Goal: Task Accomplishment & Management: Use online tool/utility

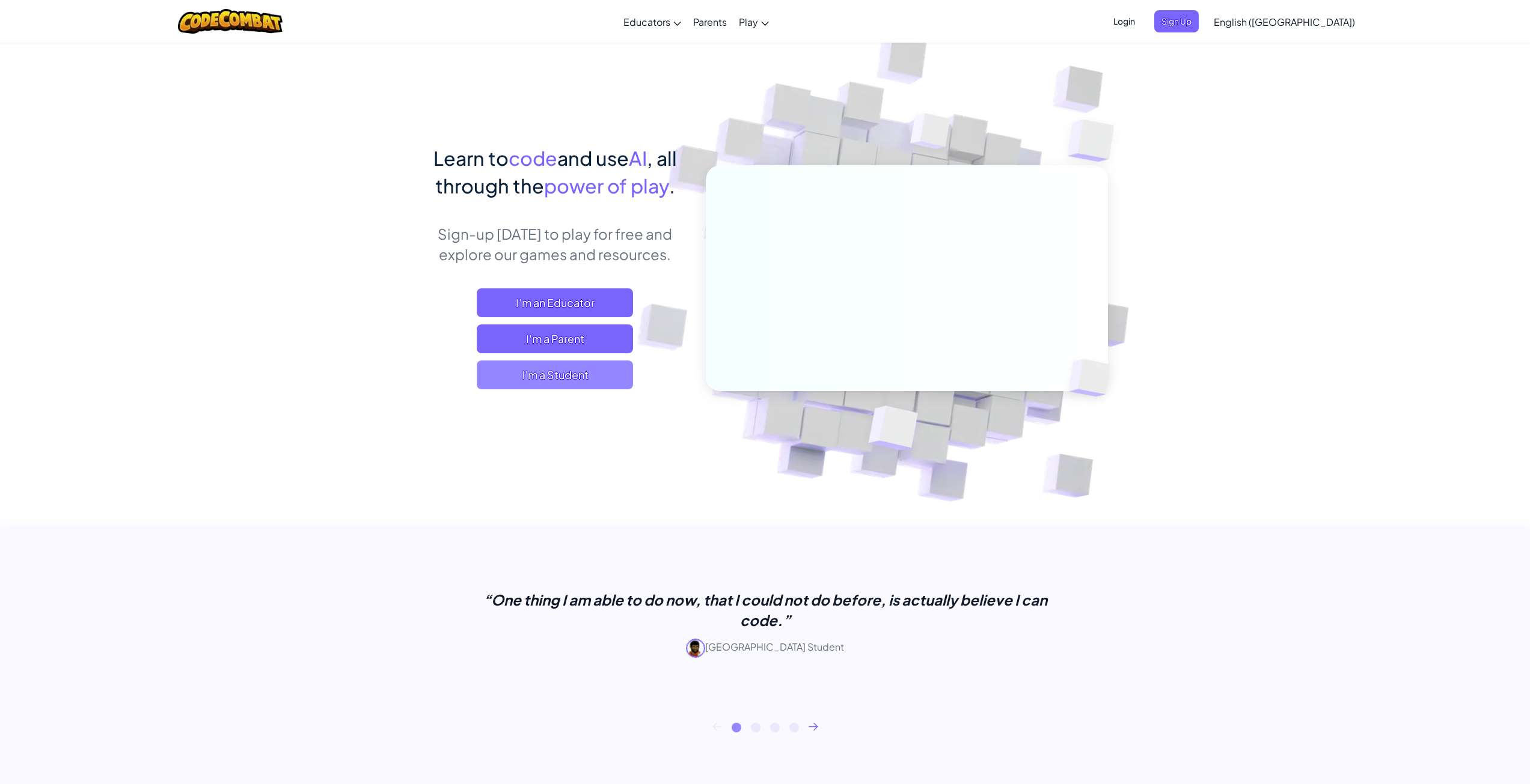
click at [568, 380] on span "I'm a Student" at bounding box center [555, 375] width 156 height 29
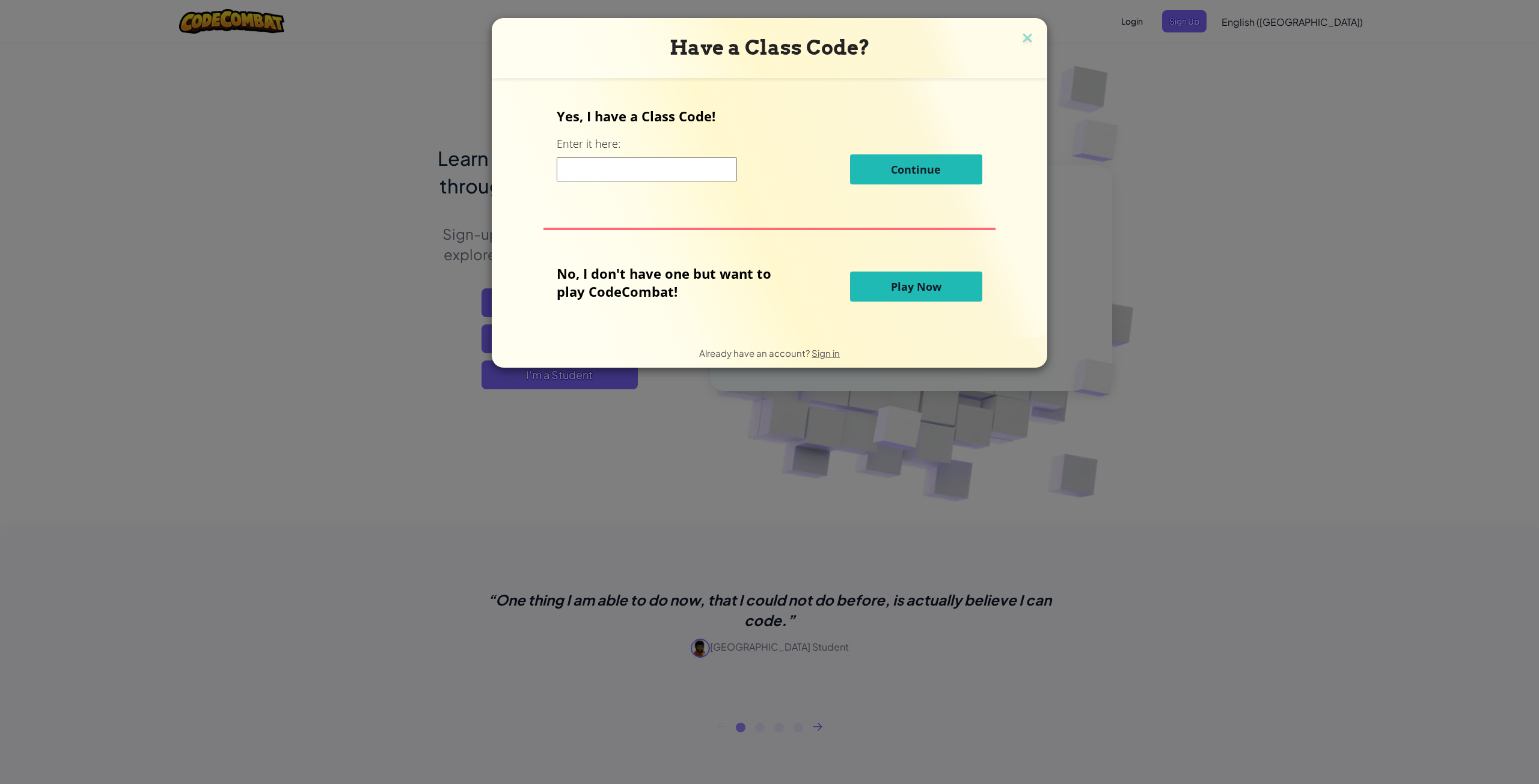
click at [939, 292] on span "Play Now" at bounding box center [916, 287] width 51 height 14
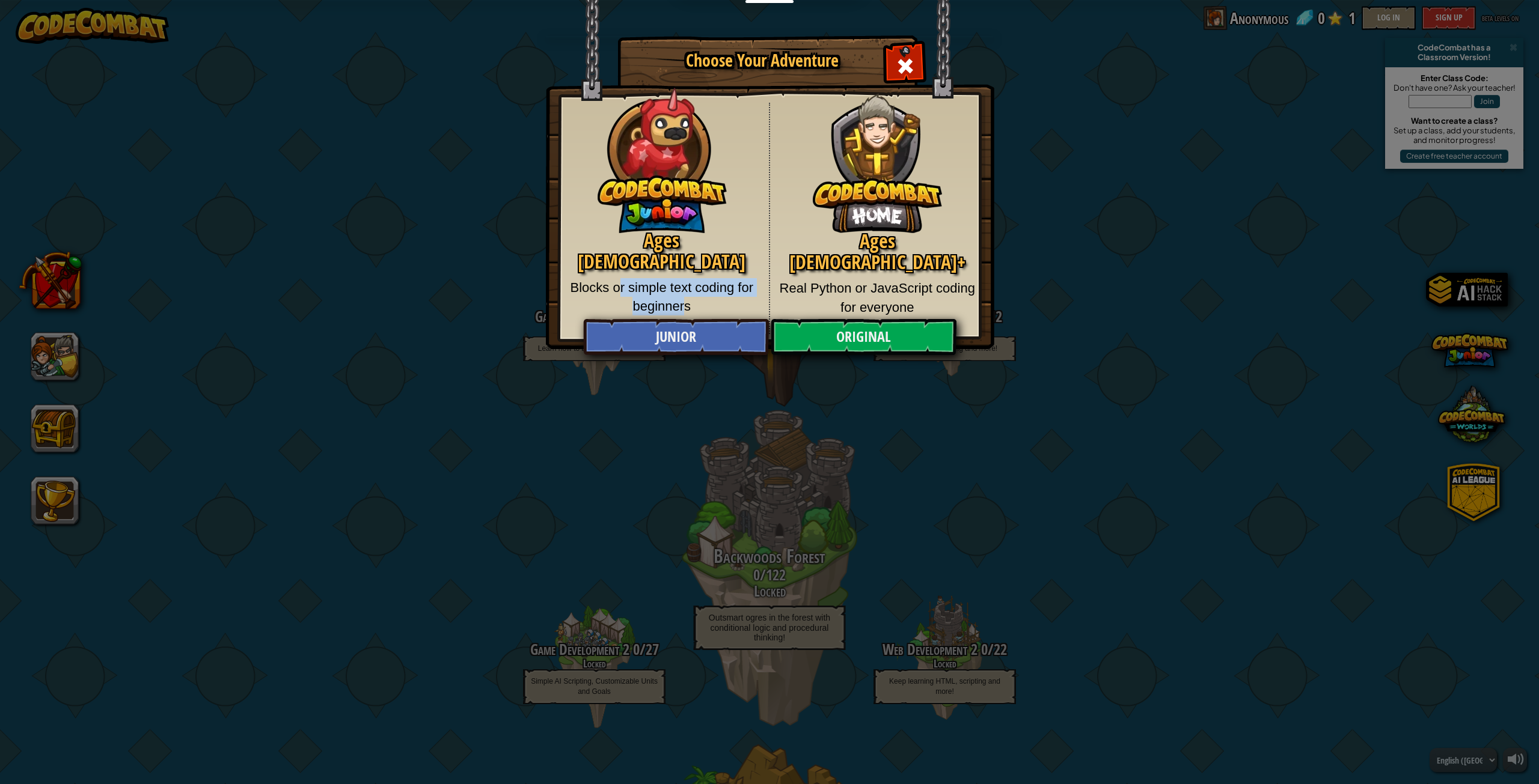
drag, startPoint x: 622, startPoint y: 261, endPoint x: 693, endPoint y: 284, distance: 74.6
click at [684, 278] on p "Blocks or simple text coding for beginners" at bounding box center [662, 297] width 196 height 38
click at [709, 285] on p "Blocks or simple text coding for beginners" at bounding box center [662, 297] width 196 height 38
drag, startPoint x: 641, startPoint y: 247, endPoint x: 694, endPoint y: 256, distance: 53.8
click at [694, 256] on div "Ages 5-8 Blocks or simple text coding for beginners" at bounding box center [662, 218] width 215 height 232
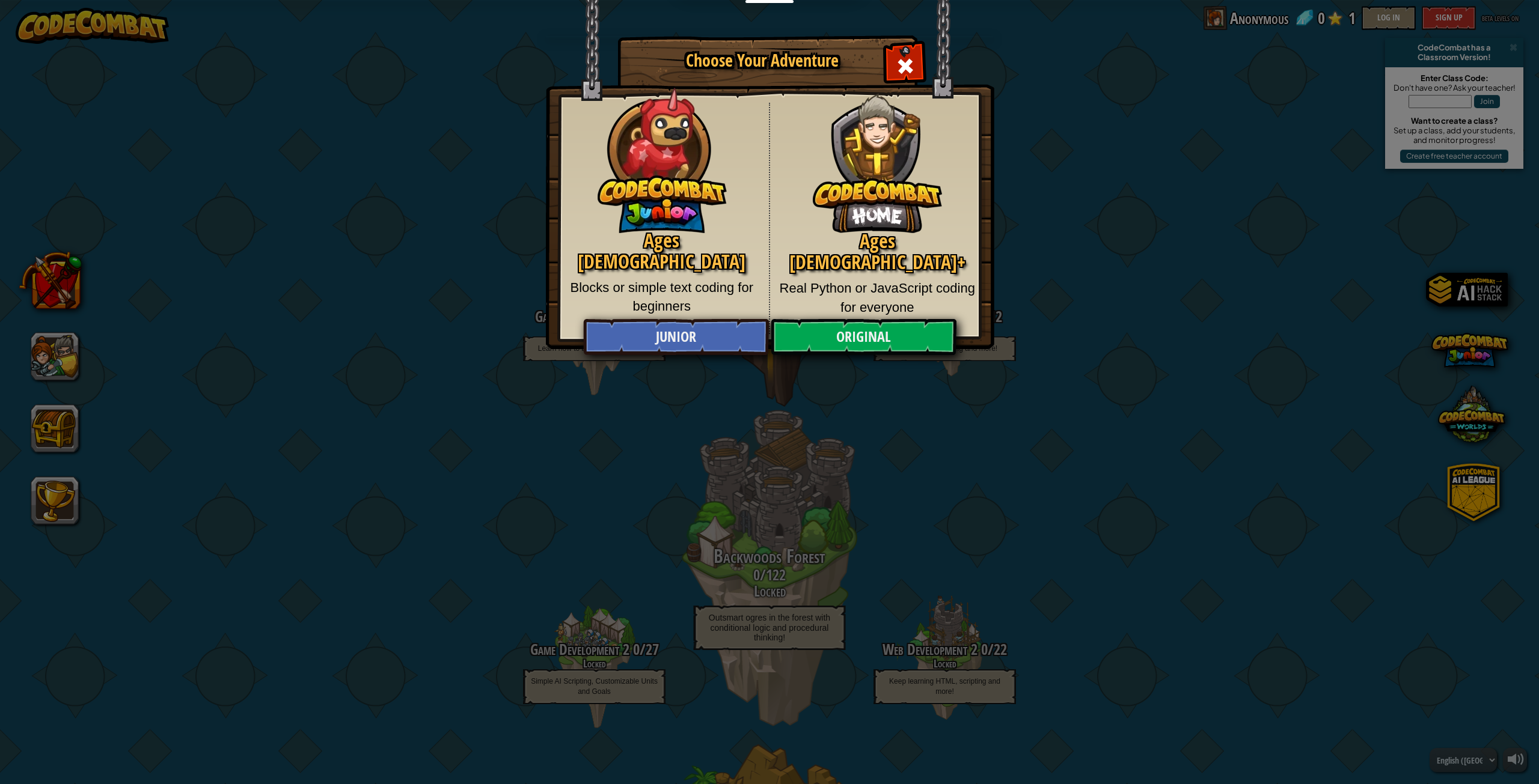
click at [747, 278] on p "Blocks or simple text coding for beginners" at bounding box center [662, 297] width 196 height 38
click at [848, 327] on link "Original" at bounding box center [863, 337] width 185 height 36
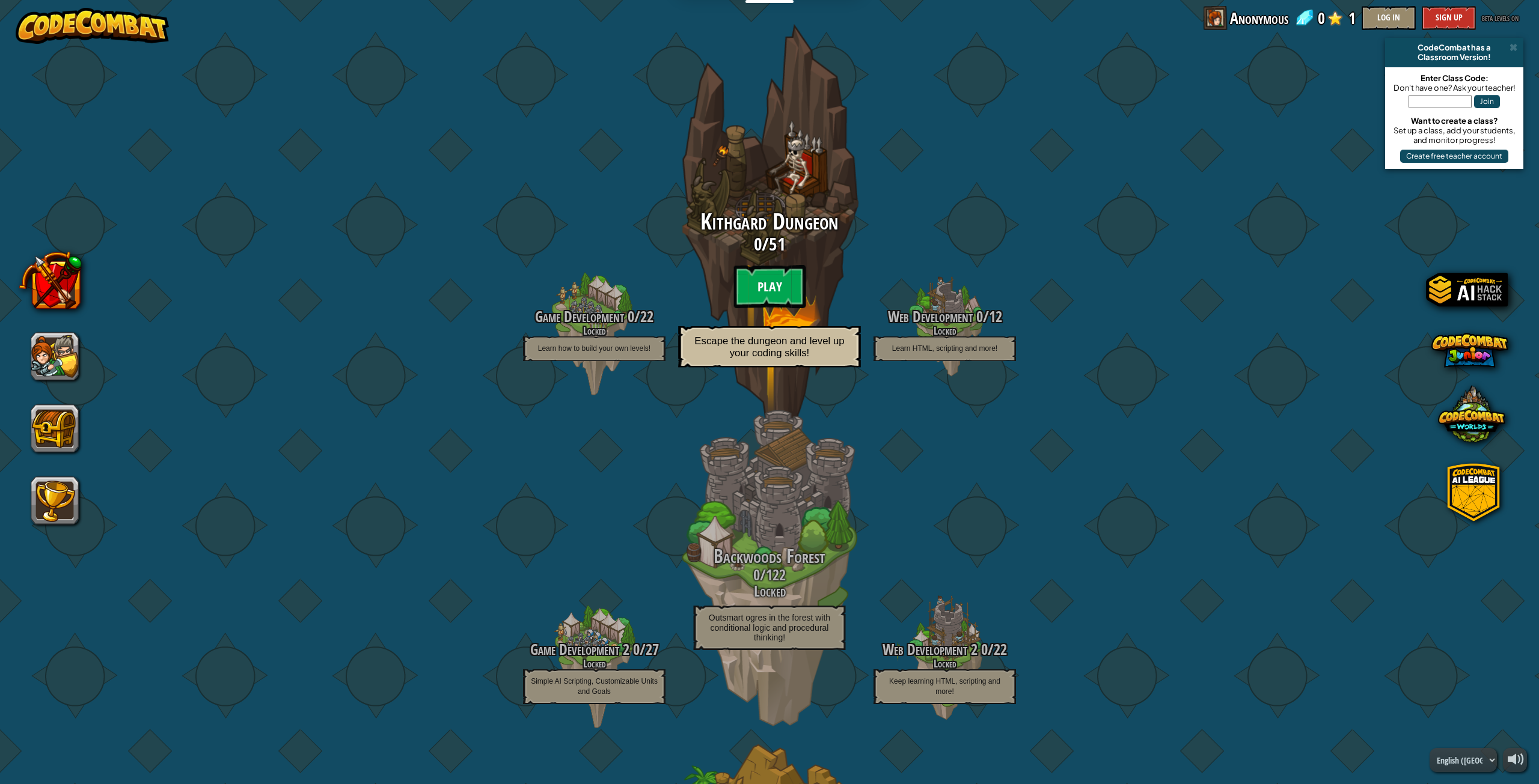
click at [758, 278] on btn "Play" at bounding box center [770, 287] width 72 height 43
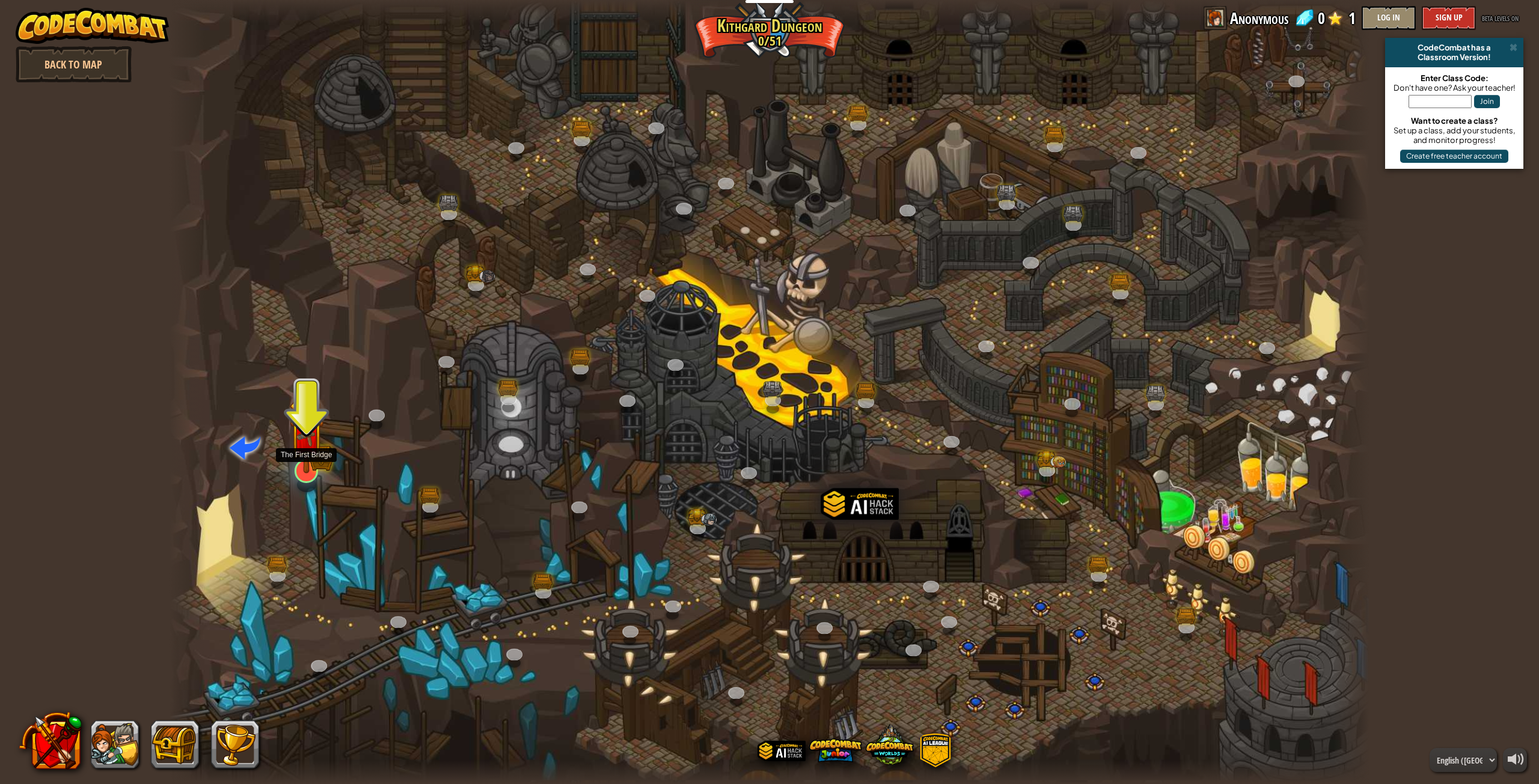
click at [305, 447] on img at bounding box center [307, 437] width 21 height 21
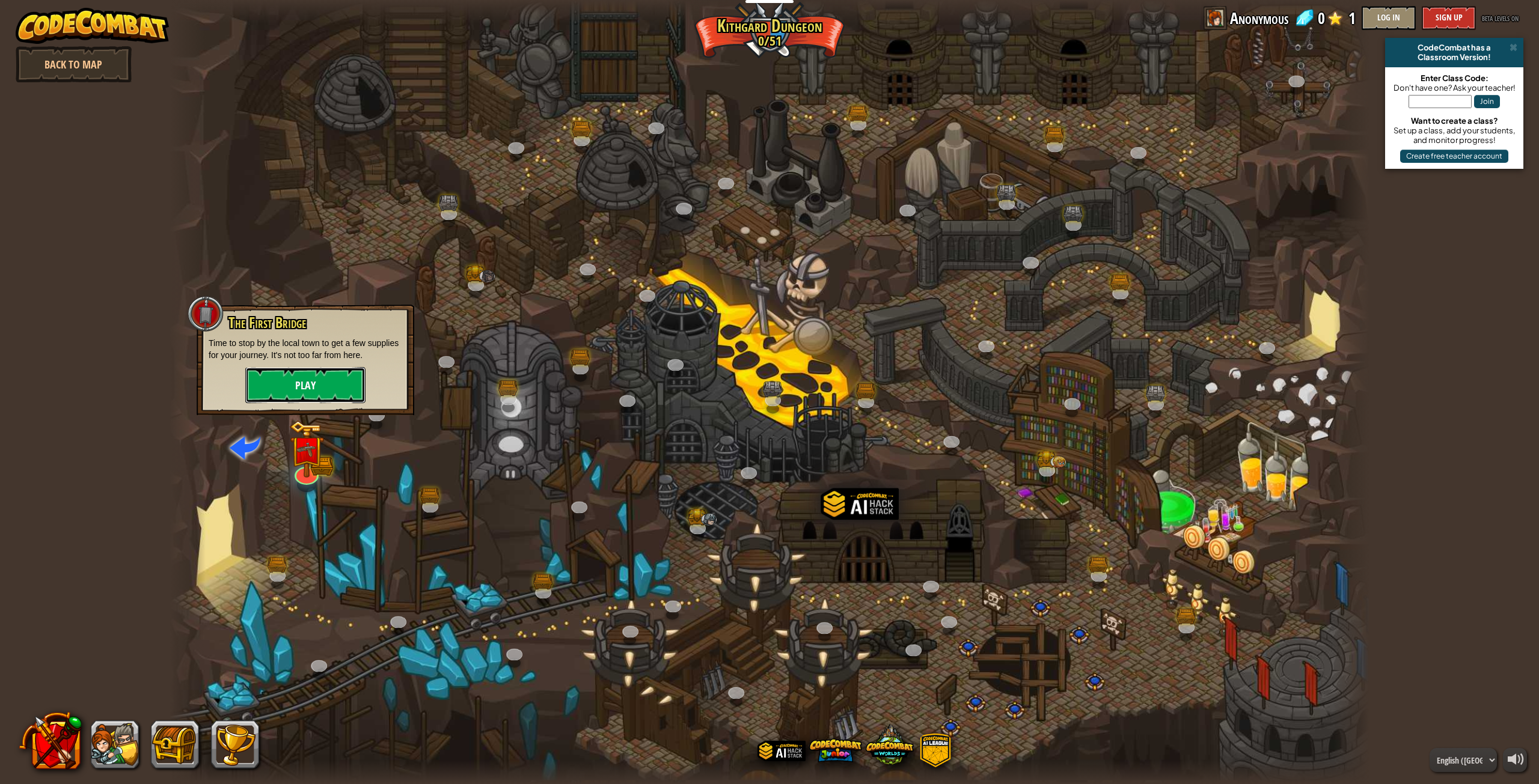
click at [317, 378] on button "Play" at bounding box center [305, 385] width 120 height 36
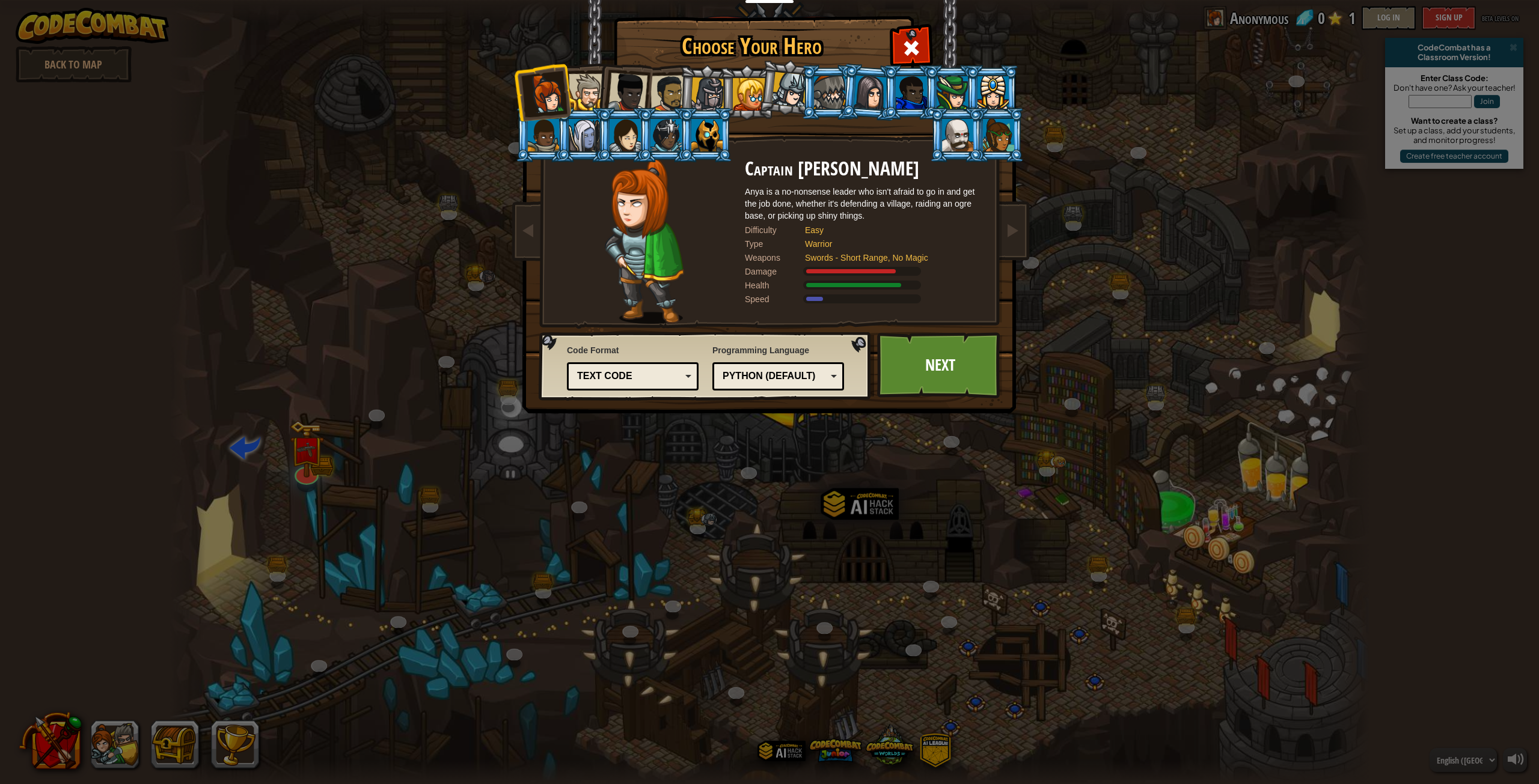
click at [589, 99] on div at bounding box center [587, 92] width 37 height 37
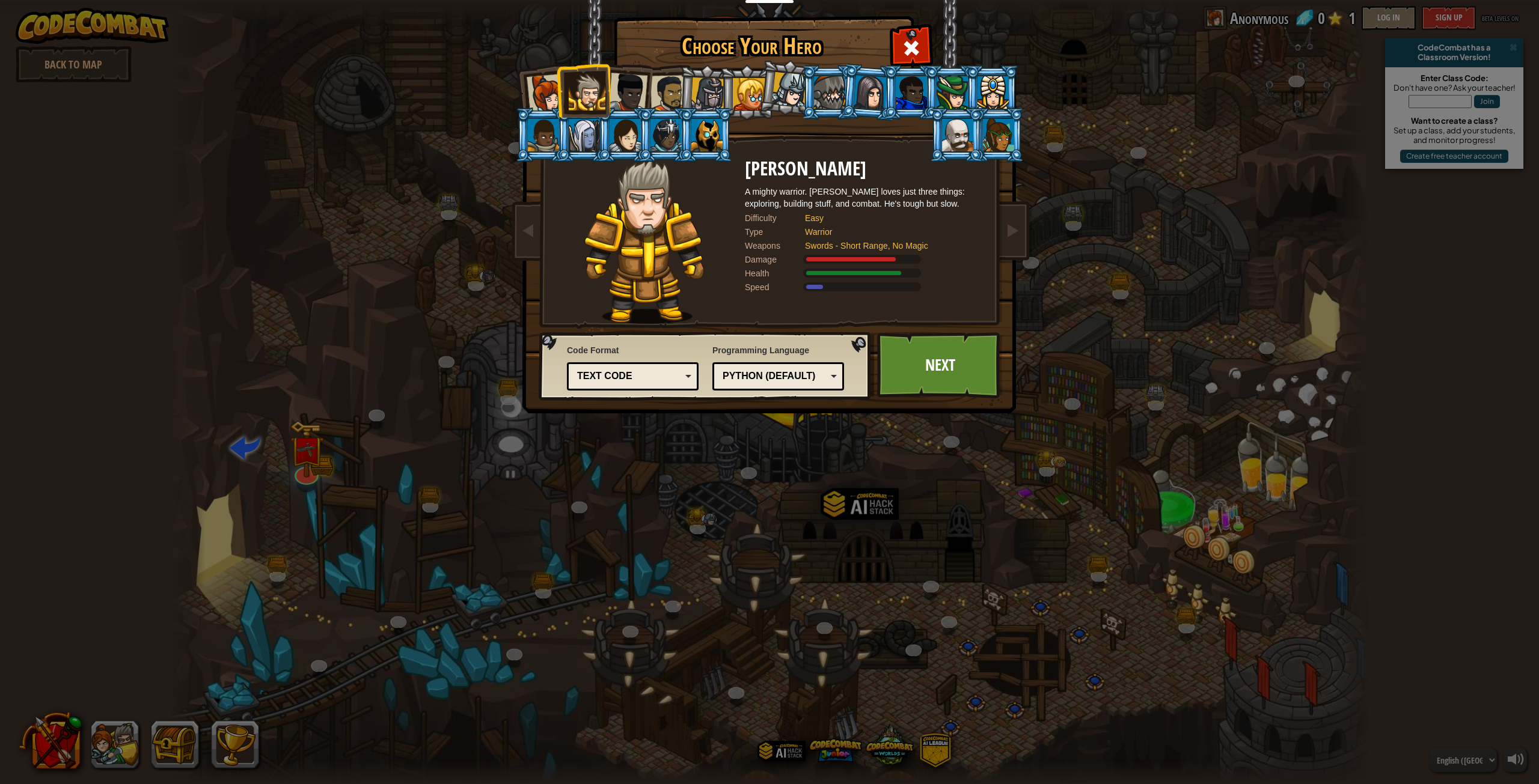
click at [568, 91] on li at bounding box center [583, 91] width 54 height 55
click at [563, 92] on li at bounding box center [583, 91] width 54 height 55
click at [546, 96] on div at bounding box center [546, 94] width 40 height 40
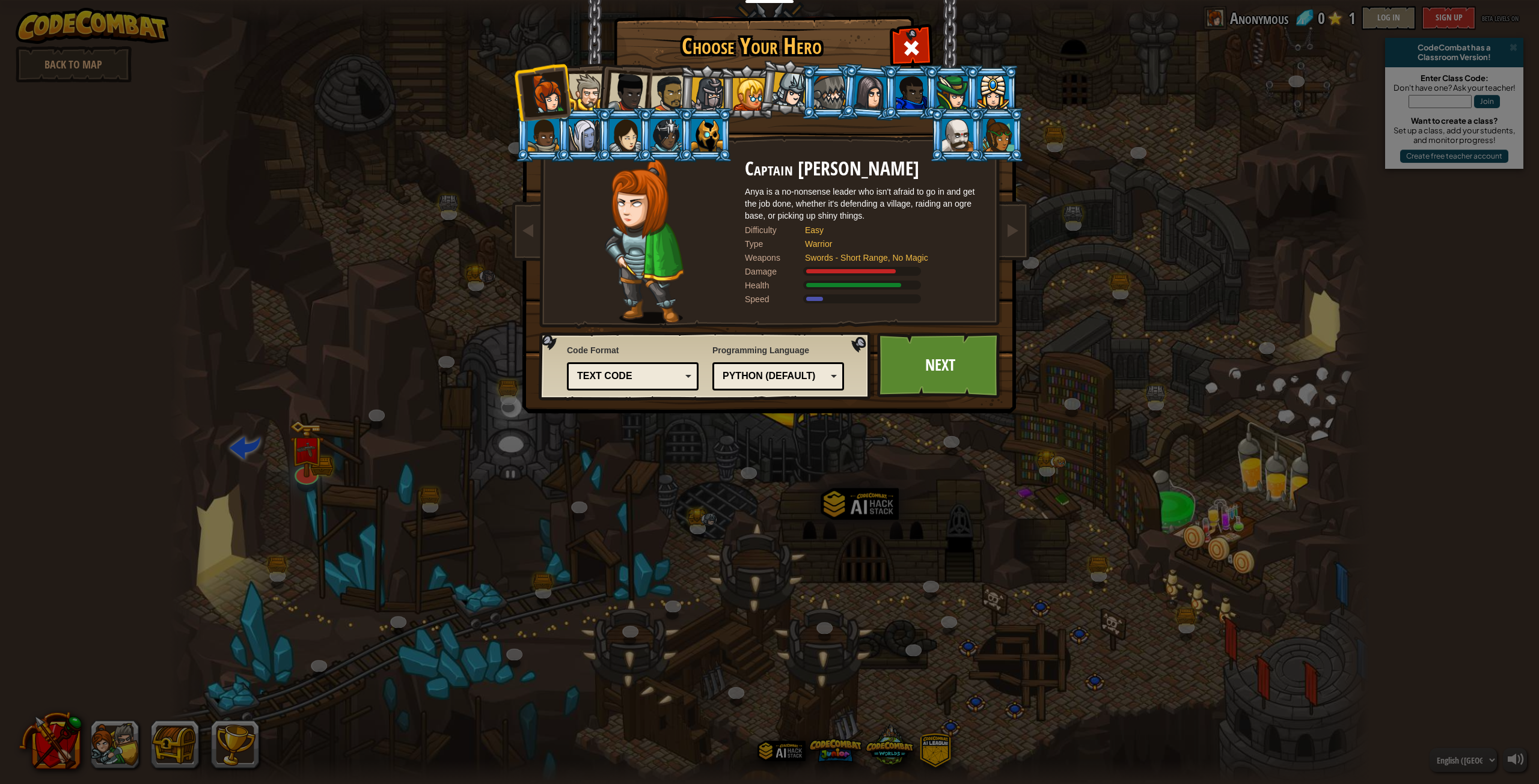
click at [583, 97] on div at bounding box center [587, 92] width 37 height 37
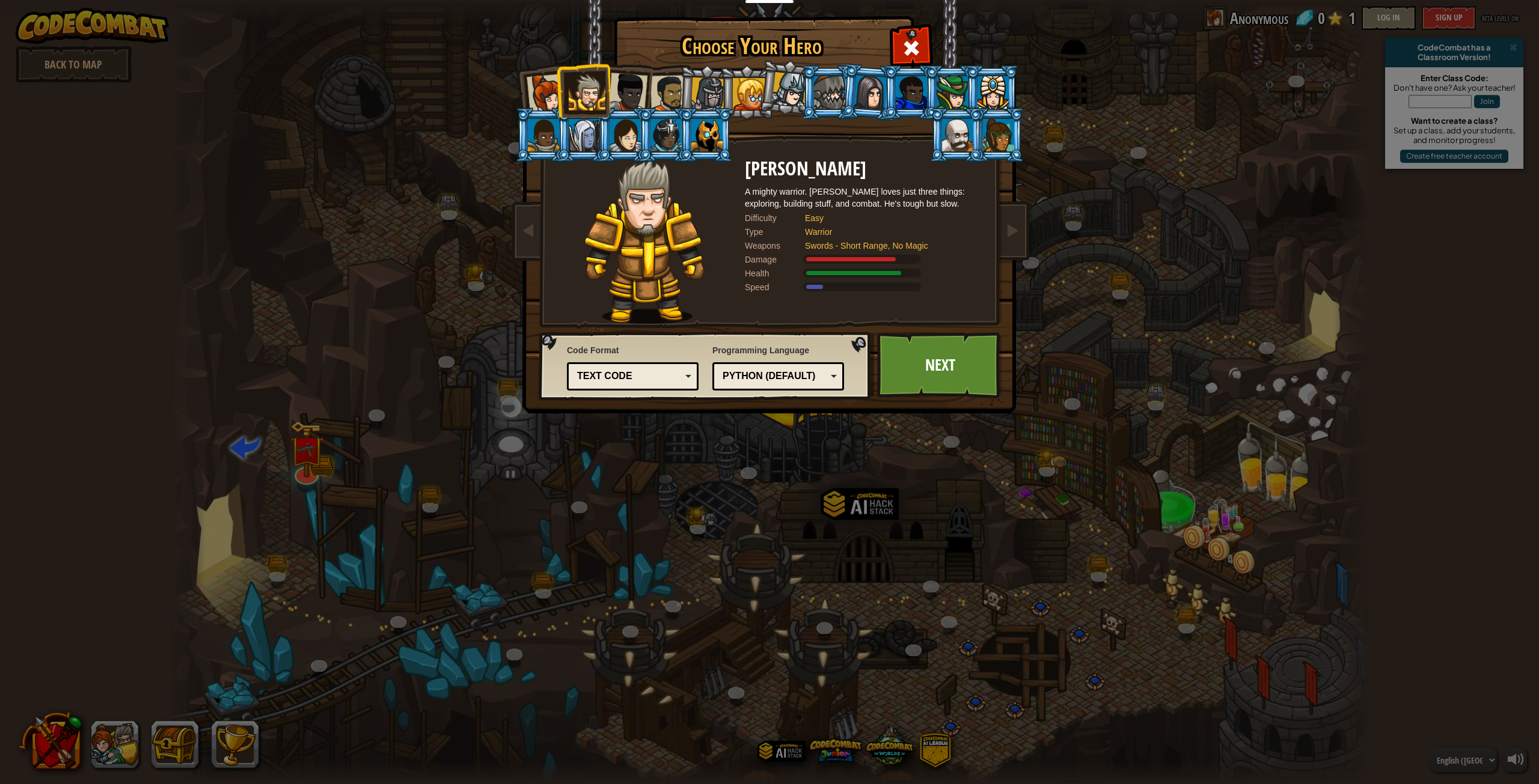
click at [636, 88] on div at bounding box center [627, 92] width 40 height 40
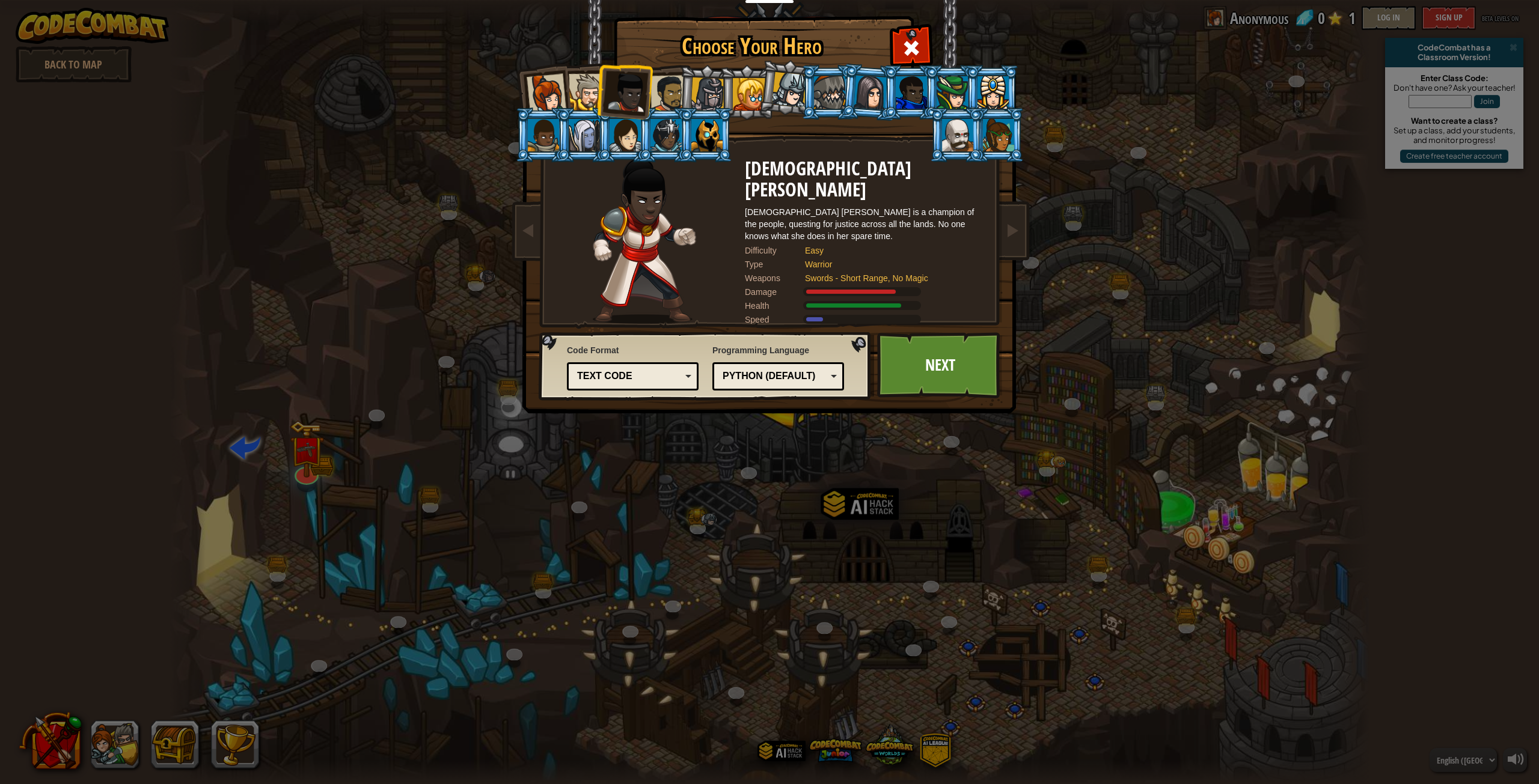
click at [691, 94] on div at bounding box center [707, 94] width 34 height 34
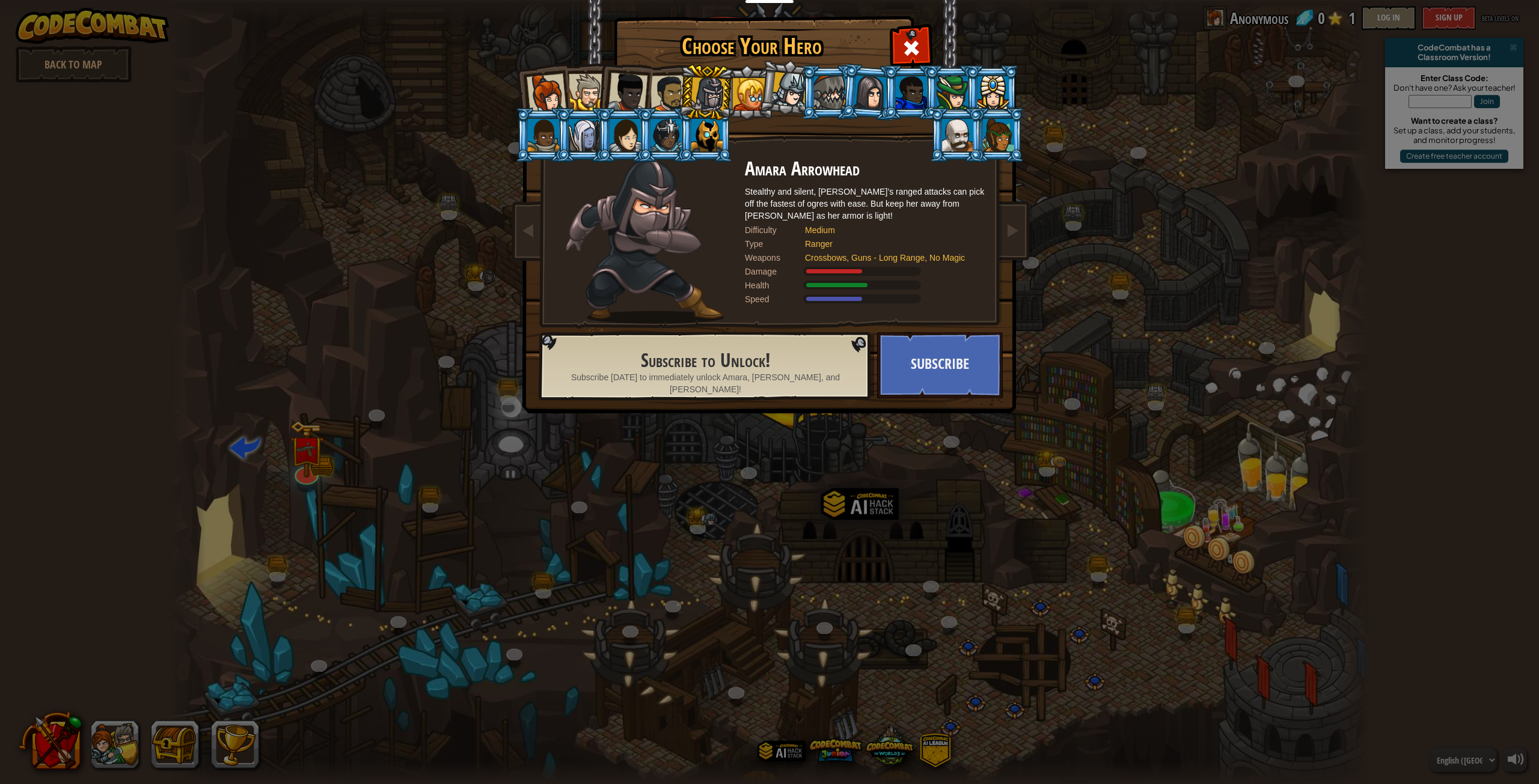
click at [672, 97] on div at bounding box center [669, 94] width 37 height 37
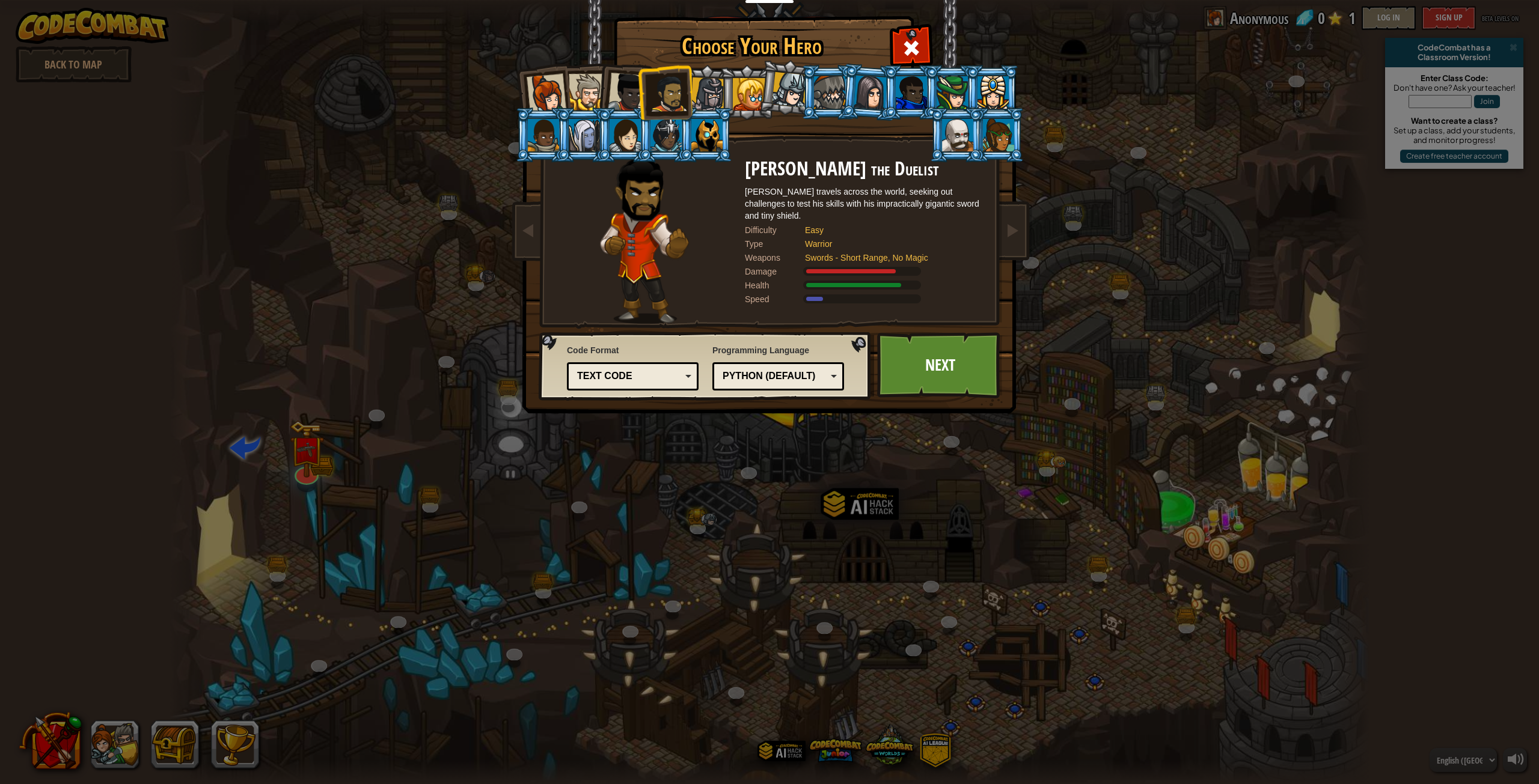
click at [740, 95] on div at bounding box center [749, 94] width 32 height 32
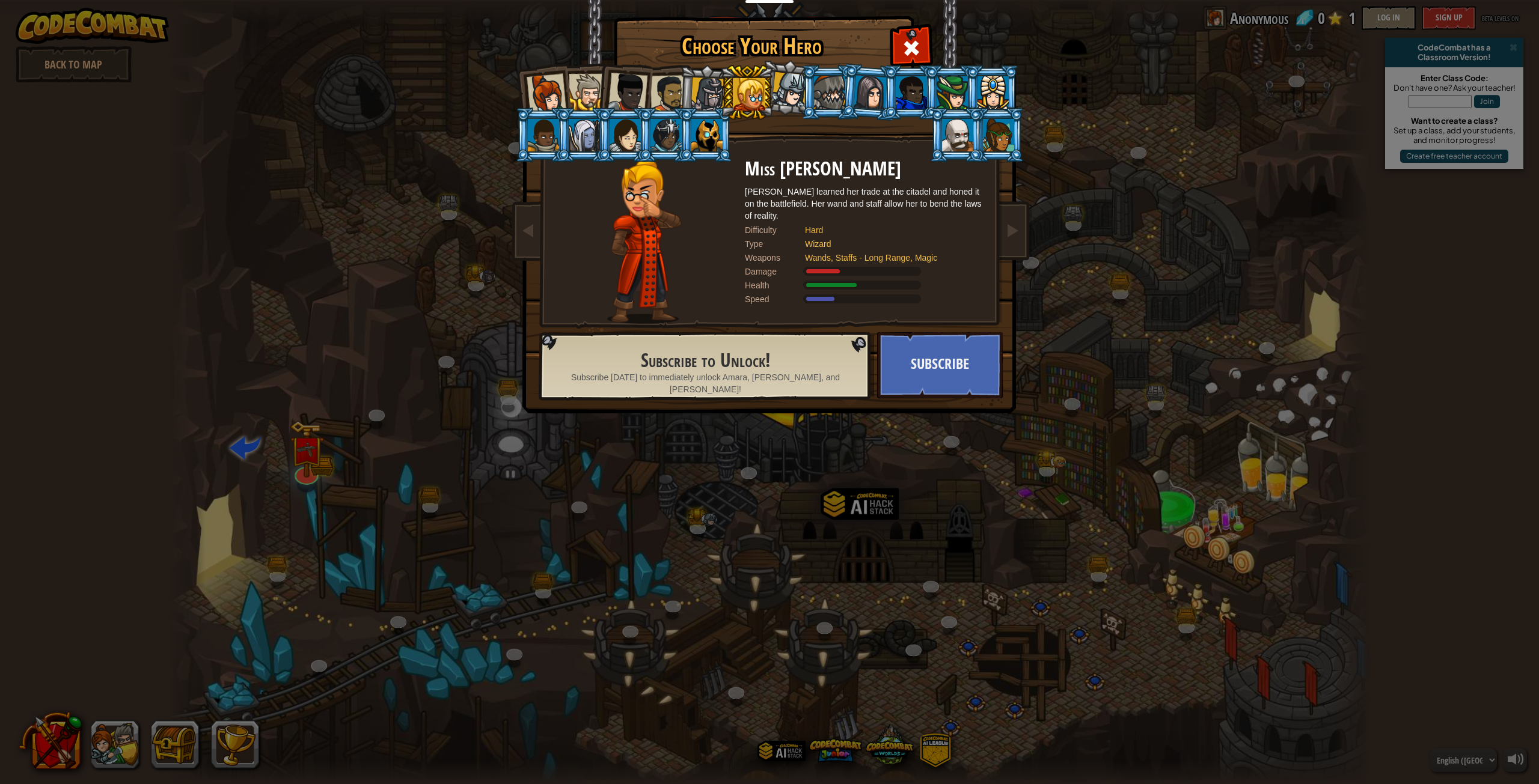
click at [767, 97] on li at bounding box center [746, 92] width 54 height 55
drag, startPoint x: 774, startPoint y: 97, endPoint x: 792, endPoint y: 96, distance: 18.0
click at [776, 96] on div at bounding box center [789, 90] width 36 height 36
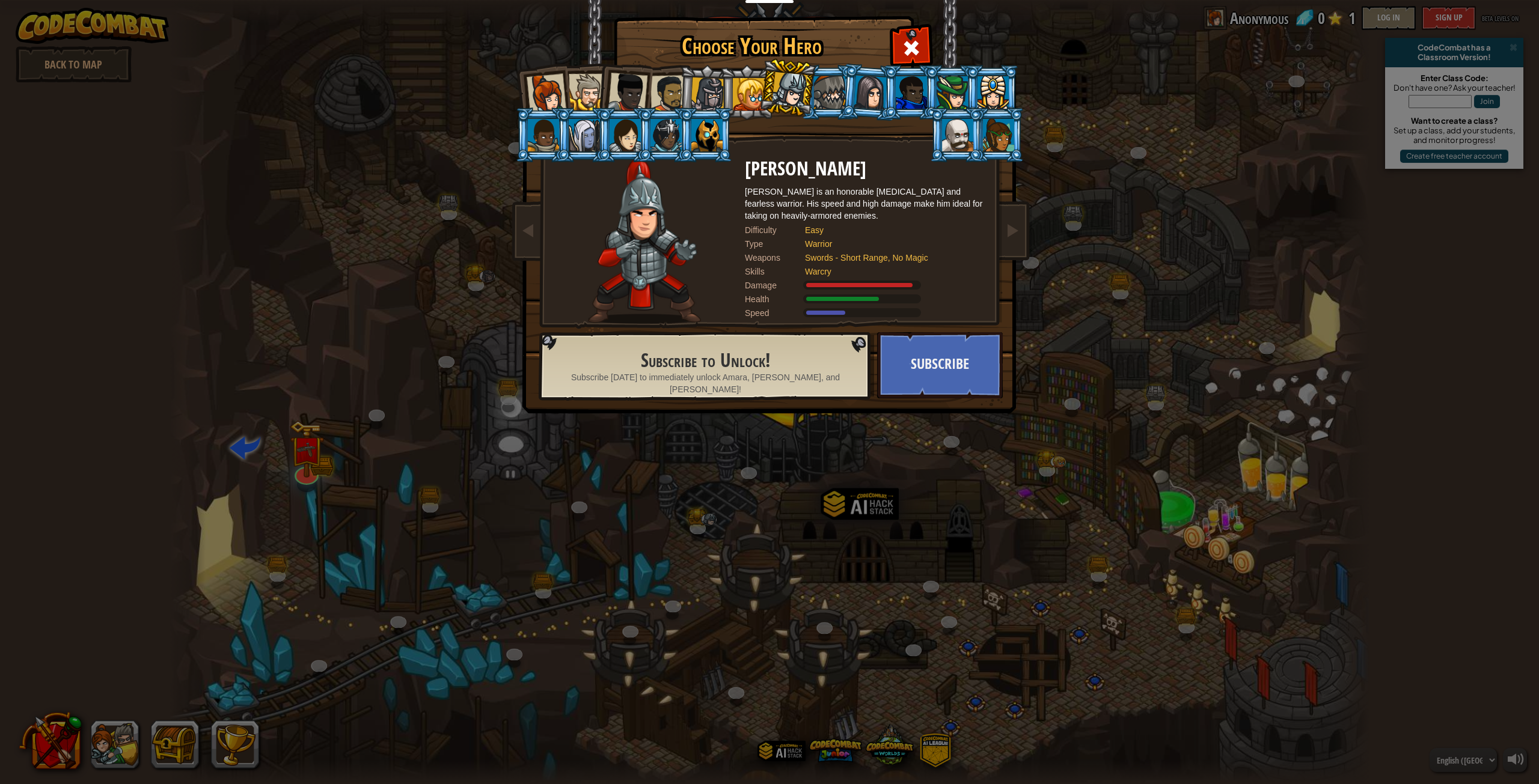
click at [793, 96] on div at bounding box center [789, 90] width 36 height 36
click at [834, 99] on div at bounding box center [830, 92] width 31 height 32
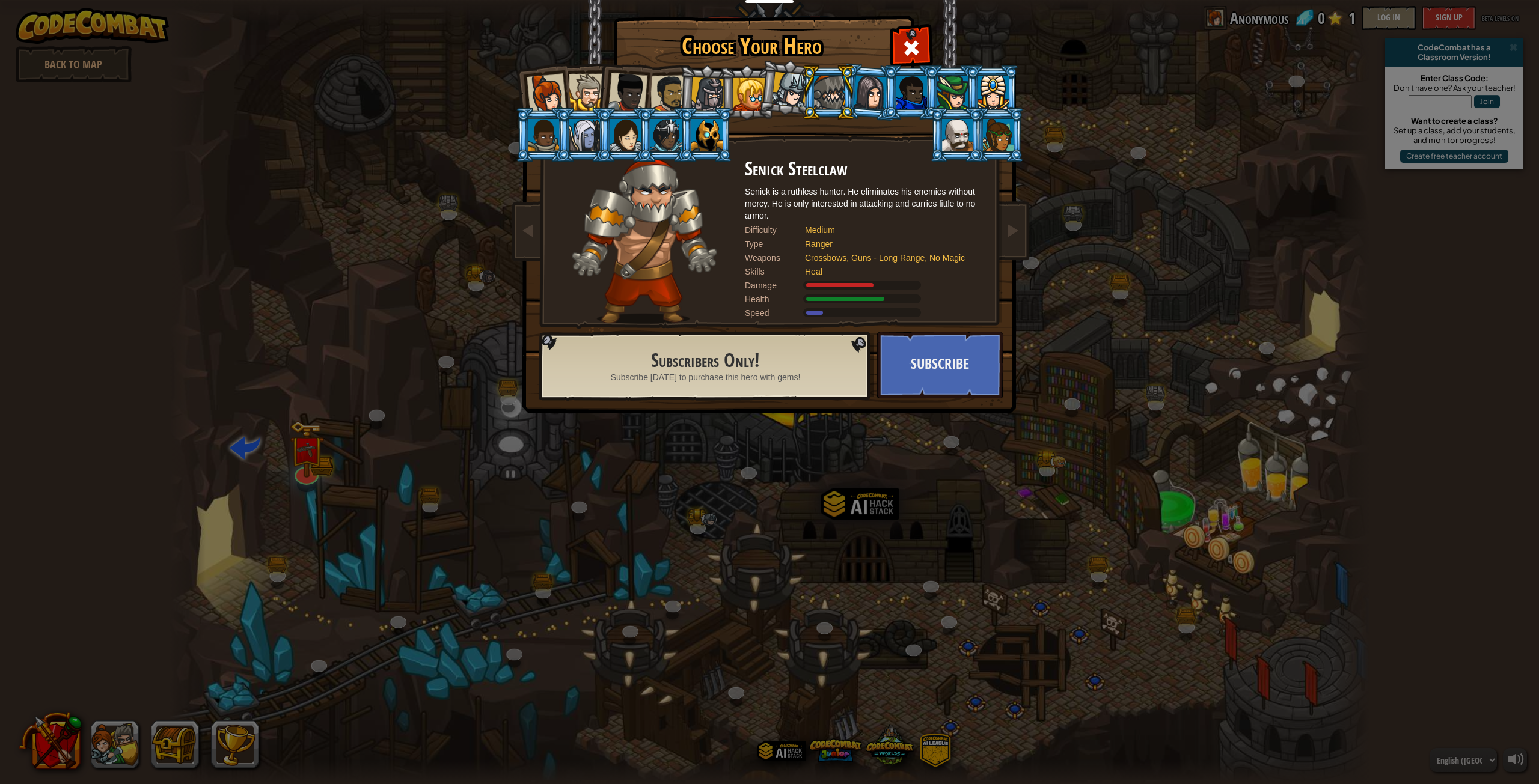
click at [744, 105] on div at bounding box center [749, 94] width 32 height 32
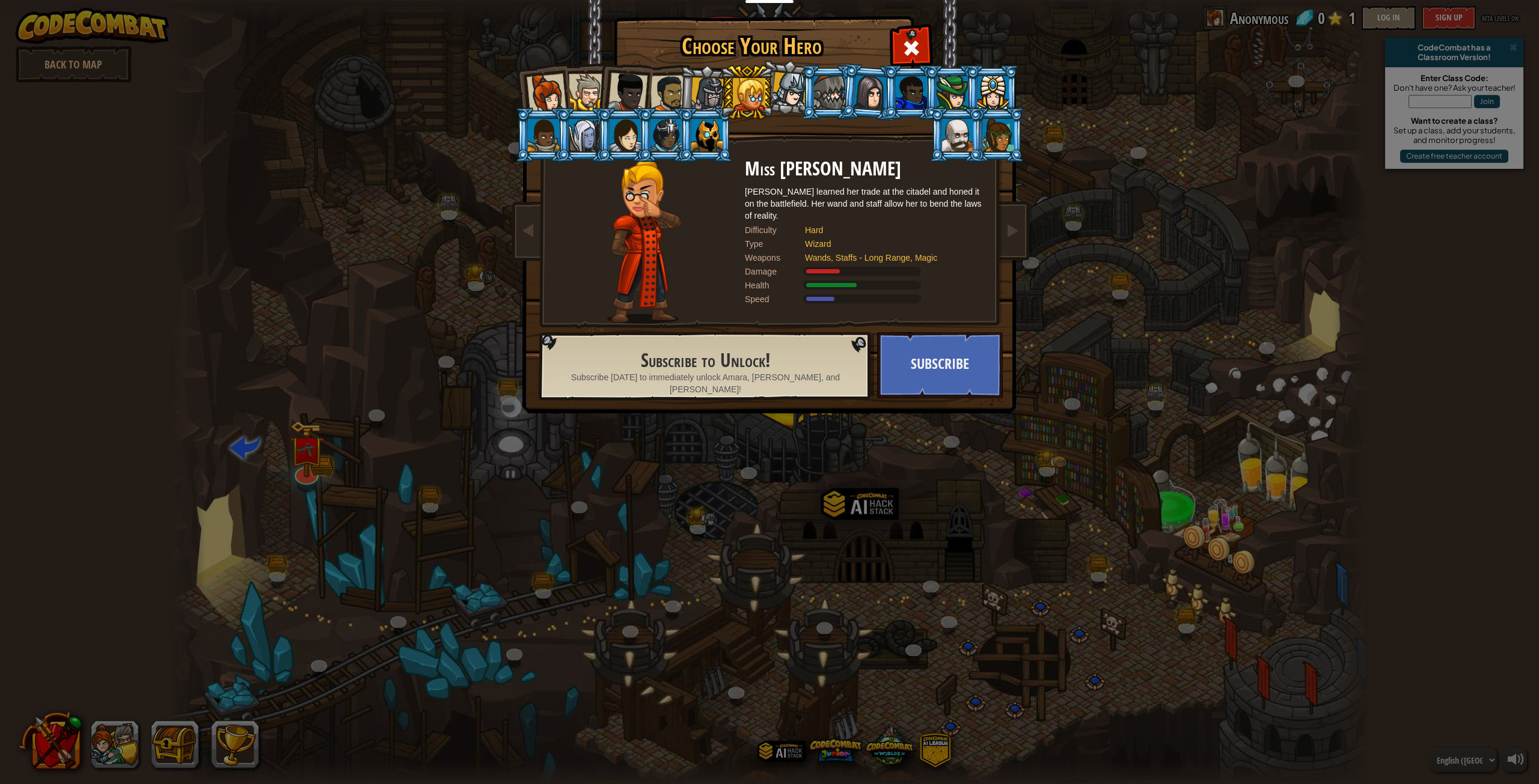
drag, startPoint x: 709, startPoint y: 93, endPoint x: 701, endPoint y: 91, distance: 8.2
click at [702, 91] on div at bounding box center [707, 94] width 34 height 34
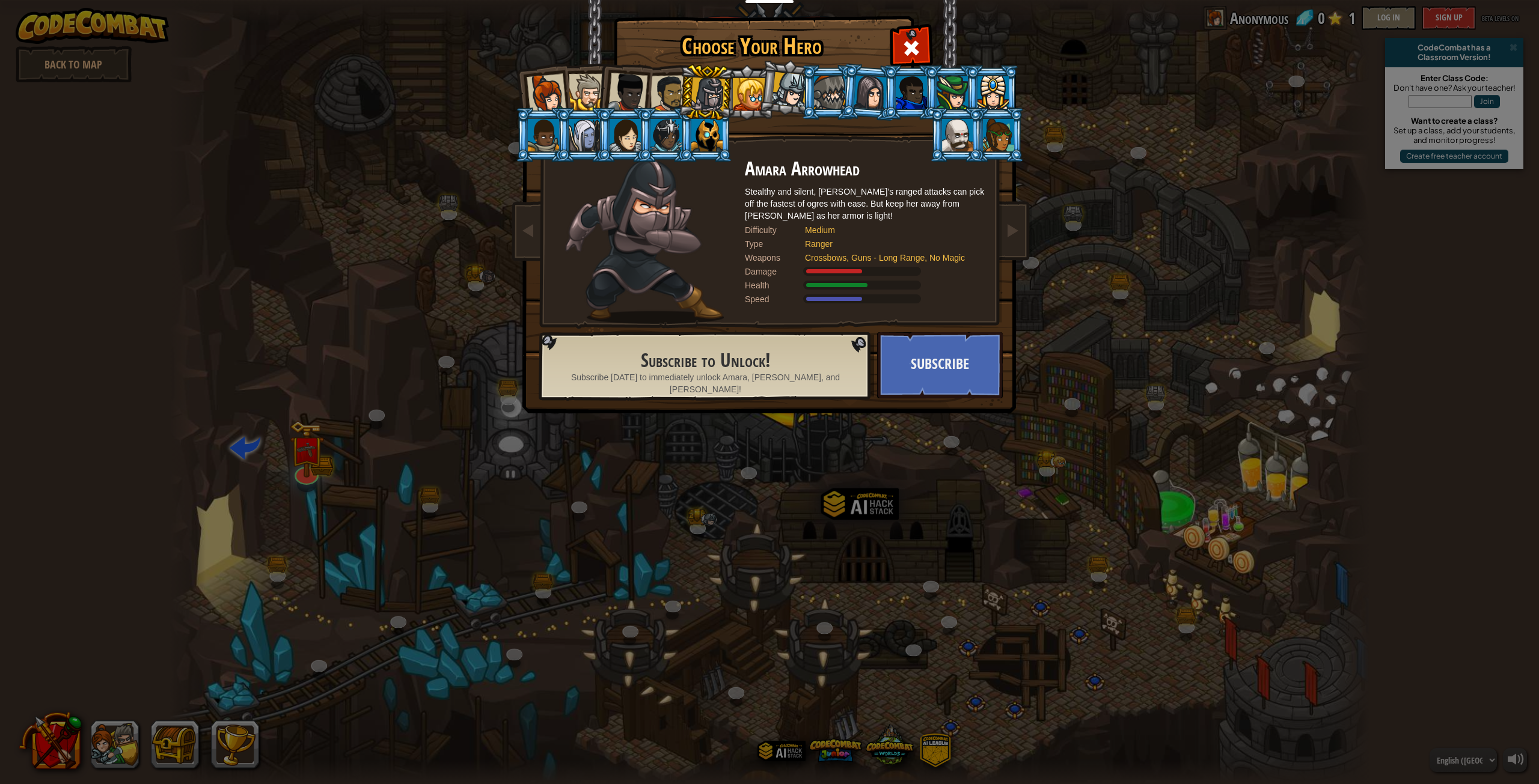
click at [641, 92] on div at bounding box center [627, 92] width 40 height 40
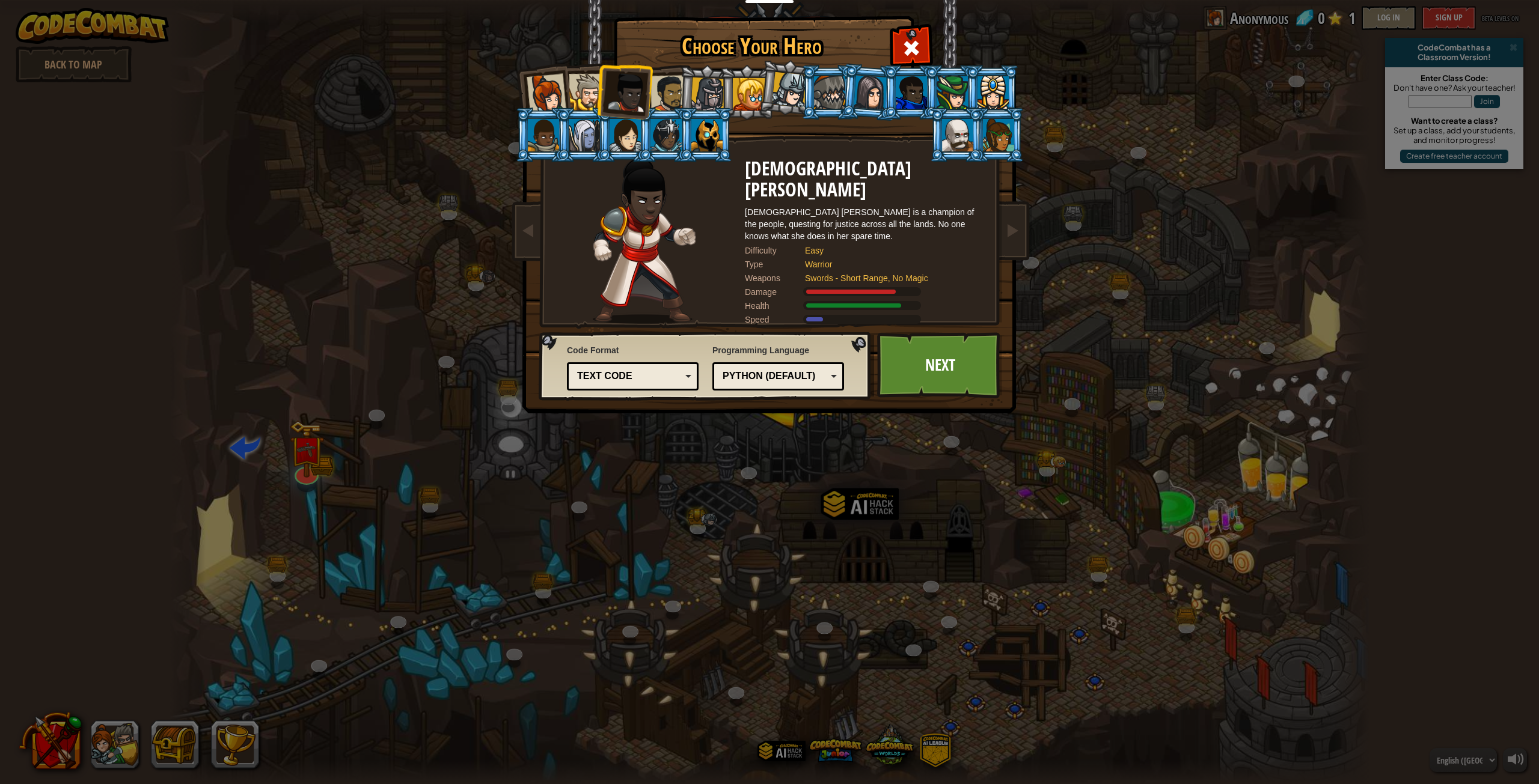
click at [585, 92] on div at bounding box center [587, 92] width 37 height 37
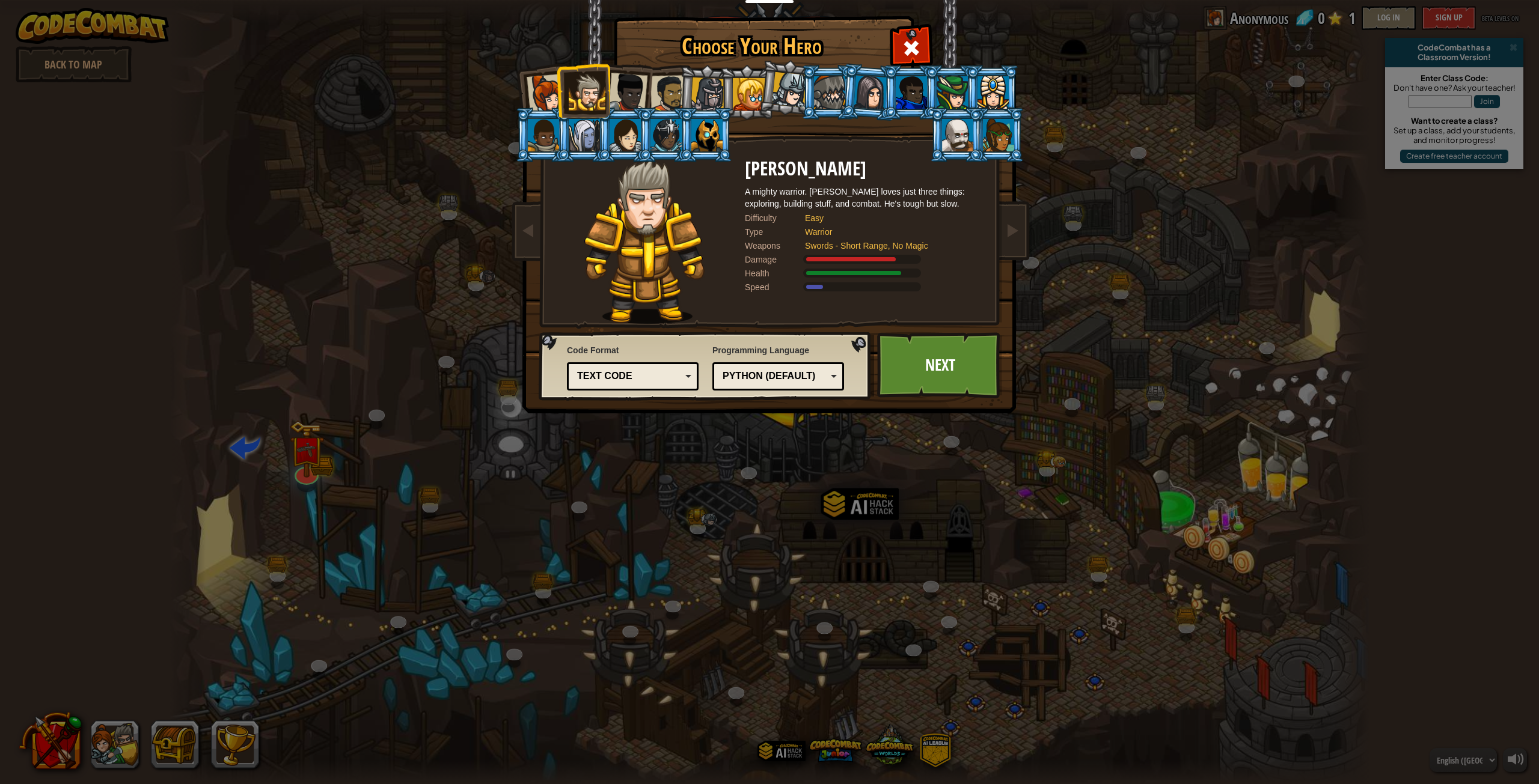
click at [533, 99] on div at bounding box center [546, 94] width 40 height 40
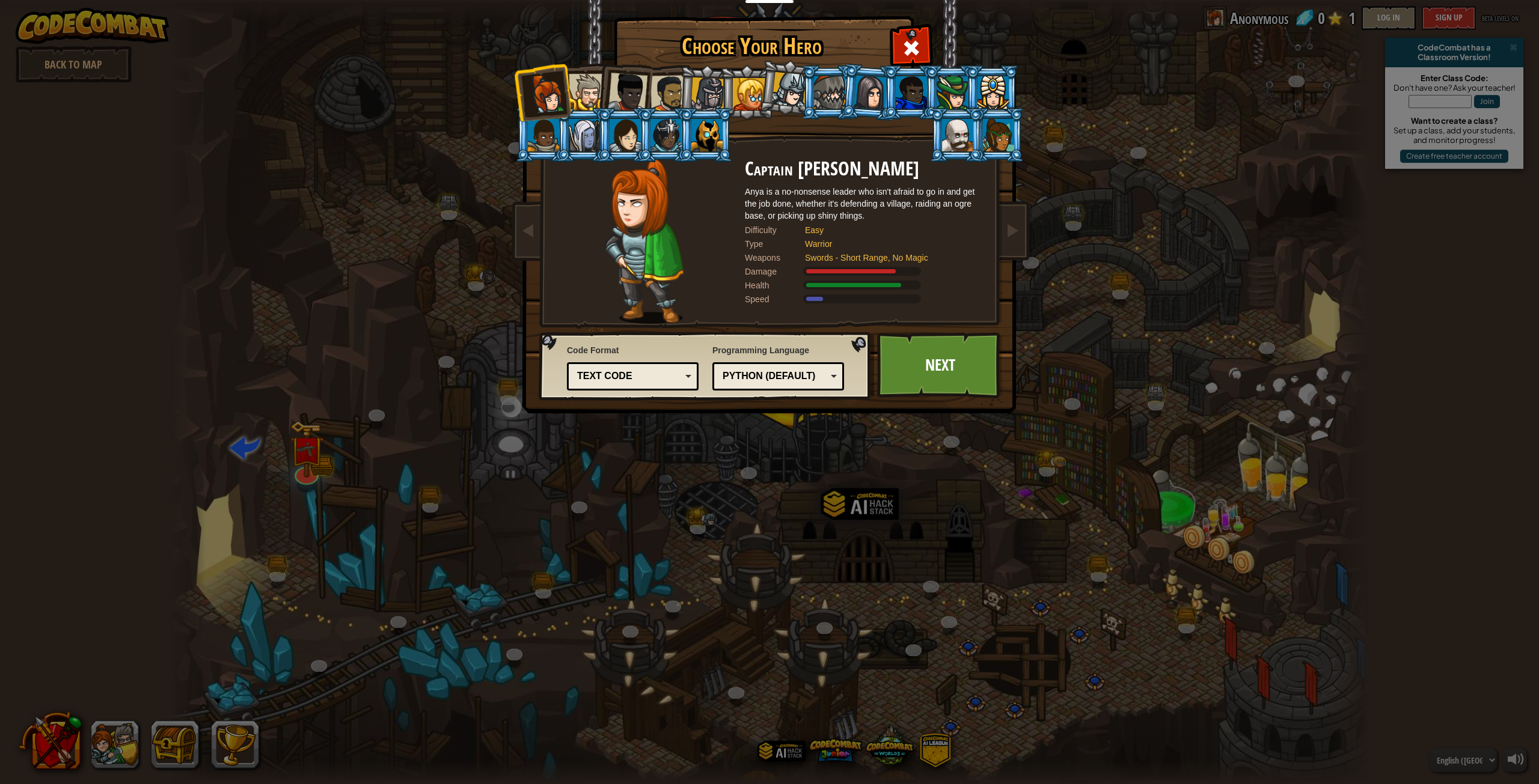
click at [579, 99] on div at bounding box center [587, 92] width 37 height 37
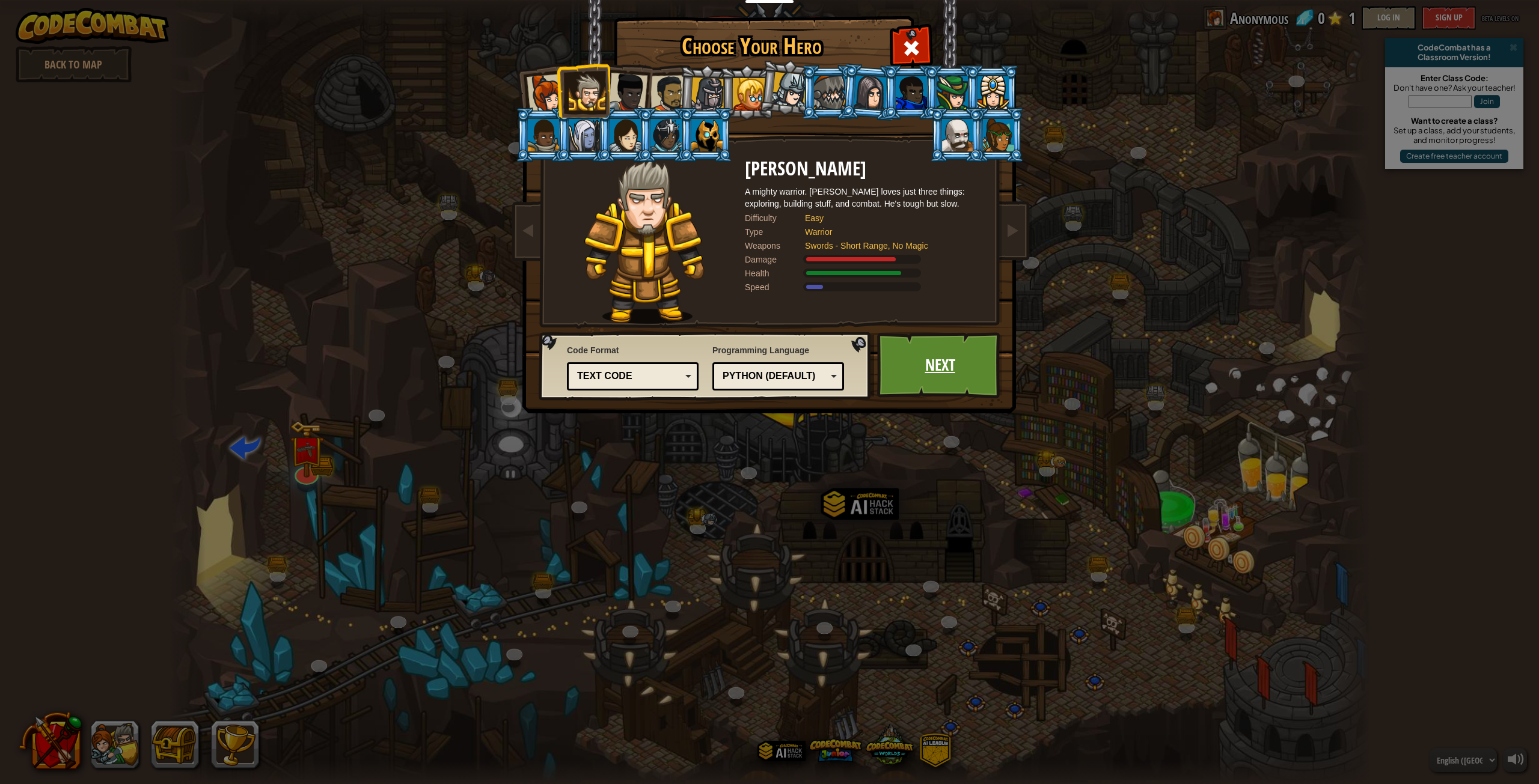
click at [888, 356] on link "Next" at bounding box center [940, 365] width 125 height 66
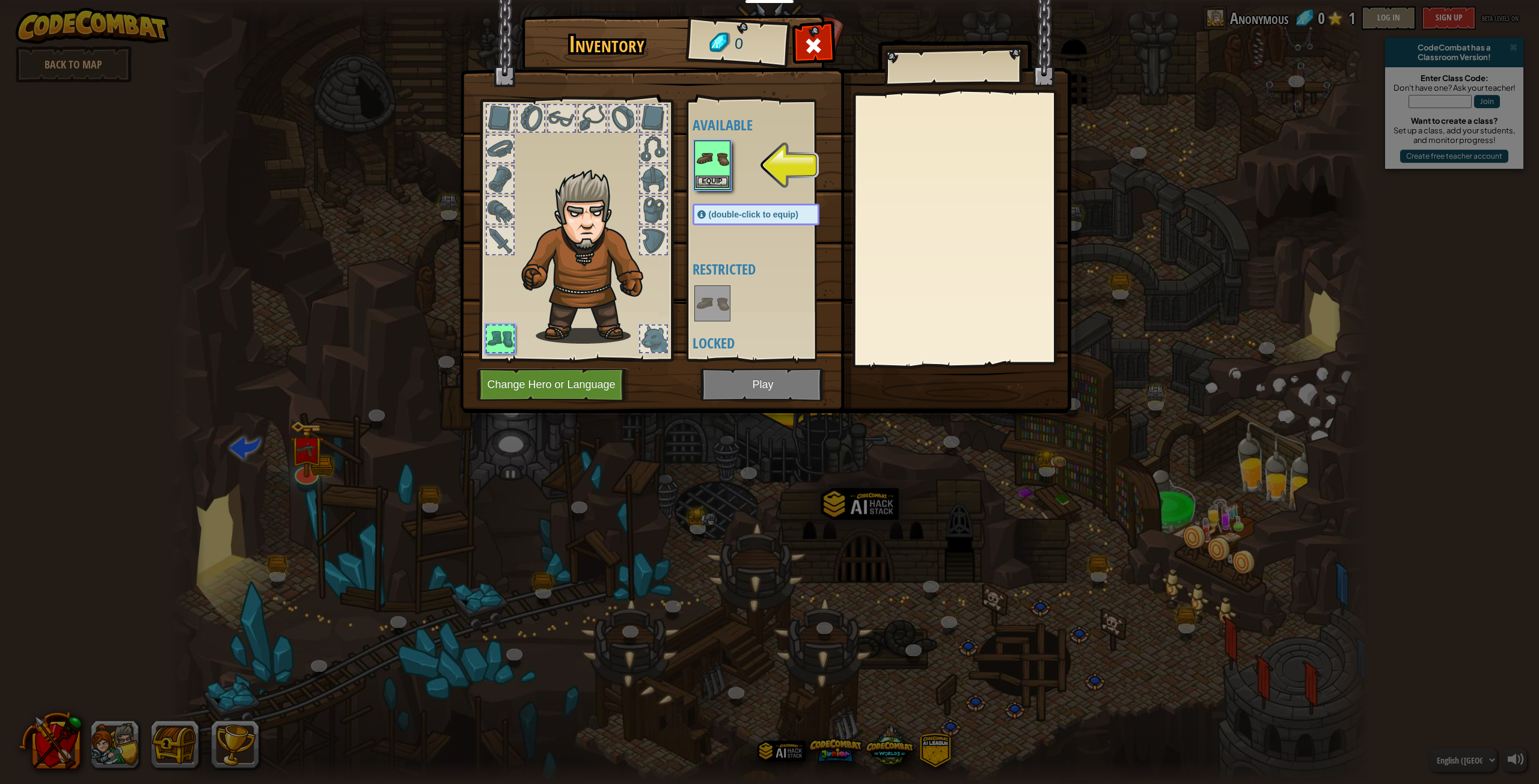
click at [718, 169] on img at bounding box center [712, 159] width 34 height 34
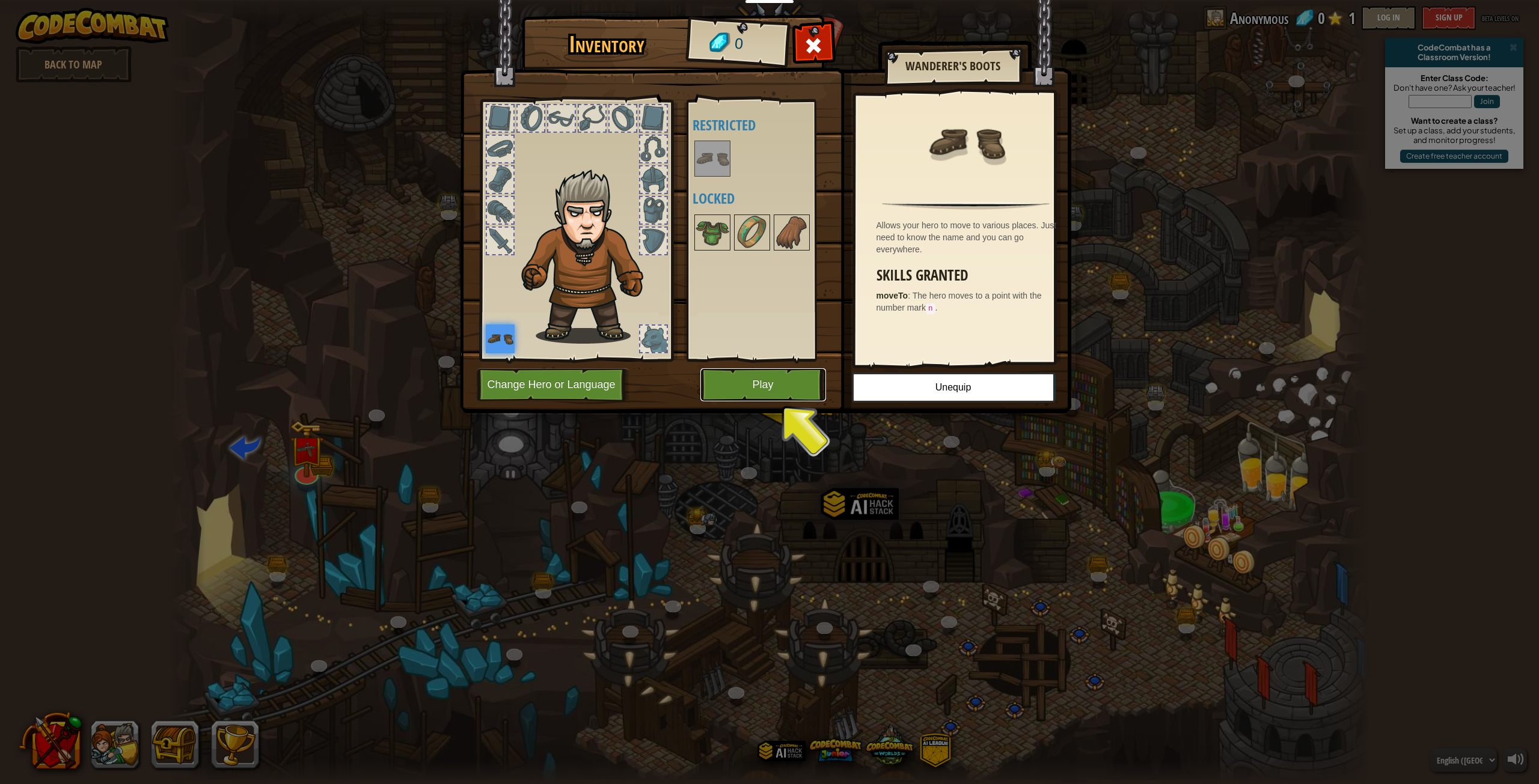
click at [741, 383] on button "Play" at bounding box center [763, 385] width 125 height 33
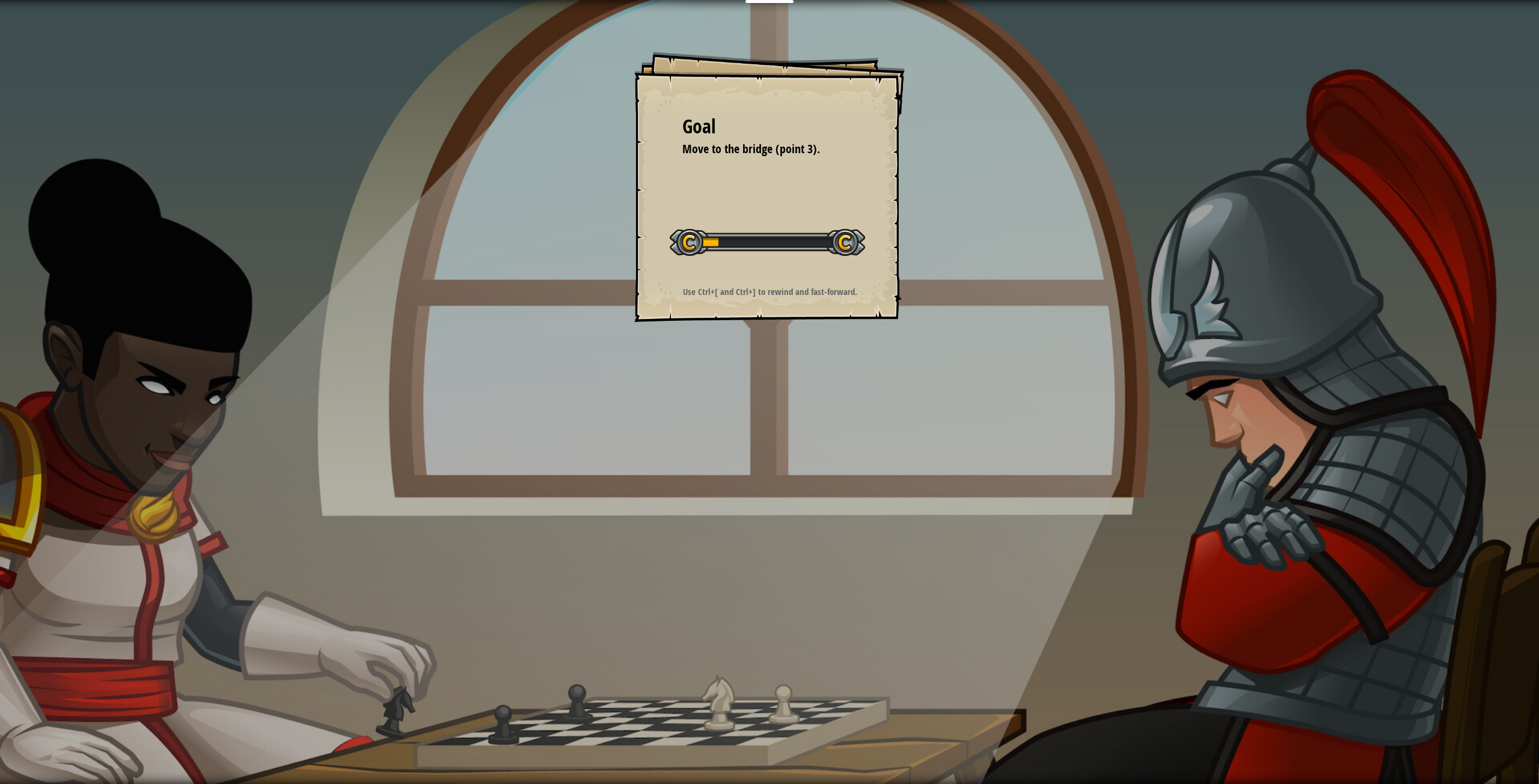
click at [666, 494] on div "Goal Move to the bridge (point 3). Start Level Error loading from server. Try r…" at bounding box center [769, 392] width 1539 height 784
click at [566, 704] on div "Goal Move to the bridge (point 3). Start Level Error loading from server. Try r…" at bounding box center [769, 392] width 1539 height 784
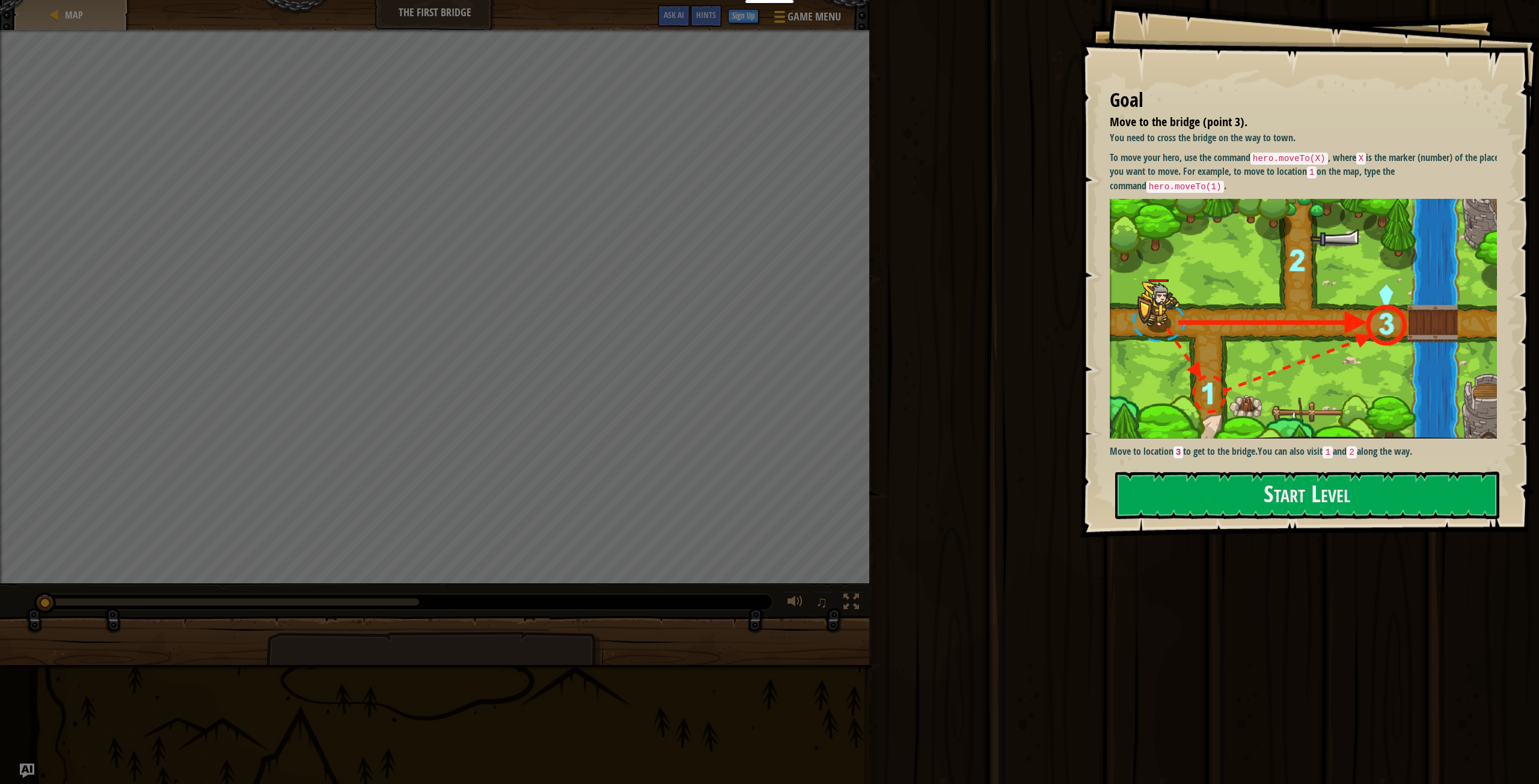
drag, startPoint x: 1138, startPoint y: 156, endPoint x: 1205, endPoint y: 156, distance: 67.0
click at [1204, 156] on p "To move your hero, use the command hero.moveTo(X) , where X is the marker (numb…" at bounding box center [1307, 172] width 396 height 42
click at [1197, 502] on button "Start Level" at bounding box center [1307, 496] width 384 height 47
click at [1260, 500] on button "Start Level" at bounding box center [1307, 496] width 384 height 47
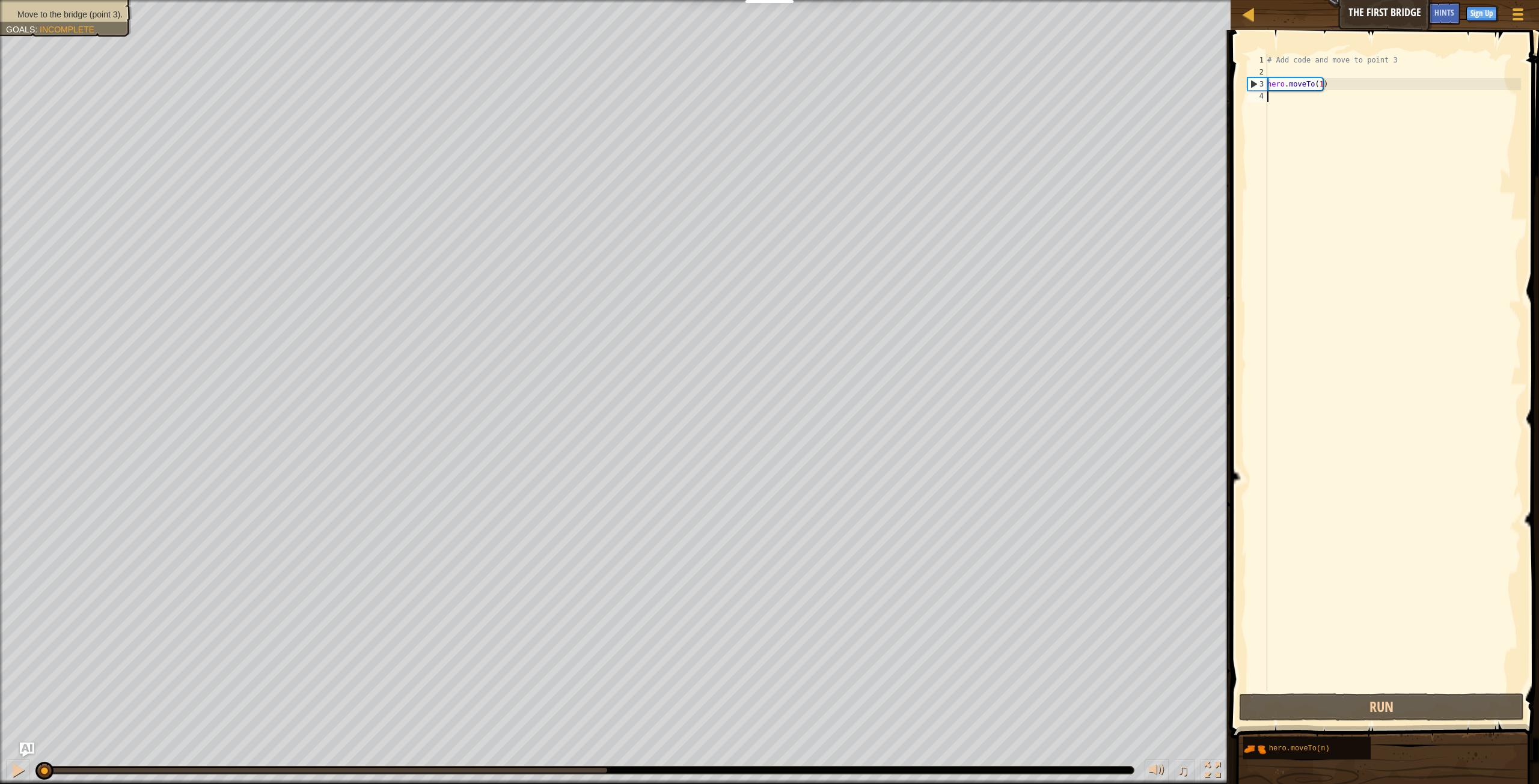
click at [1318, 82] on div "# Add code and move to point 3 hero . moveTo ( 1 )" at bounding box center [1393, 385] width 256 height 661
type textarea "hero.moveTo(3)"
click at [1370, 698] on button "Run" at bounding box center [1381, 707] width 285 height 27
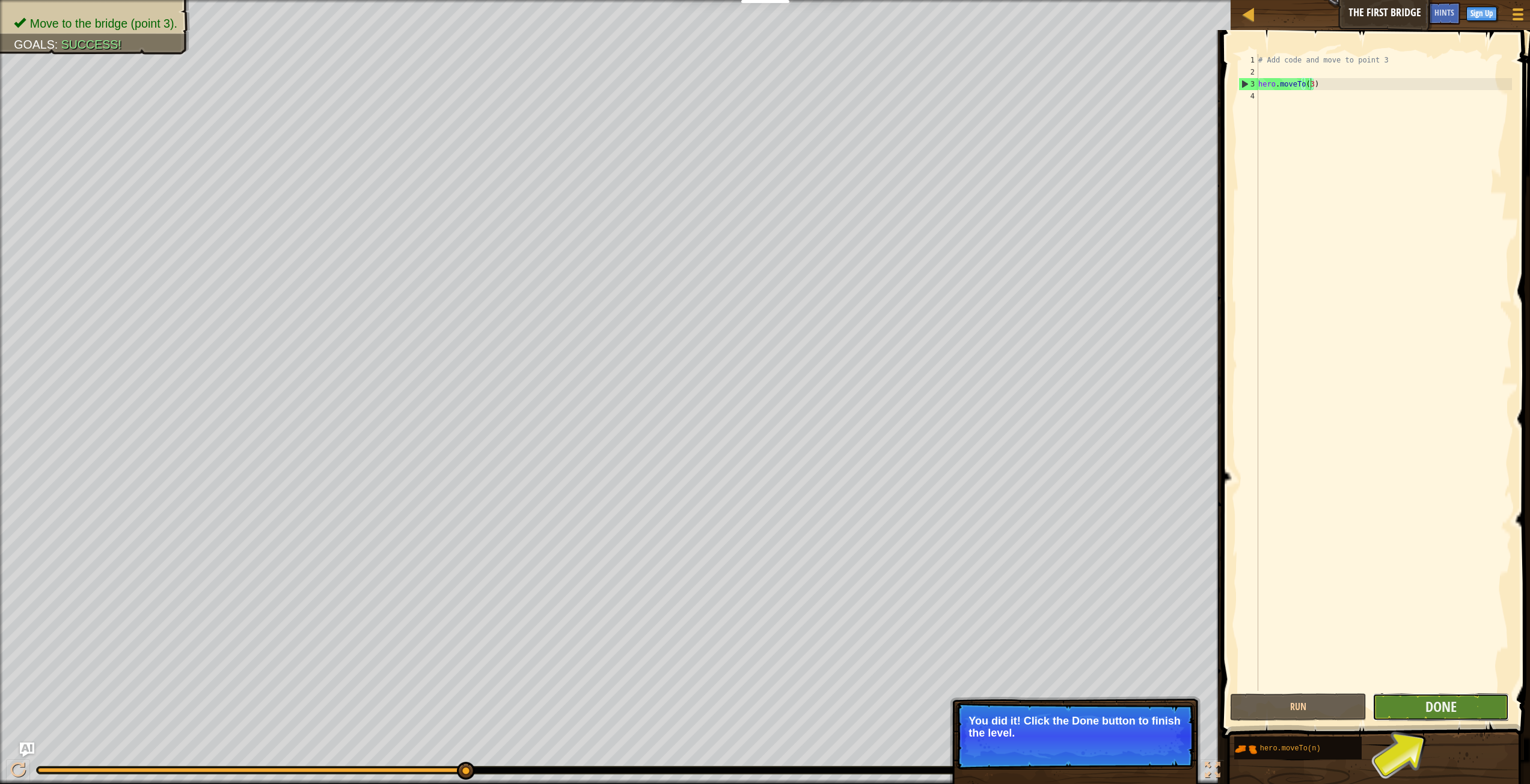
click at [1400, 695] on button "Done" at bounding box center [1441, 707] width 137 height 27
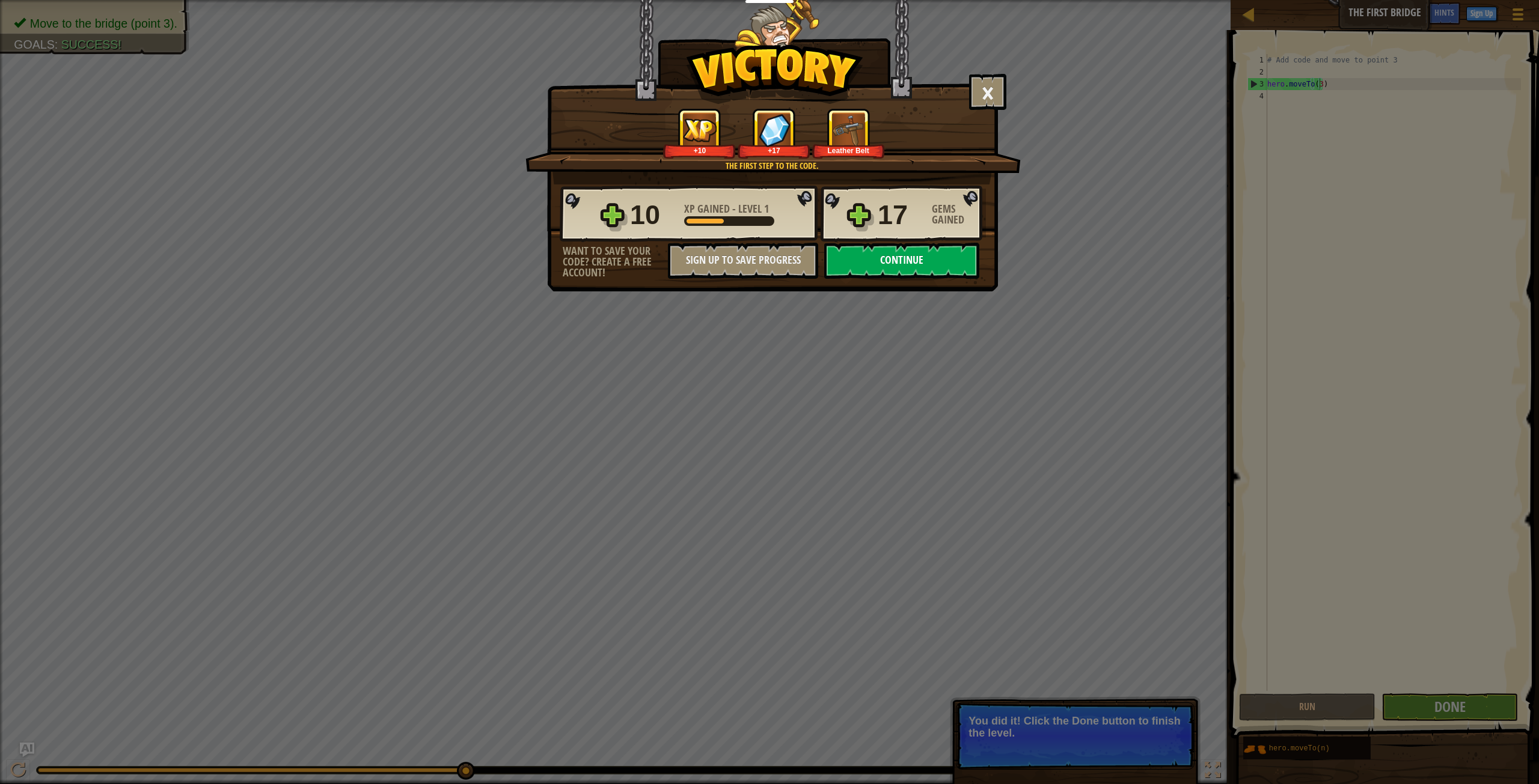
click at [850, 255] on button "Continue" at bounding box center [902, 261] width 155 height 36
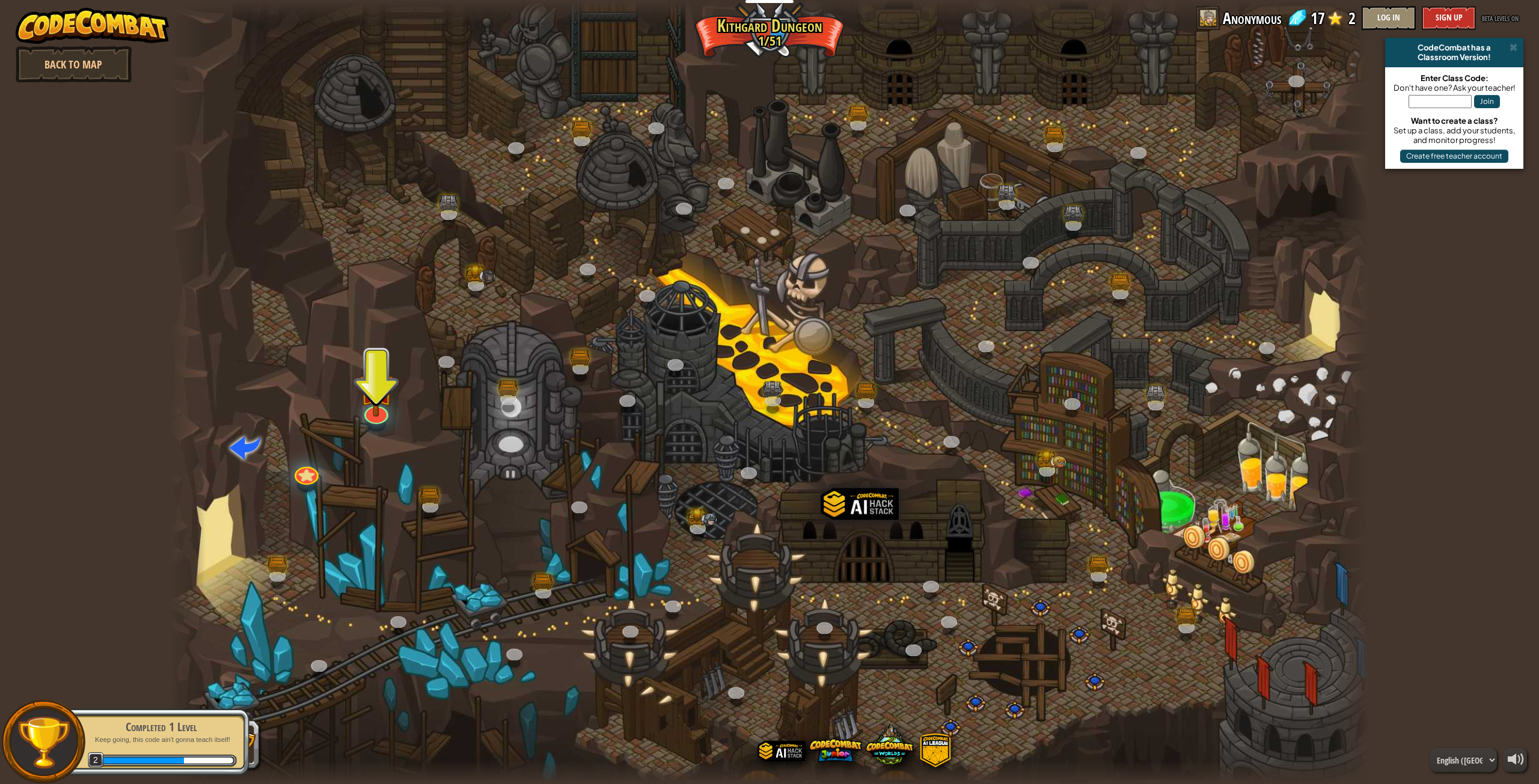
drag, startPoint x: 445, startPoint y: 417, endPoint x: 476, endPoint y: 351, distance: 72.9
click at [476, 351] on div at bounding box center [770, 392] width 1201 height 784
click at [377, 396] on img at bounding box center [376, 373] width 35 height 79
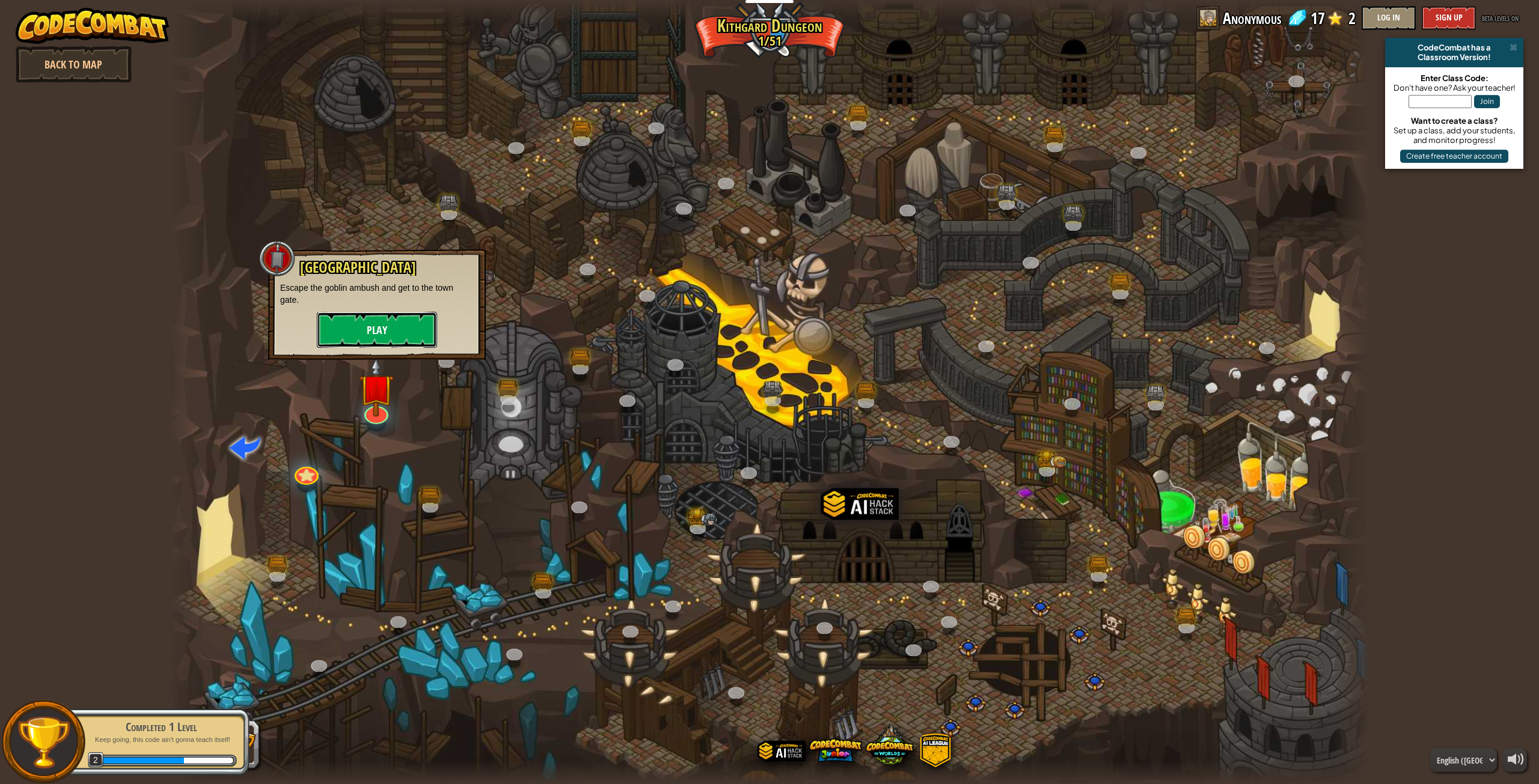
click at [408, 327] on button "Play" at bounding box center [376, 330] width 120 height 36
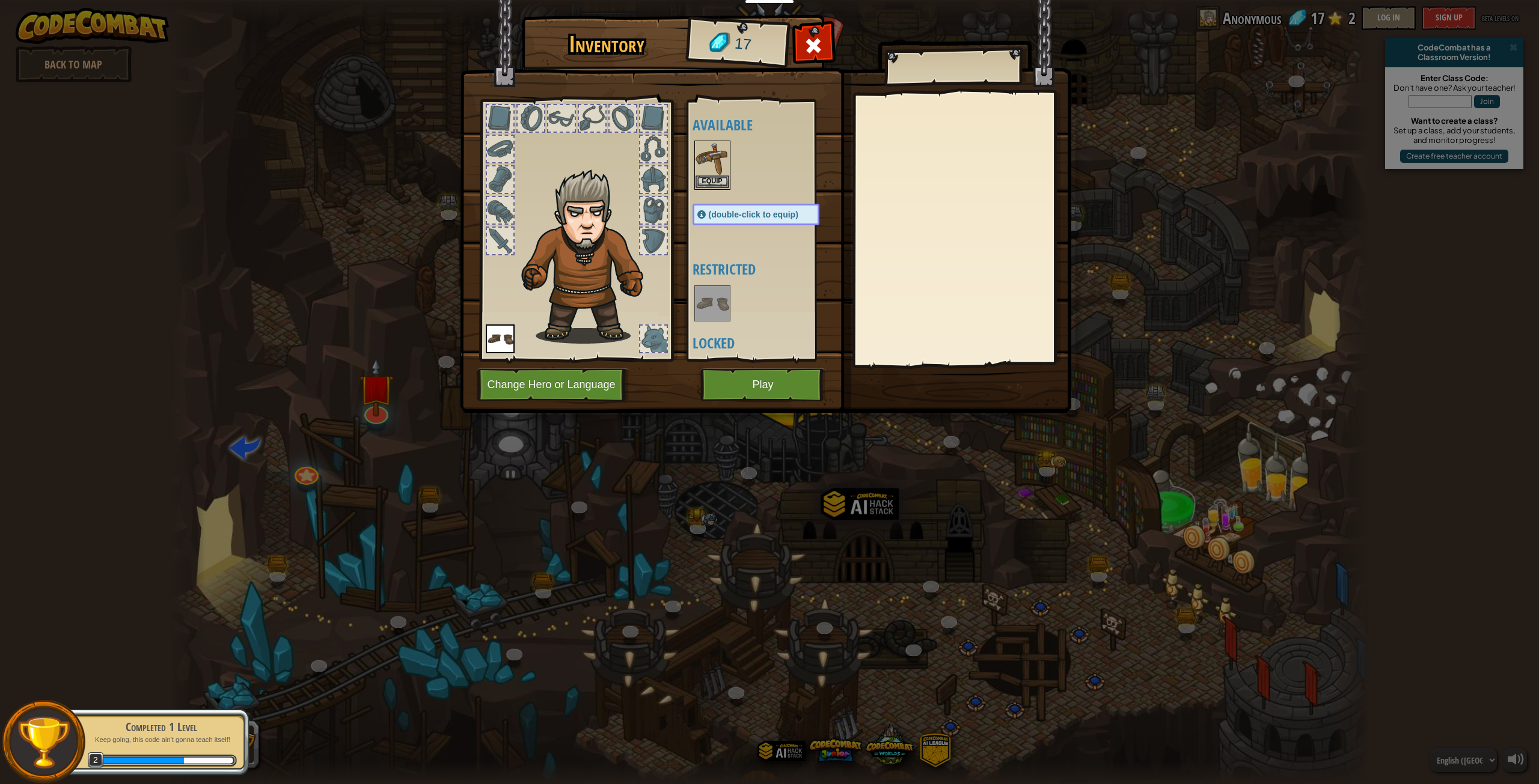
click at [724, 170] on img at bounding box center [712, 159] width 34 height 34
click at [724, 169] on img at bounding box center [712, 159] width 34 height 34
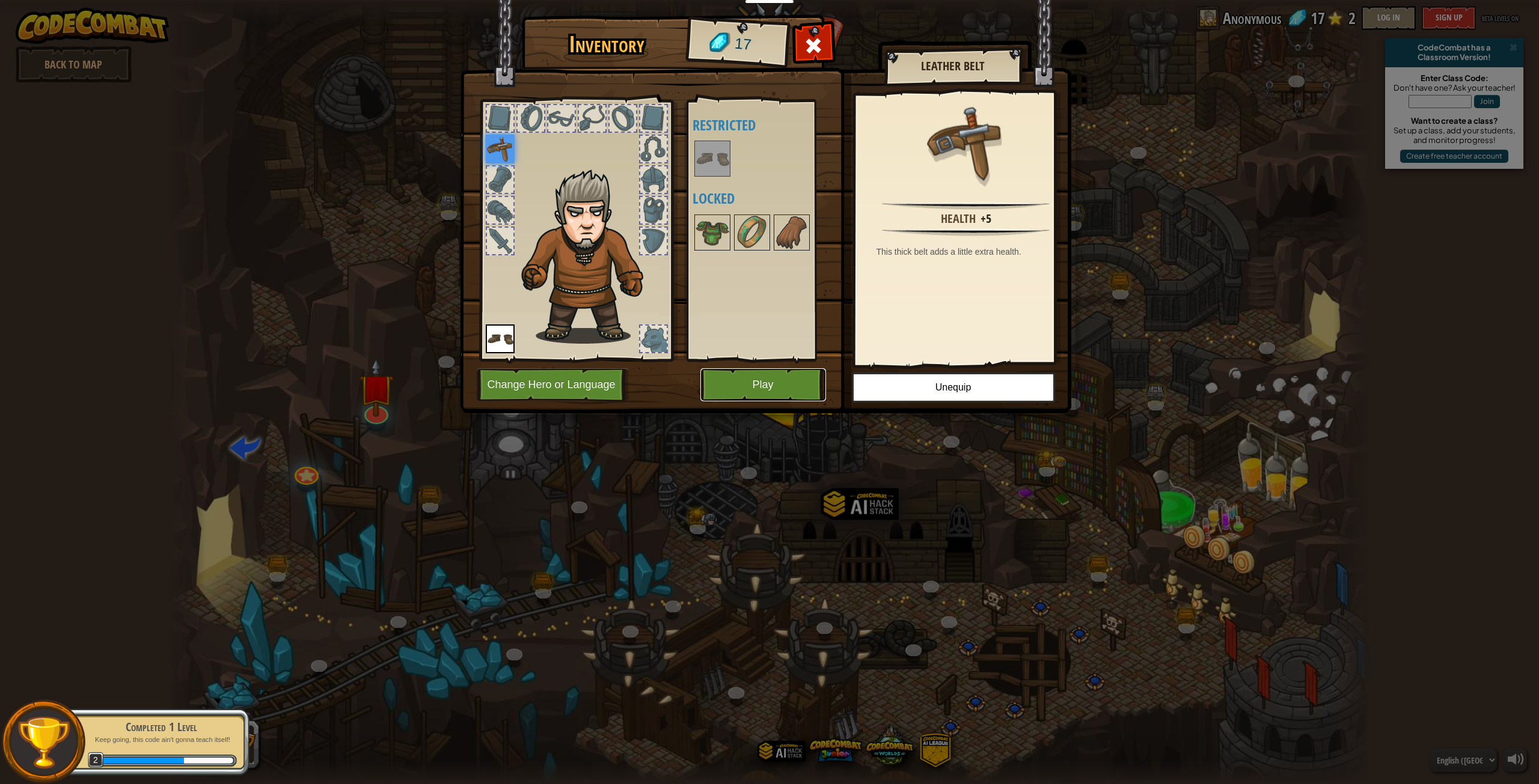
click at [790, 393] on button "Play" at bounding box center [763, 385] width 125 height 33
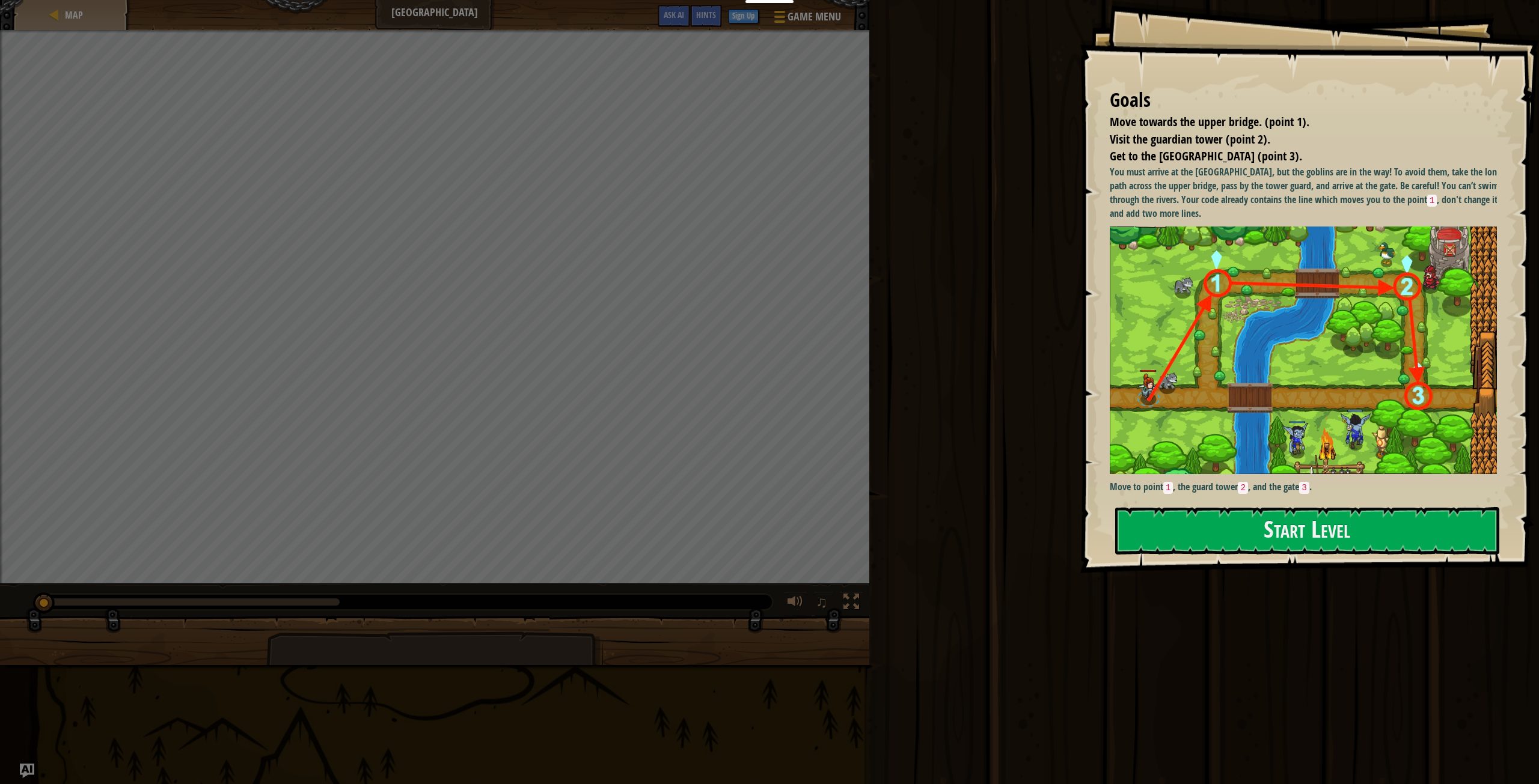
drag, startPoint x: 1128, startPoint y: 174, endPoint x: 1192, endPoint y: 170, distance: 64.1
click at [1192, 170] on p "You must arrive at the [GEOGRAPHIC_DATA], but the goblins are in the way! To av…" at bounding box center [1307, 193] width 396 height 56
click at [1209, 531] on button "Start Level" at bounding box center [1307, 531] width 384 height 47
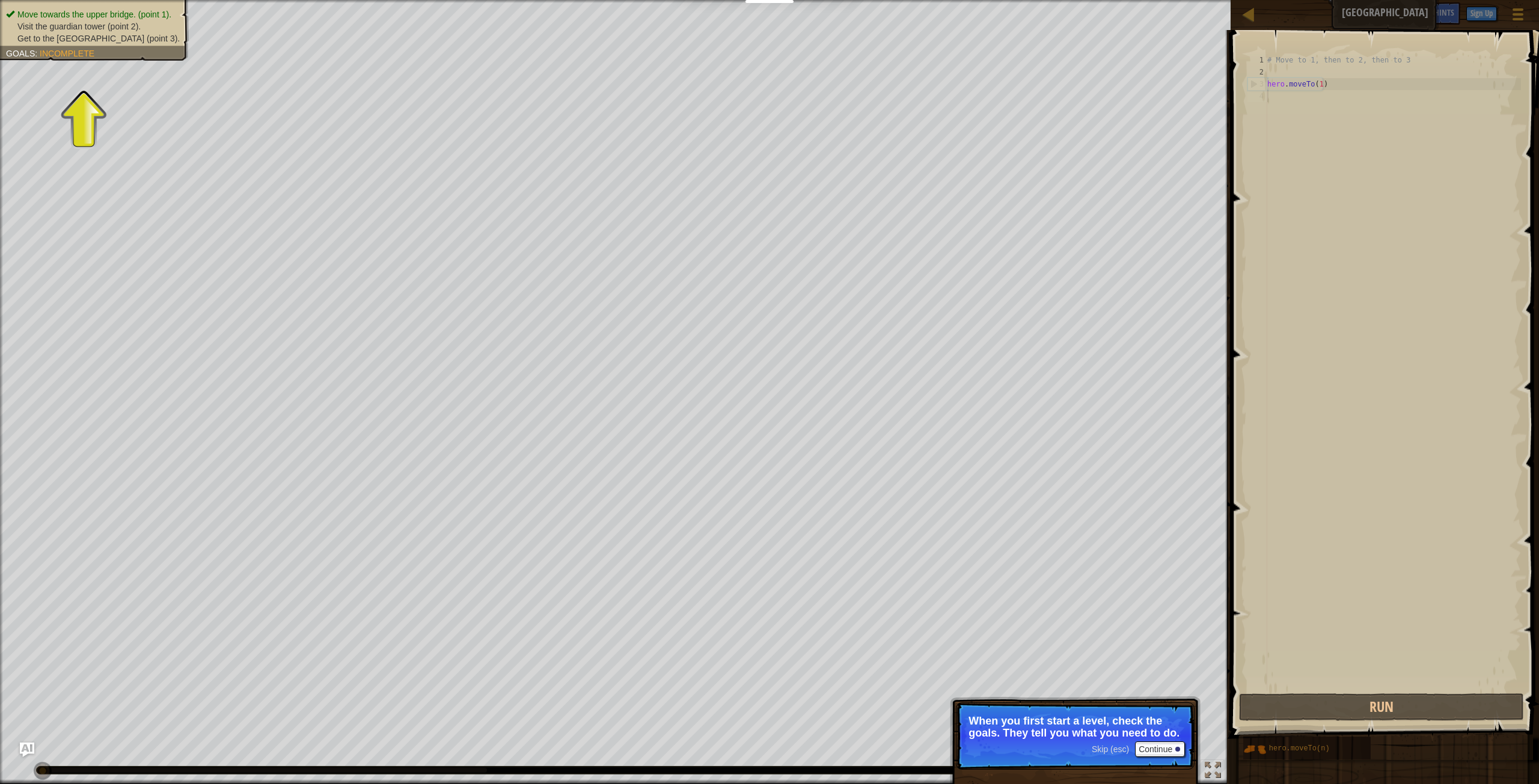
click at [1270, 107] on div "# Move to 1, then to 2, then to 3 hero . moveTo ( 1 )" at bounding box center [1393, 385] width 256 height 661
click at [1324, 98] on div "# Move to 1, then to 2, then to 3 hero . moveTo ( 1 )" at bounding box center [1393, 385] width 256 height 661
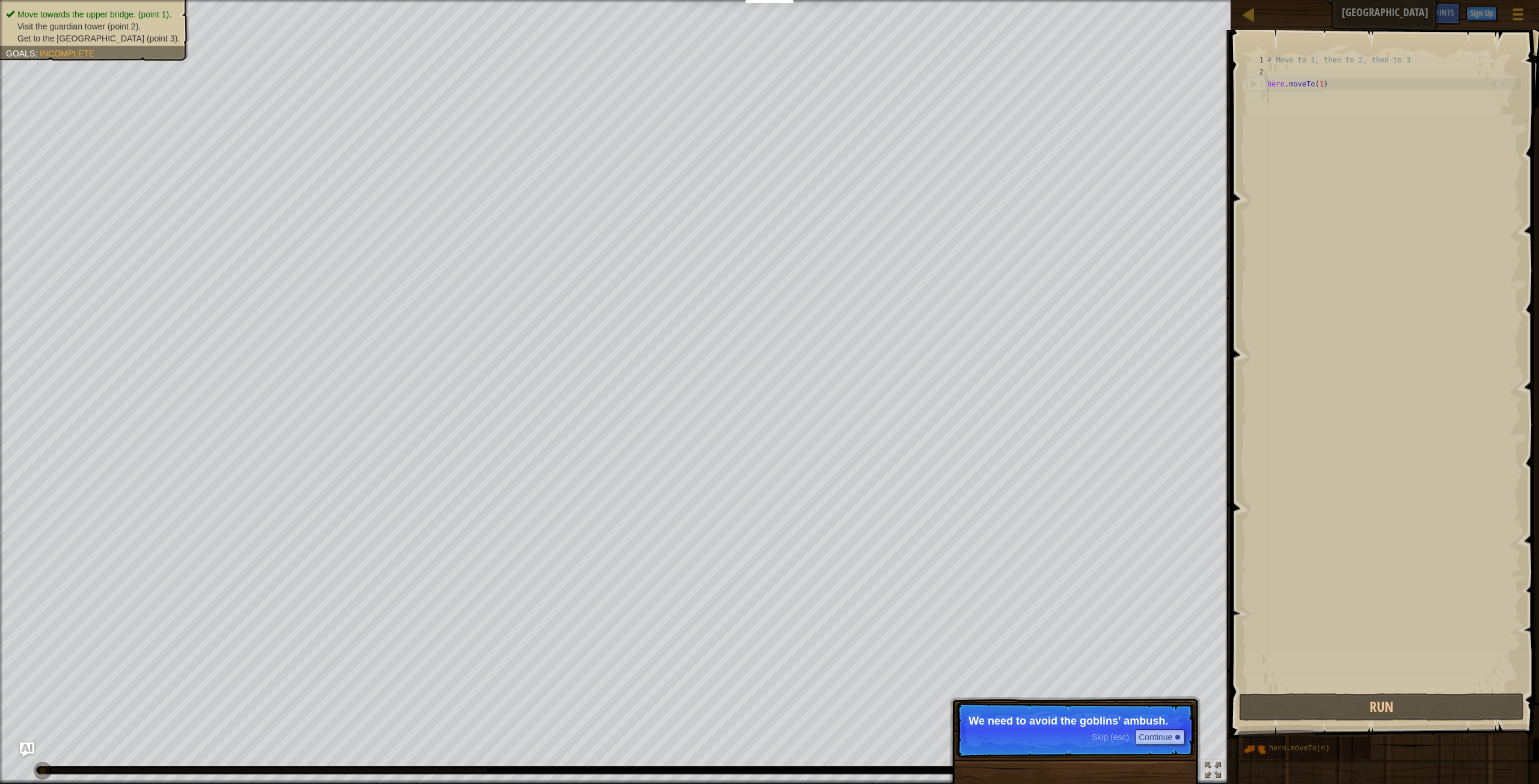
click at [1346, 158] on div "# Move to 1, then to 2, then to 3 hero . moveTo ( 1 )" at bounding box center [1393, 385] width 256 height 661
click at [127, 52] on div "Move towards the upper bridge. (point 1). Visit the [GEOGRAPHIC_DATA] (point 2)…" at bounding box center [87, 26] width 202 height 69
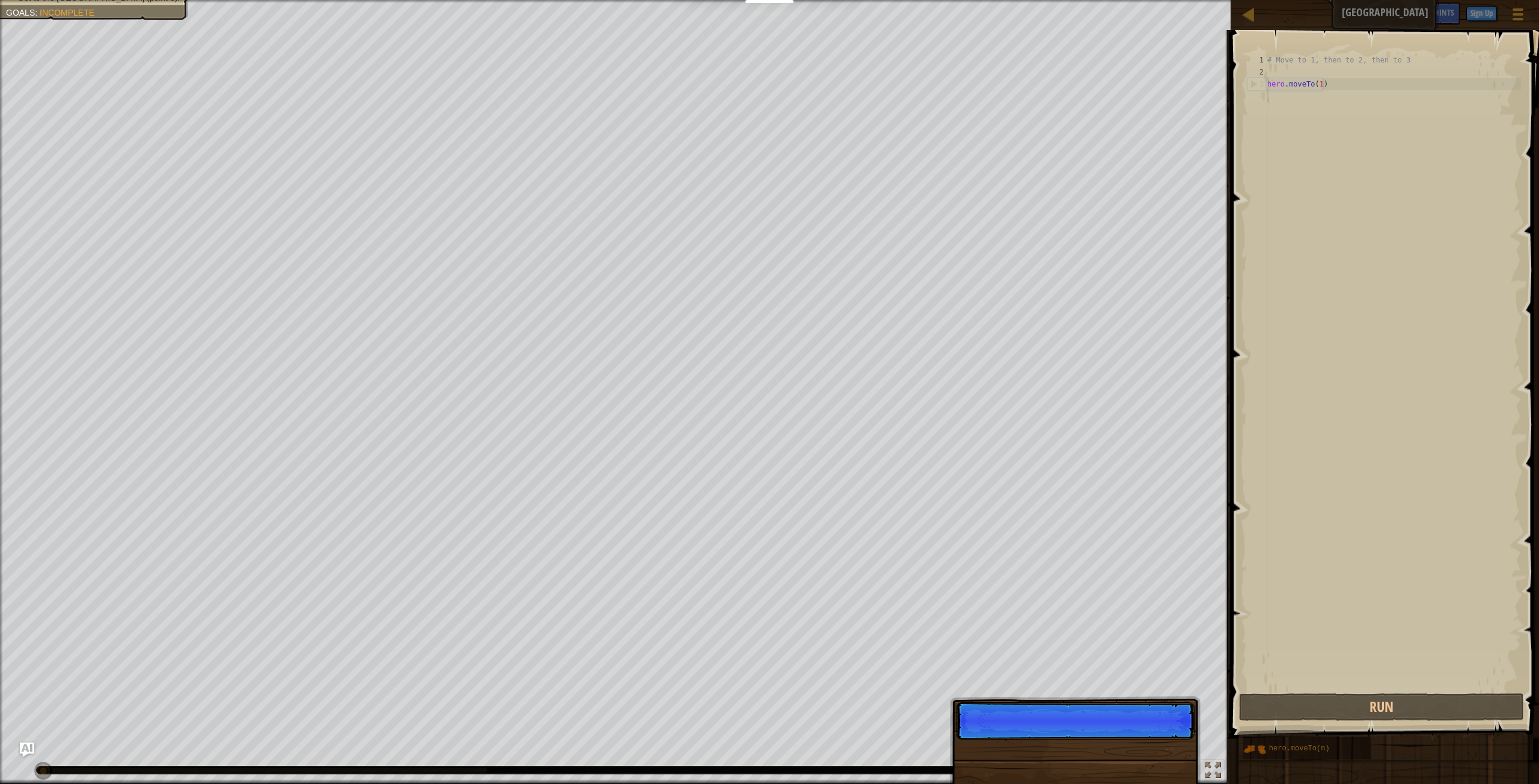
scroll to position [6, 0]
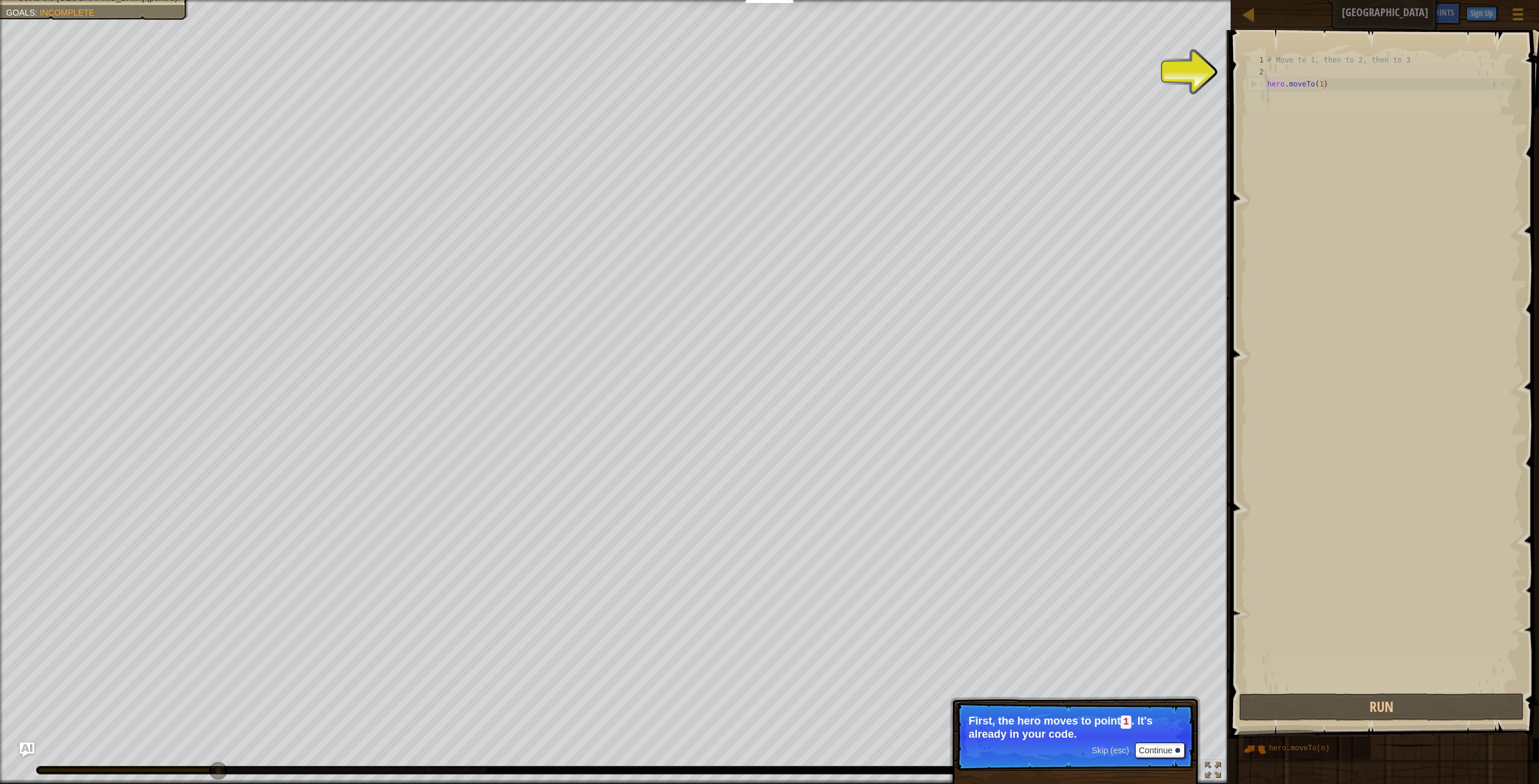
click at [1281, 86] on div "# Move to 1, then to 2, then to 3 hero . moveTo ( 1 )" at bounding box center [1393, 385] width 256 height 661
type textarea "hero.moveTo(1)"
click at [1317, 84] on div "# Move to 1, then to 2, then to 3 hero . moveTo ( 1 )" at bounding box center [1393, 385] width 256 height 661
click at [1322, 84] on div "# Move to 1, then to 2, then to 3 hero . moveTo ( 1 )" at bounding box center [1393, 373] width 256 height 637
click at [1332, 86] on div "# Move to 1, then to 2, then to 3 hero . moveTo ( 1 )" at bounding box center [1393, 373] width 256 height 637
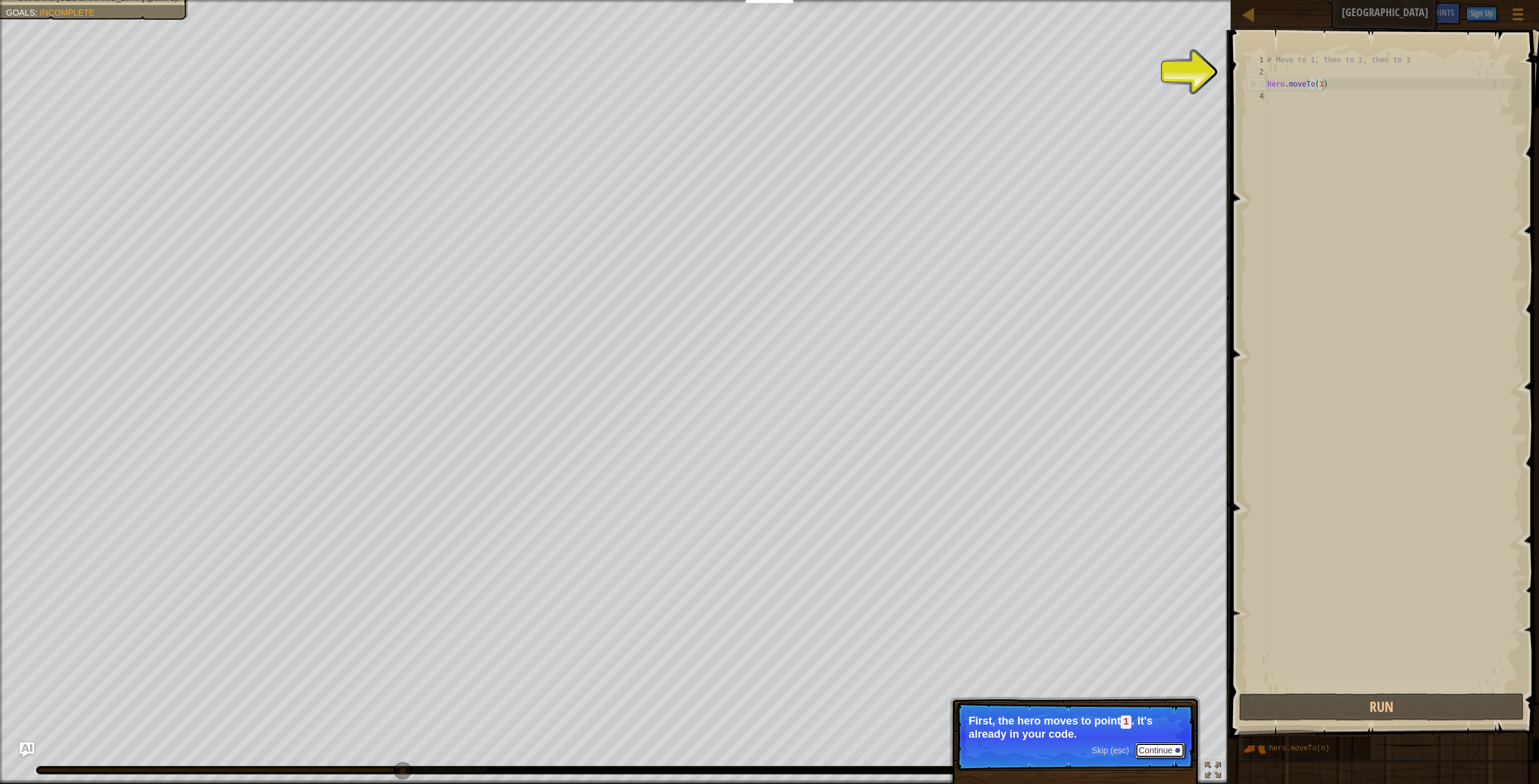
click at [1159, 751] on button "Continue" at bounding box center [1160, 750] width 50 height 16
click at [1135, 720] on div "Move towards the upper bridge. (point 1). Visit the [GEOGRAPHIC_DATA] (point 2)…" at bounding box center [769, 392] width 1539 height 784
click at [1340, 87] on div "# Move to 1, then to 2, then to 3 hero . moveTo ( 1 )" at bounding box center [1393, 385] width 256 height 661
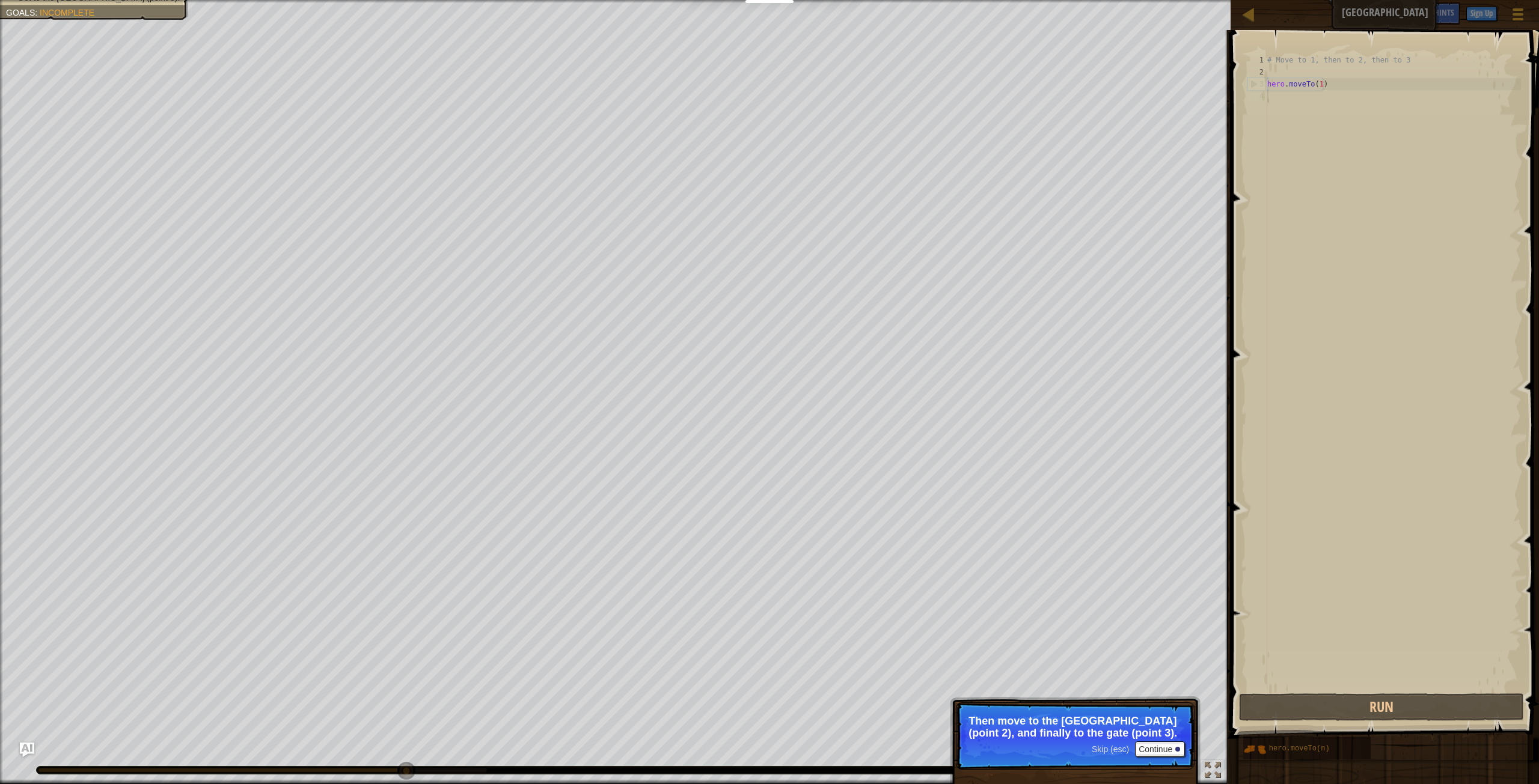
click at [1304, 104] on div "# Move to 1, then to 2, then to 3 hero . moveTo ( 1 )" at bounding box center [1393, 385] width 256 height 661
click at [1174, 748] on button "Continue" at bounding box center [1160, 749] width 50 height 16
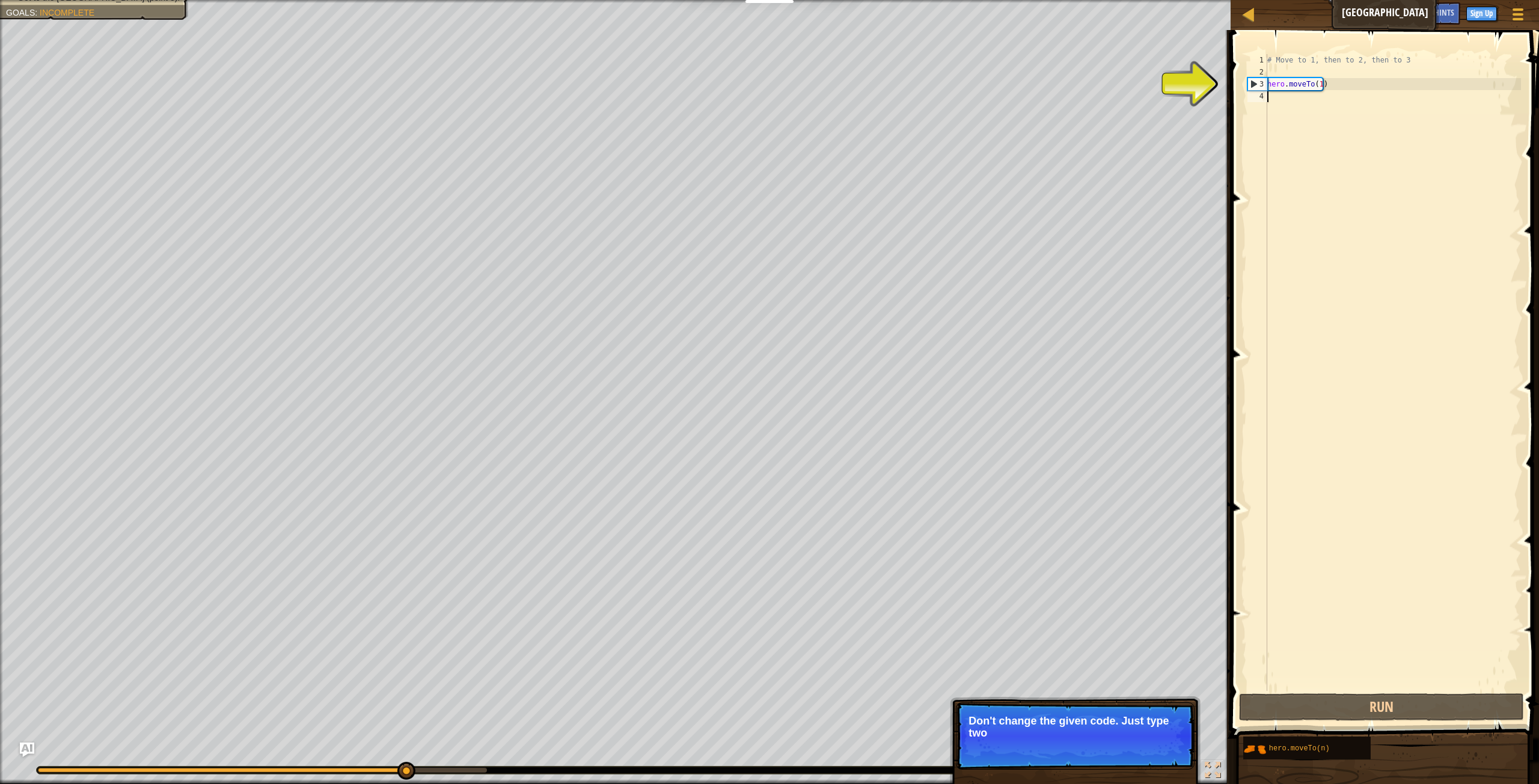
click at [1315, 99] on div "# Move to 1, then to 2, then to 3 hero . moveTo ( 1 )" at bounding box center [1393, 385] width 256 height 661
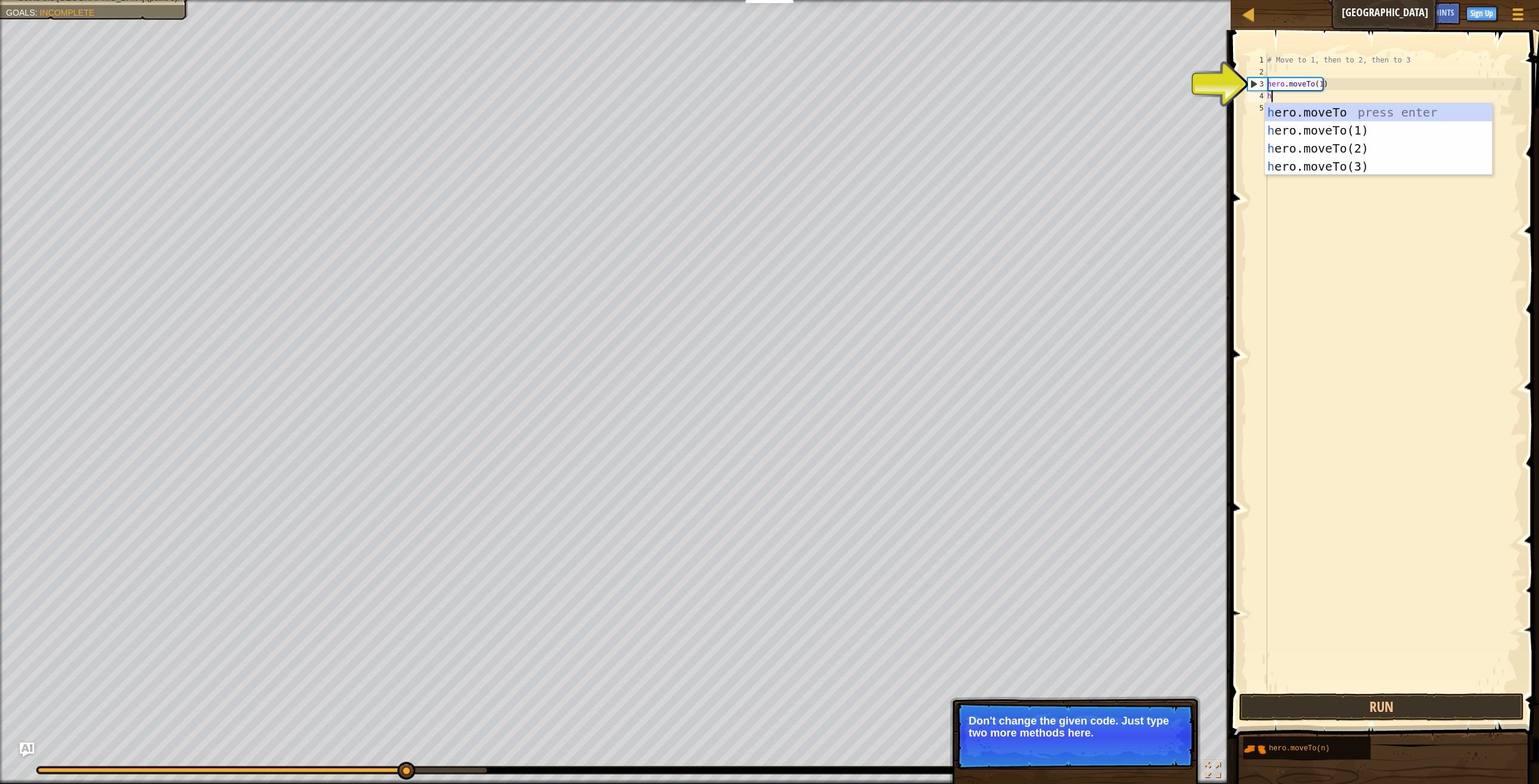
scroll to position [6, 1]
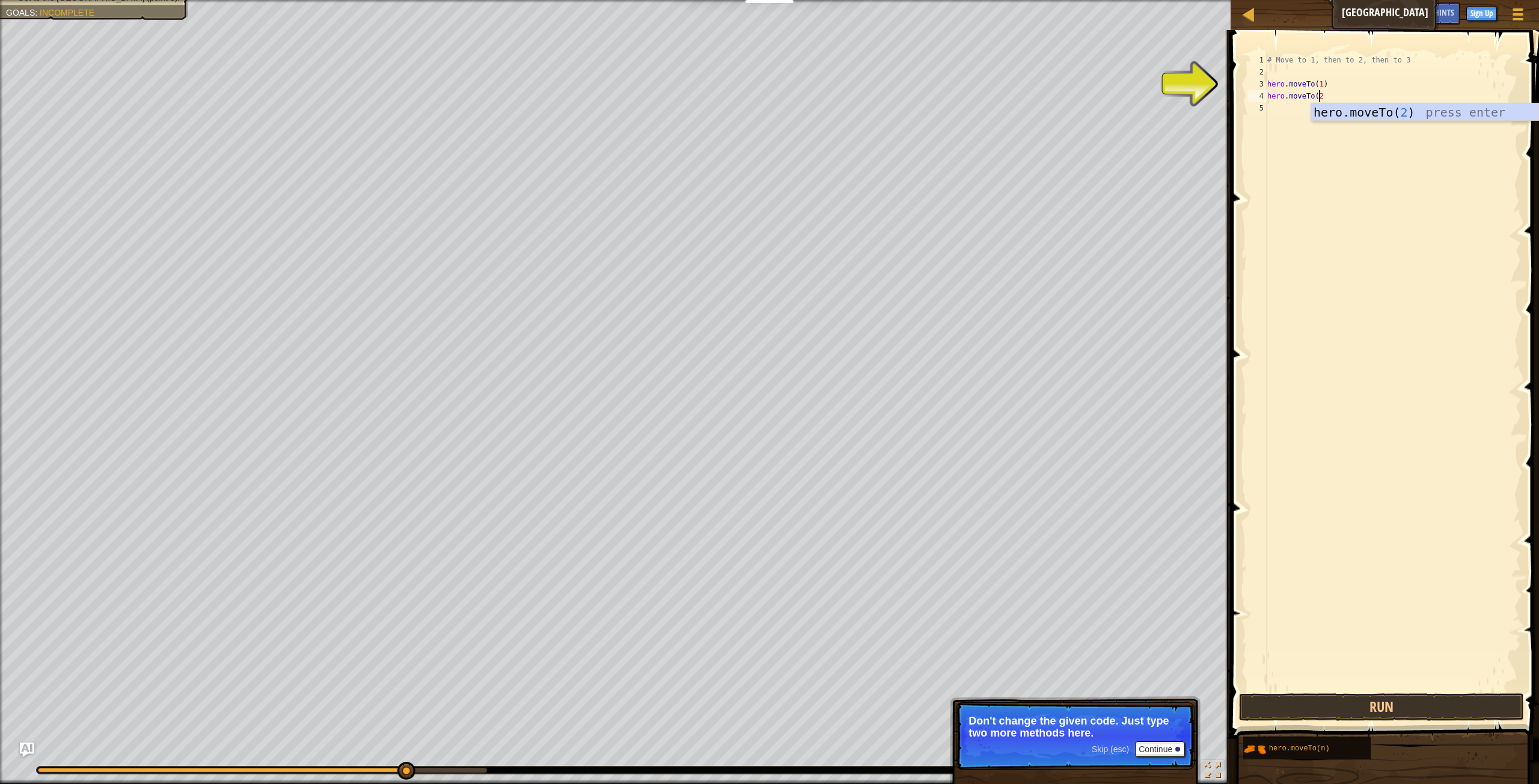
type textarea "hero.moveTo(2)"
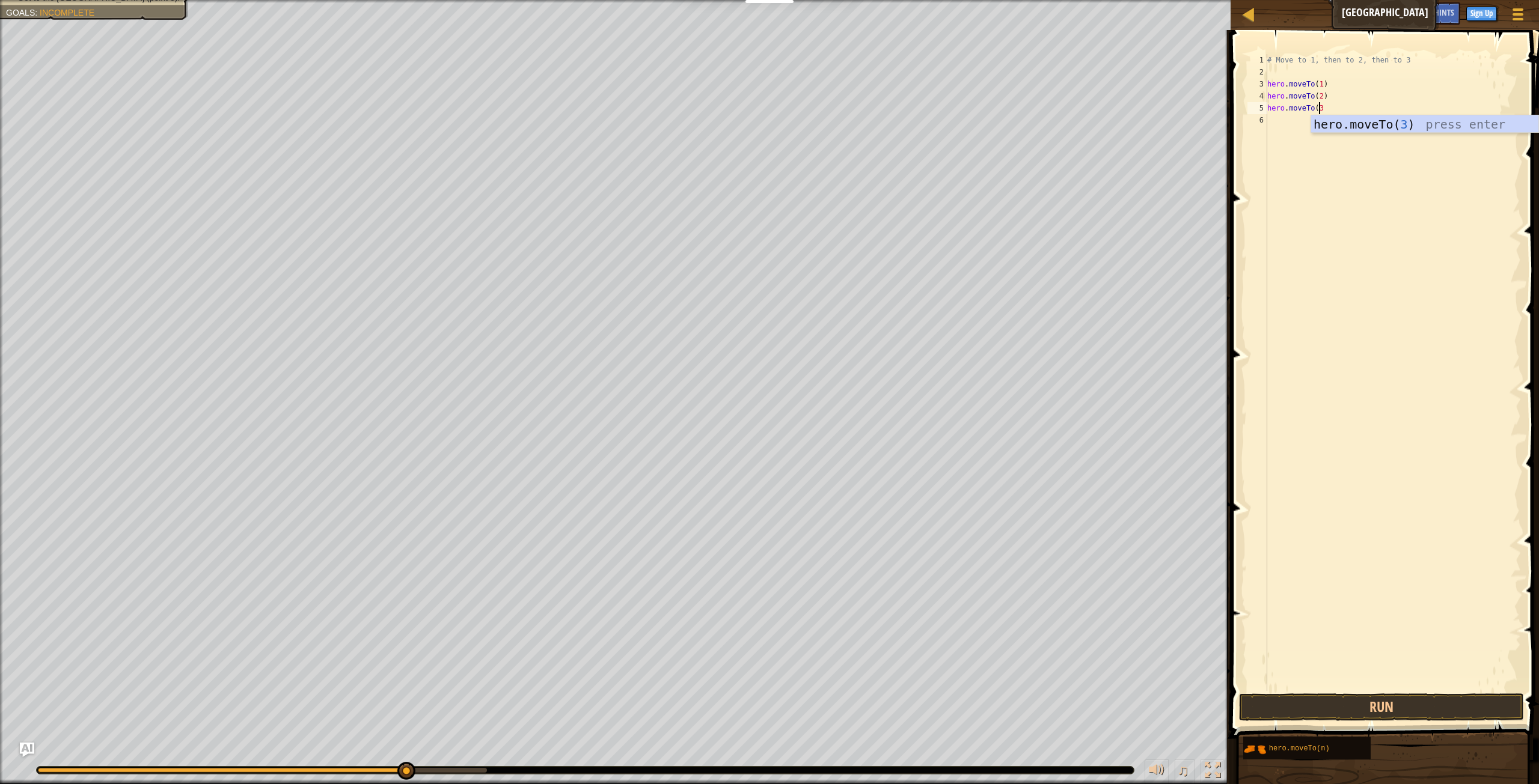
scroll to position [6, 4]
type textarea "hero.moveTo(3)"
click at [1312, 697] on button "Run" at bounding box center [1381, 707] width 285 height 27
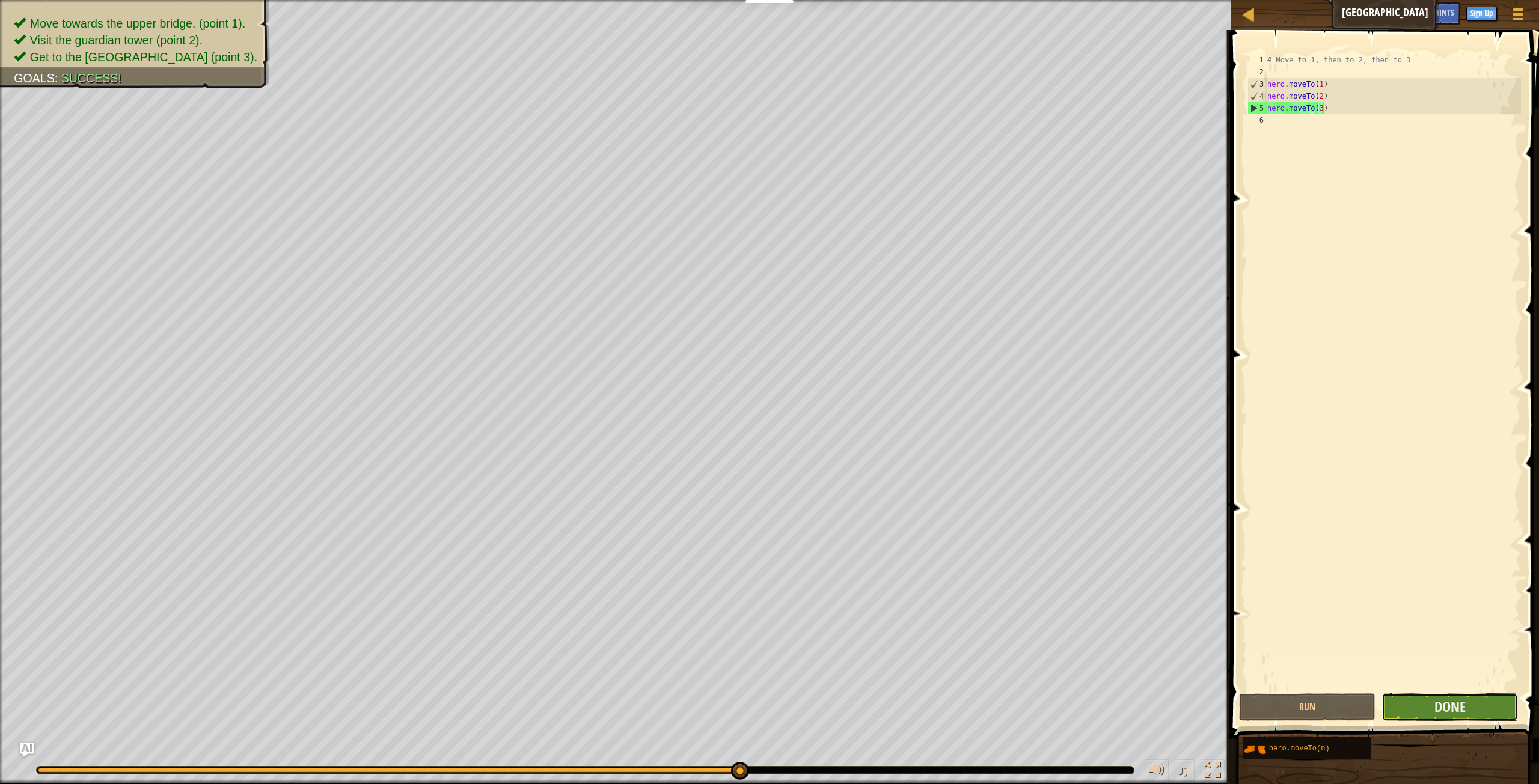
click at [1420, 706] on button "Done" at bounding box center [1449, 707] width 137 height 27
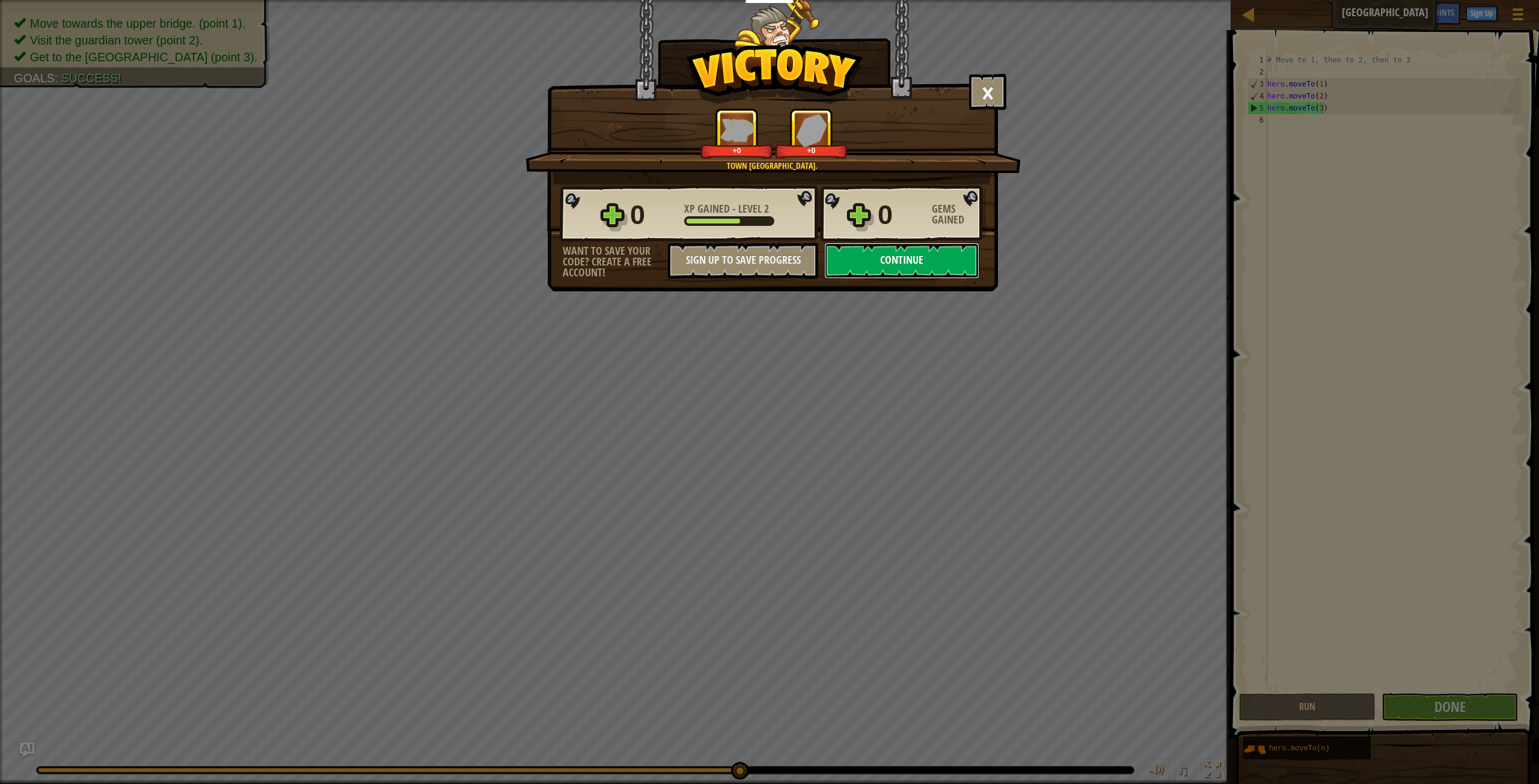
click at [923, 247] on button "Continue" at bounding box center [902, 261] width 155 height 36
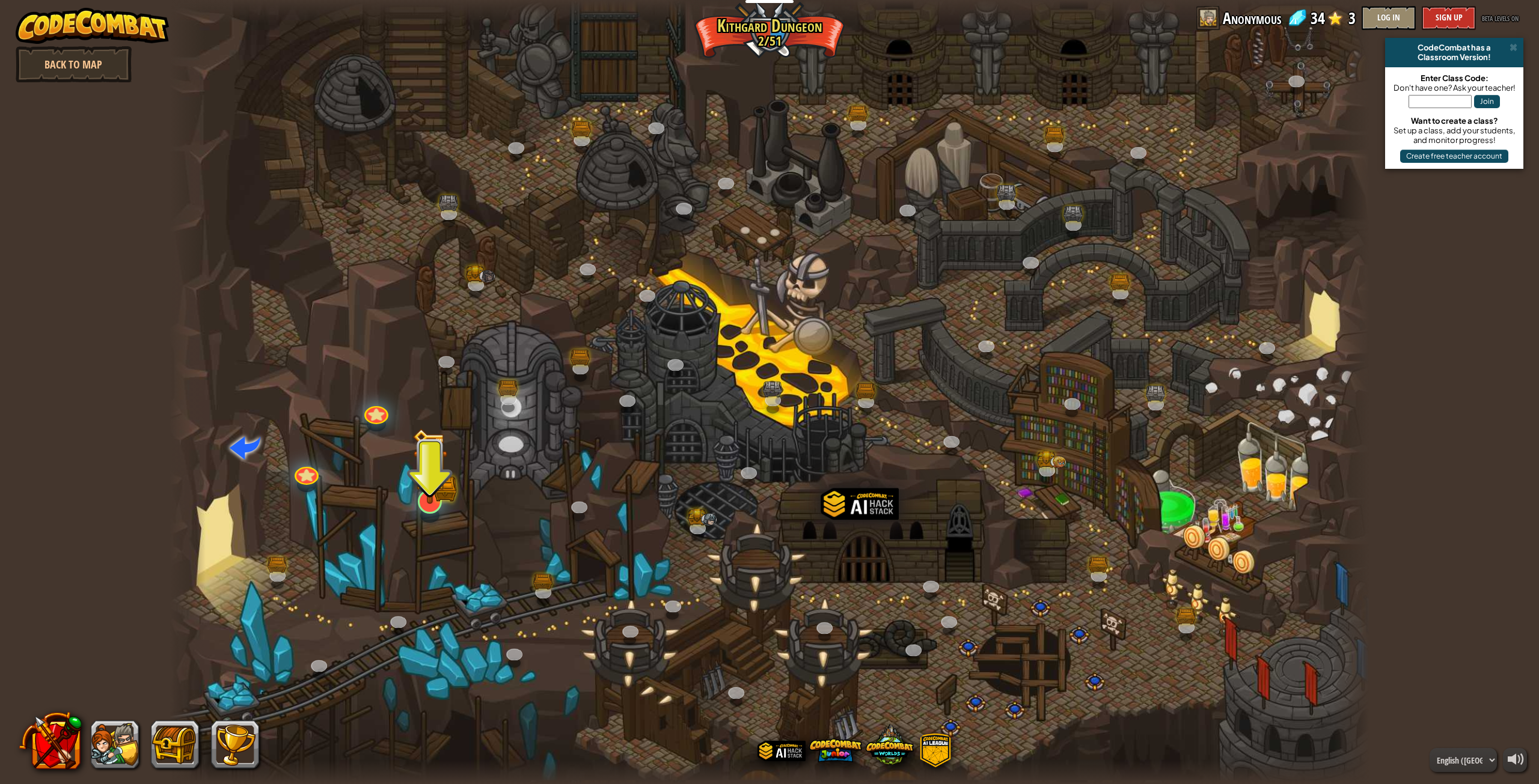
click at [441, 497] on img at bounding box center [430, 466] width 35 height 76
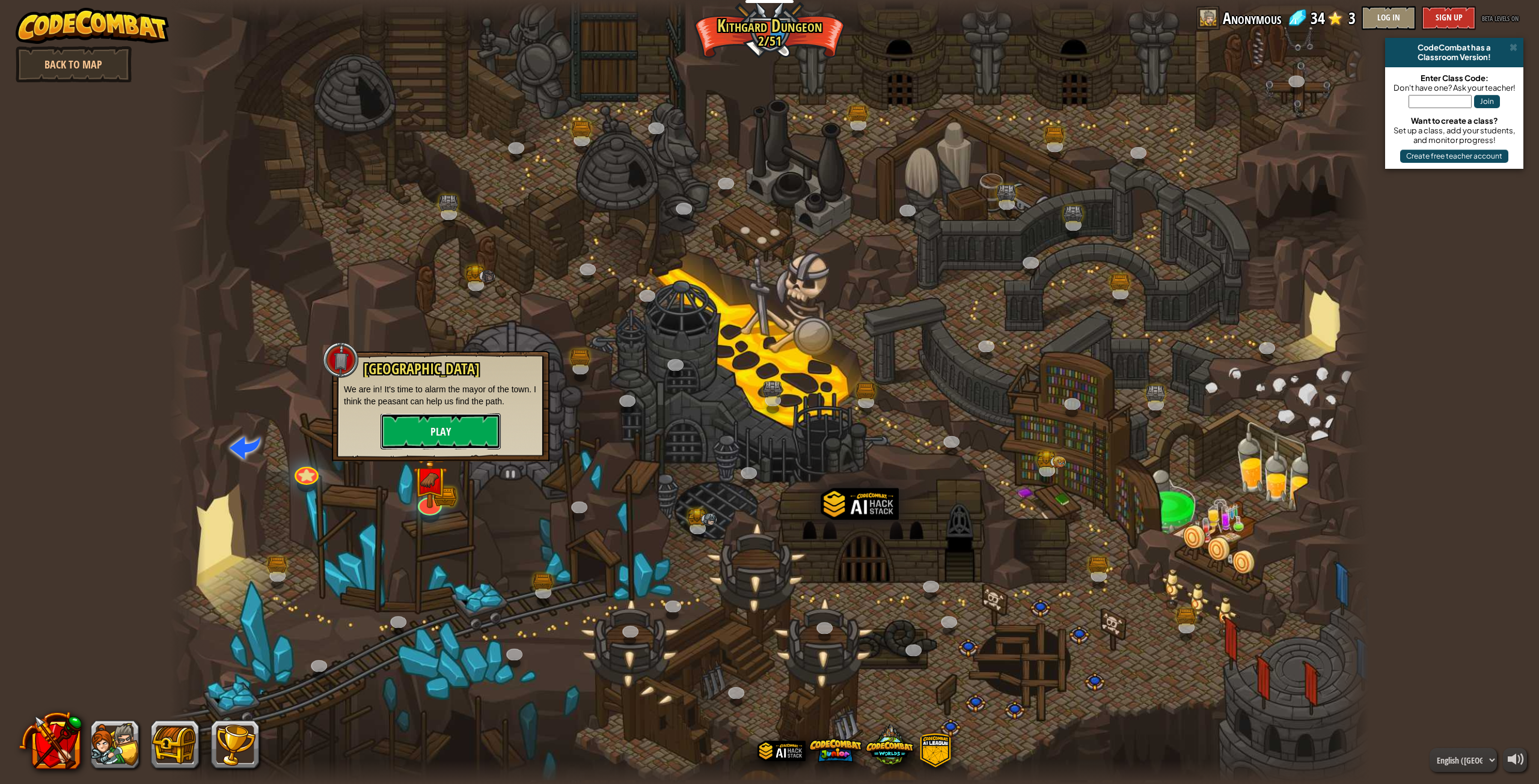
click at [465, 421] on button "Play" at bounding box center [440, 431] width 120 height 36
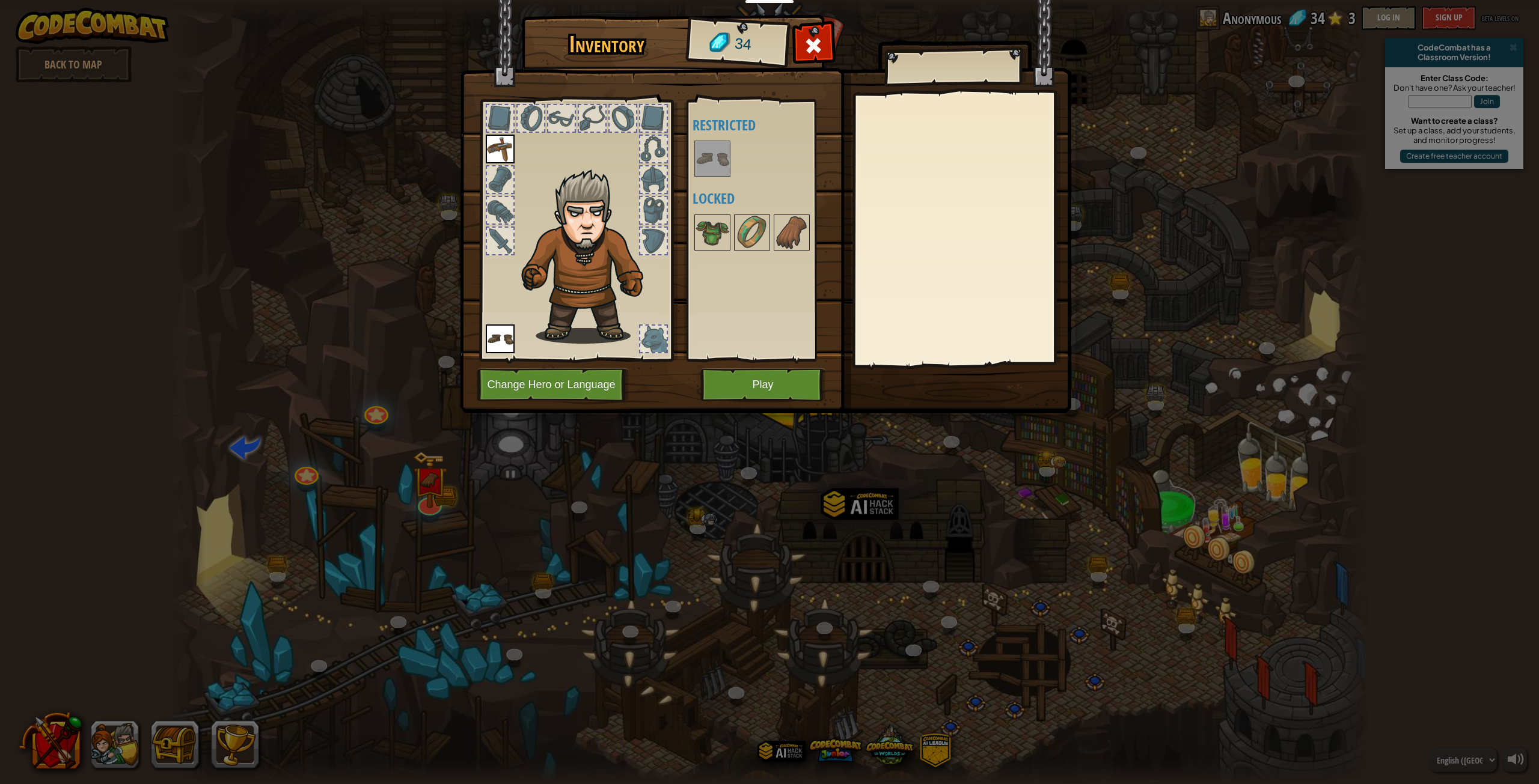
click at [710, 159] on img at bounding box center [712, 159] width 34 height 34
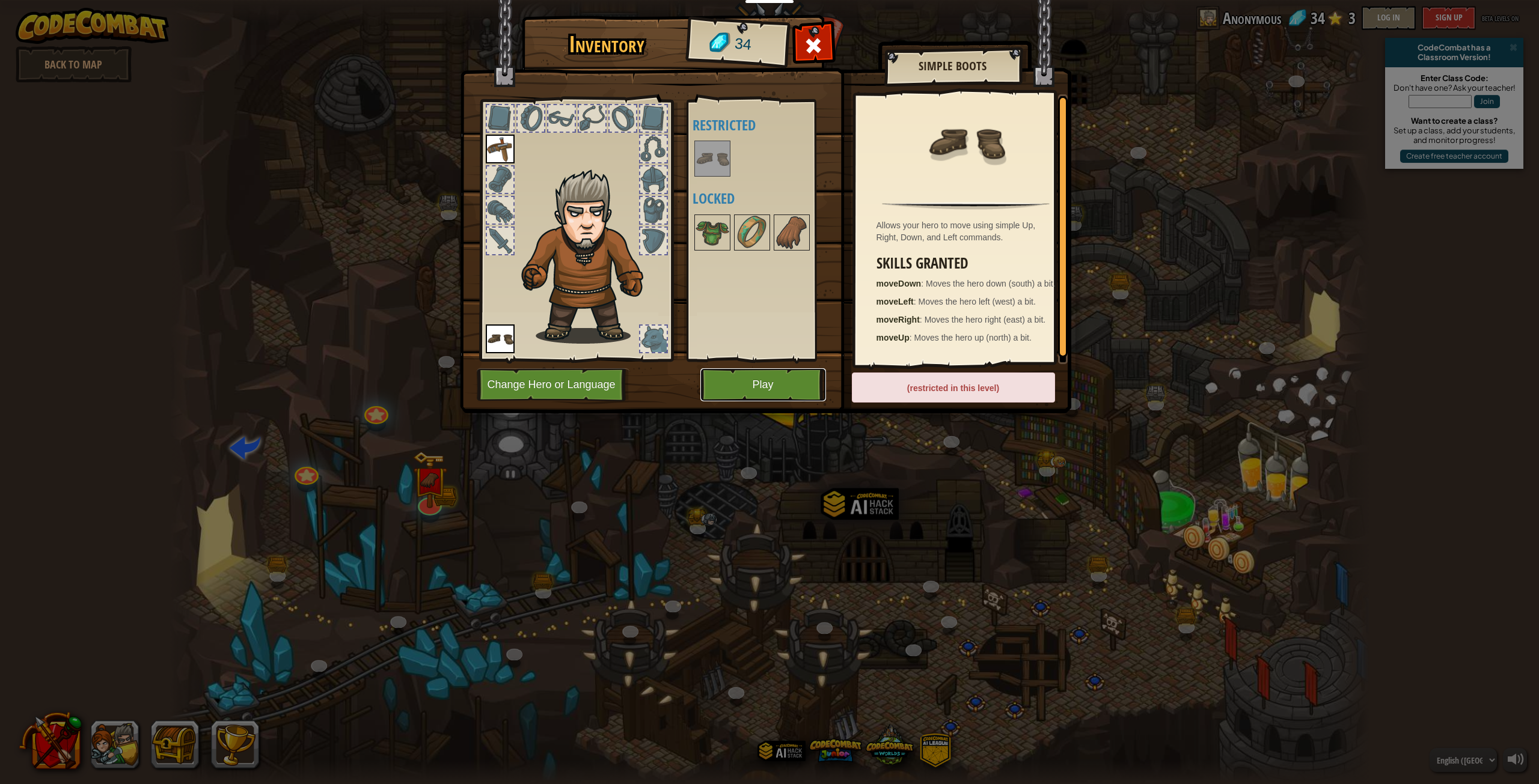
click at [737, 383] on button "Play" at bounding box center [763, 385] width 125 height 33
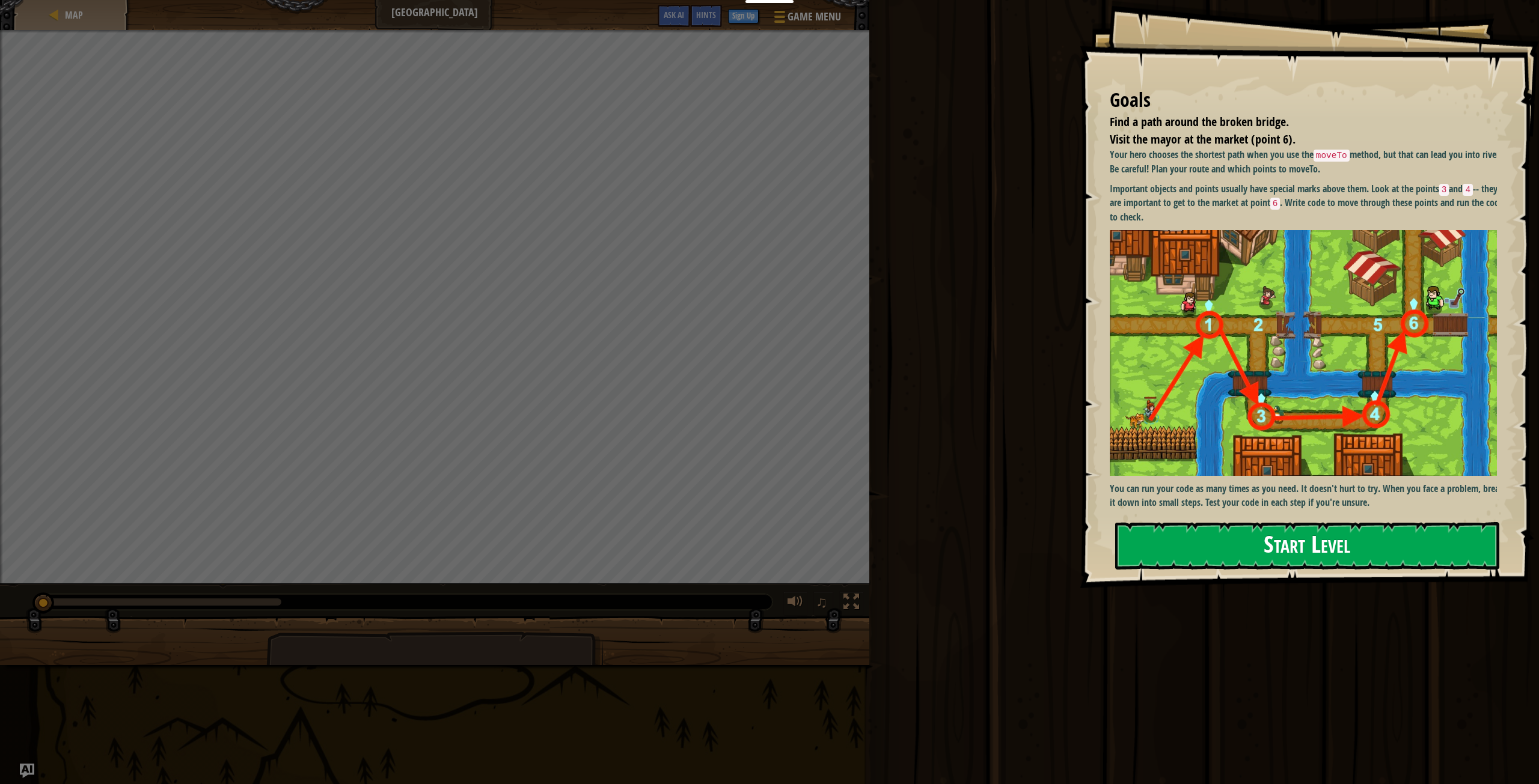
click at [1207, 550] on button "Start Level" at bounding box center [1307, 546] width 384 height 47
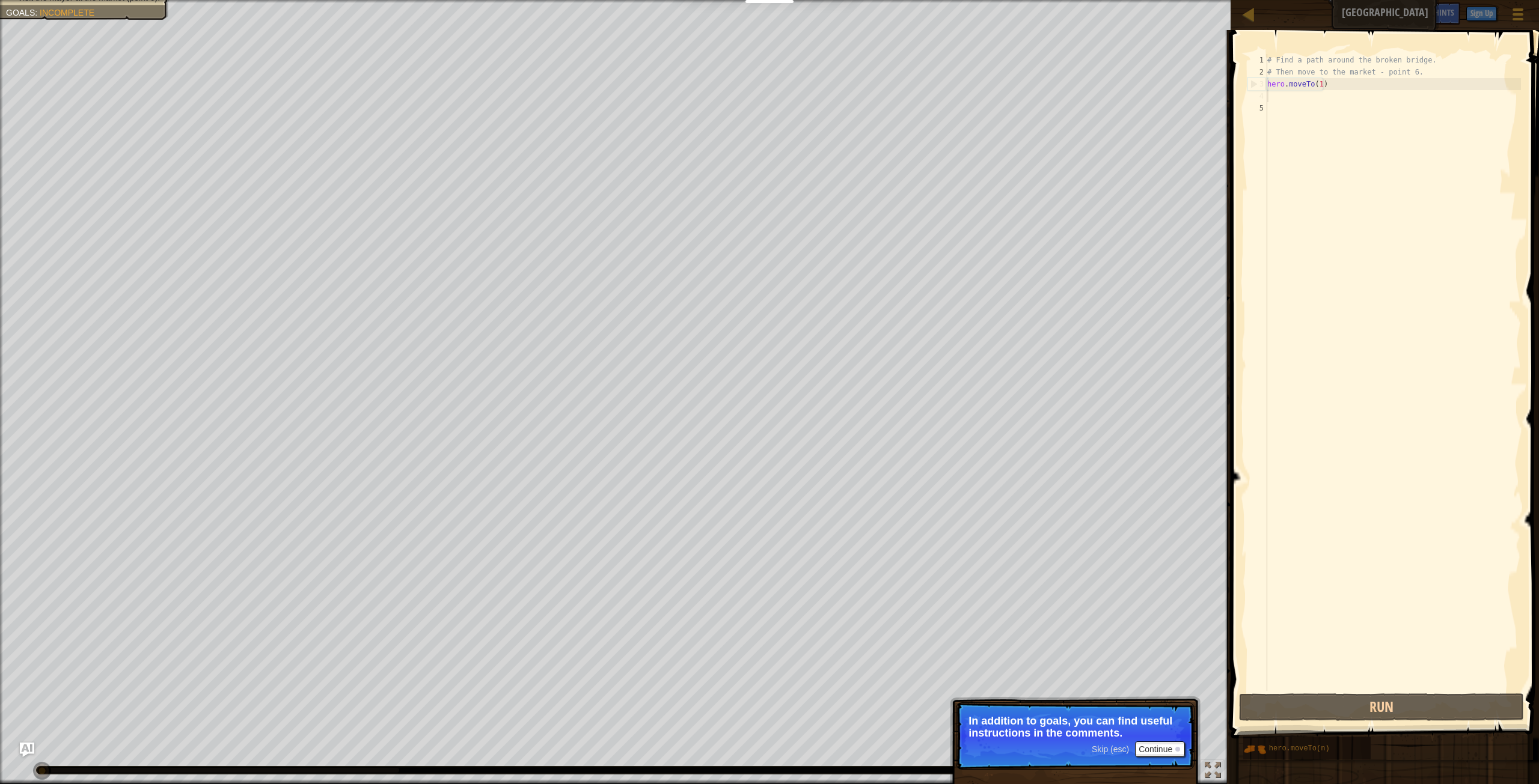
click at [1343, 101] on div "# Find a path around the broken bridge. # Then move to the market - point 6. he…" at bounding box center [1393, 385] width 256 height 661
click at [1342, 101] on div "# Find a path around the broken bridge. # Then move to the market - point 6. he…" at bounding box center [1393, 385] width 256 height 661
click at [1327, 109] on div "# Find a path around the broken bridge. # Then move to the market - point 6. he…" at bounding box center [1393, 385] width 256 height 661
click at [1344, 88] on div "# Find a path around the broken bridge. # Then move to the market - point 6. he…" at bounding box center [1393, 385] width 256 height 661
type textarea "hero.moveTo(1)"
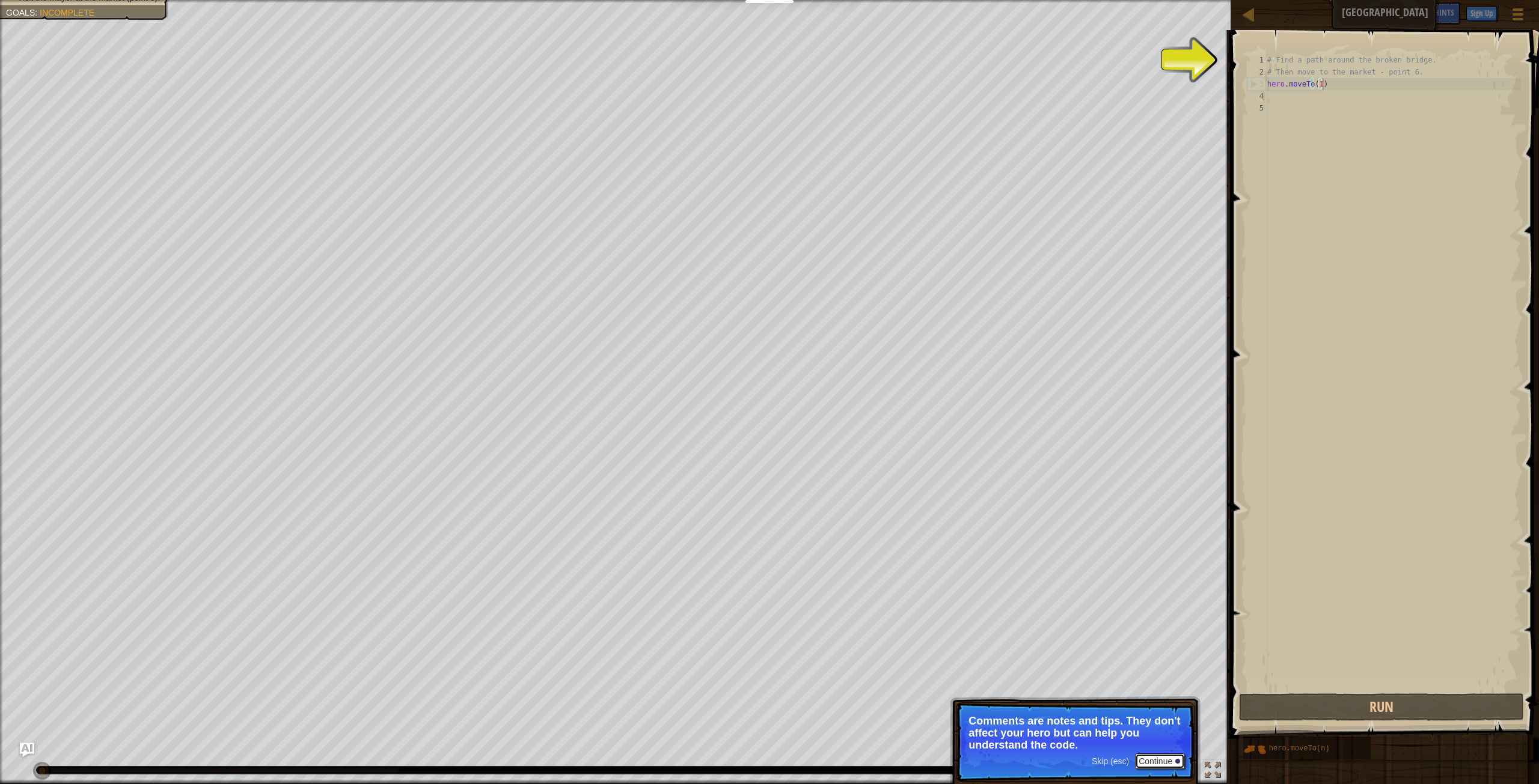
click at [1154, 757] on button "Continue" at bounding box center [1160, 761] width 50 height 16
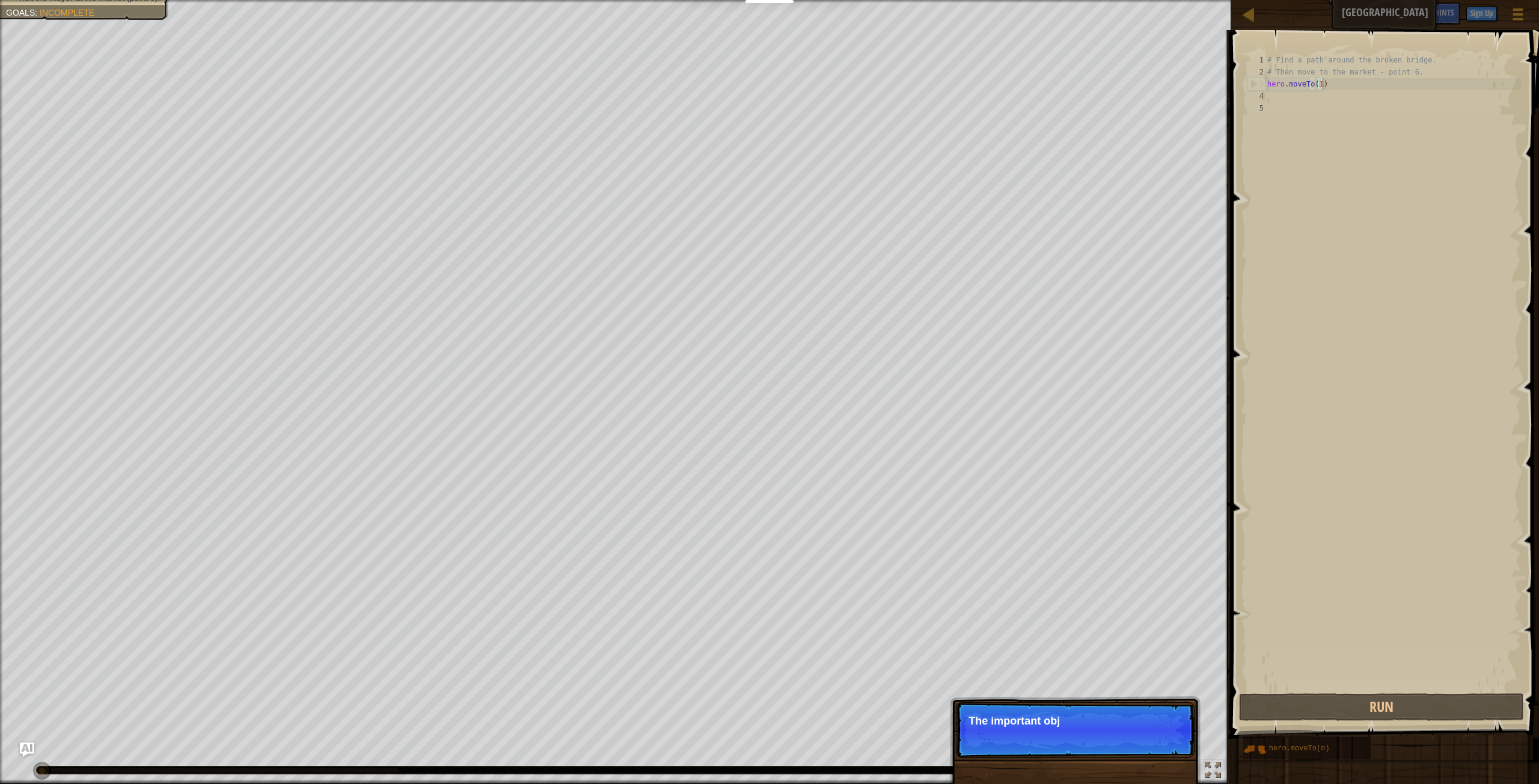
click at [1156, 732] on p "Skip (esc) Continue The important obj" at bounding box center [1075, 730] width 238 height 56
click at [1165, 760] on p "Skip (esc) Continue The important objects and points usually have special marks…" at bounding box center [1075, 737] width 238 height 67
click at [1169, 752] on button "Continue" at bounding box center [1160, 749] width 50 height 16
click at [1170, 735] on button "Continue" at bounding box center [1160, 737] width 50 height 16
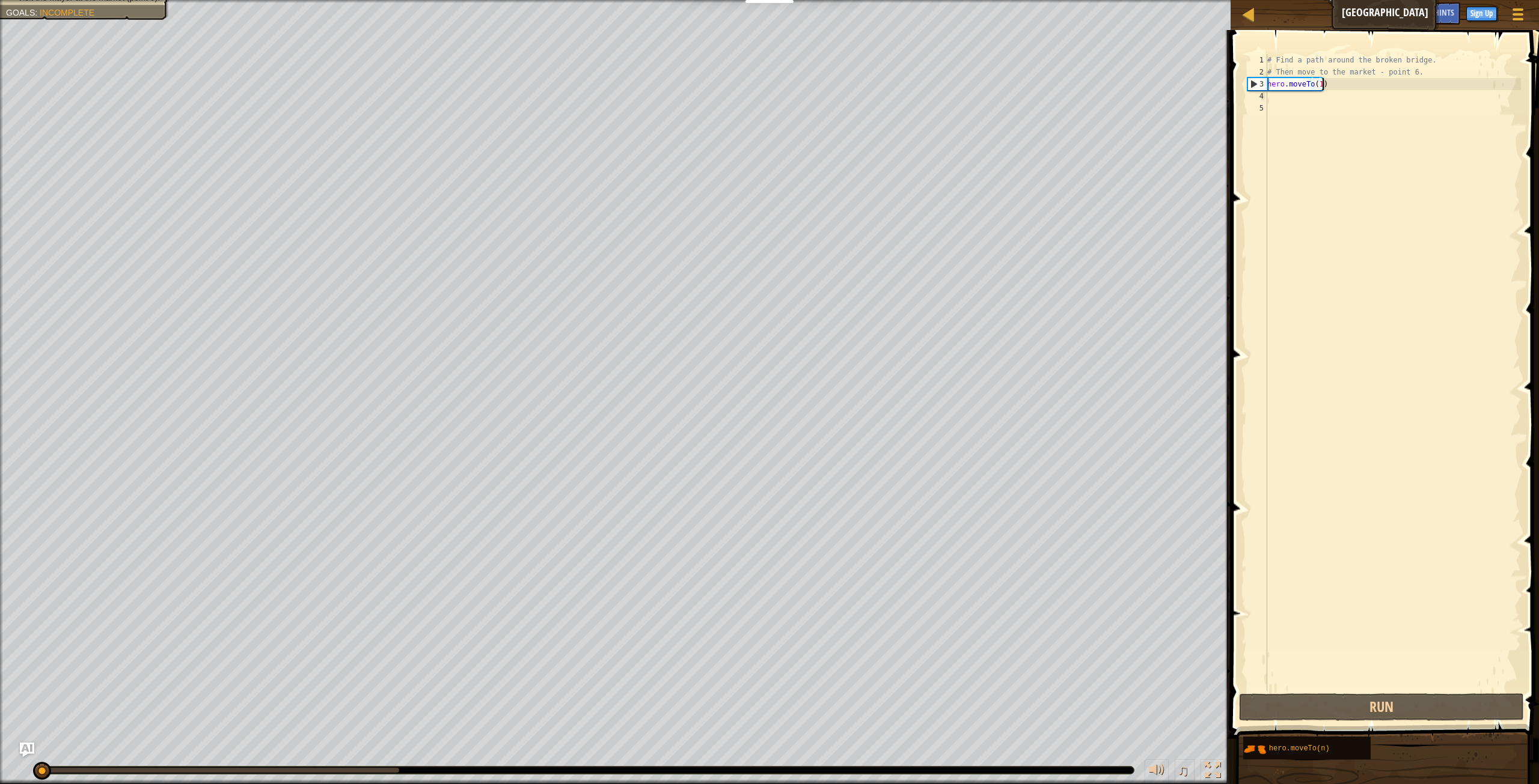
click at [1353, 89] on div "# Find a path around the broken bridge. # Then move to the market - point 6. he…" at bounding box center [1393, 385] width 256 height 661
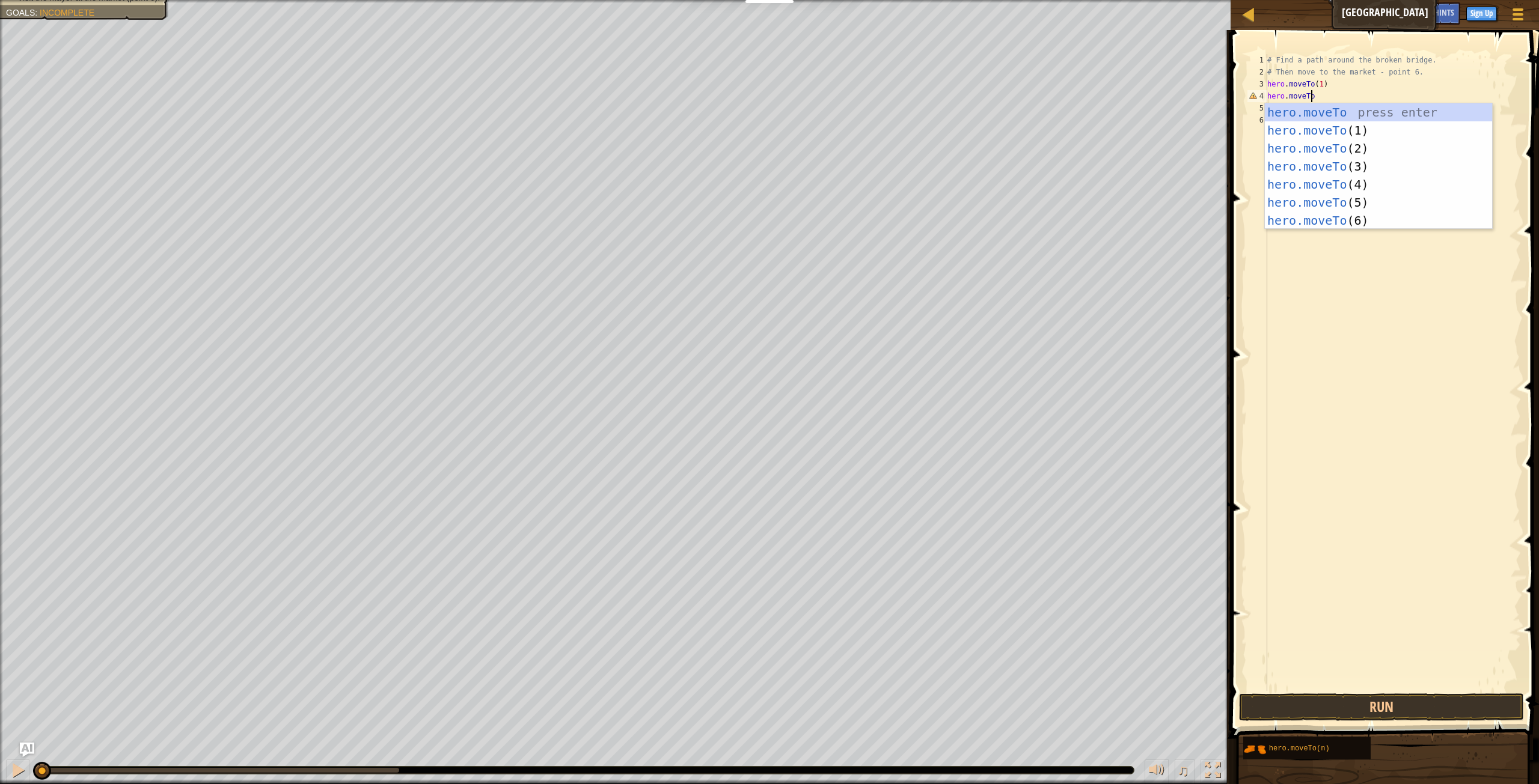
scroll to position [6, 4]
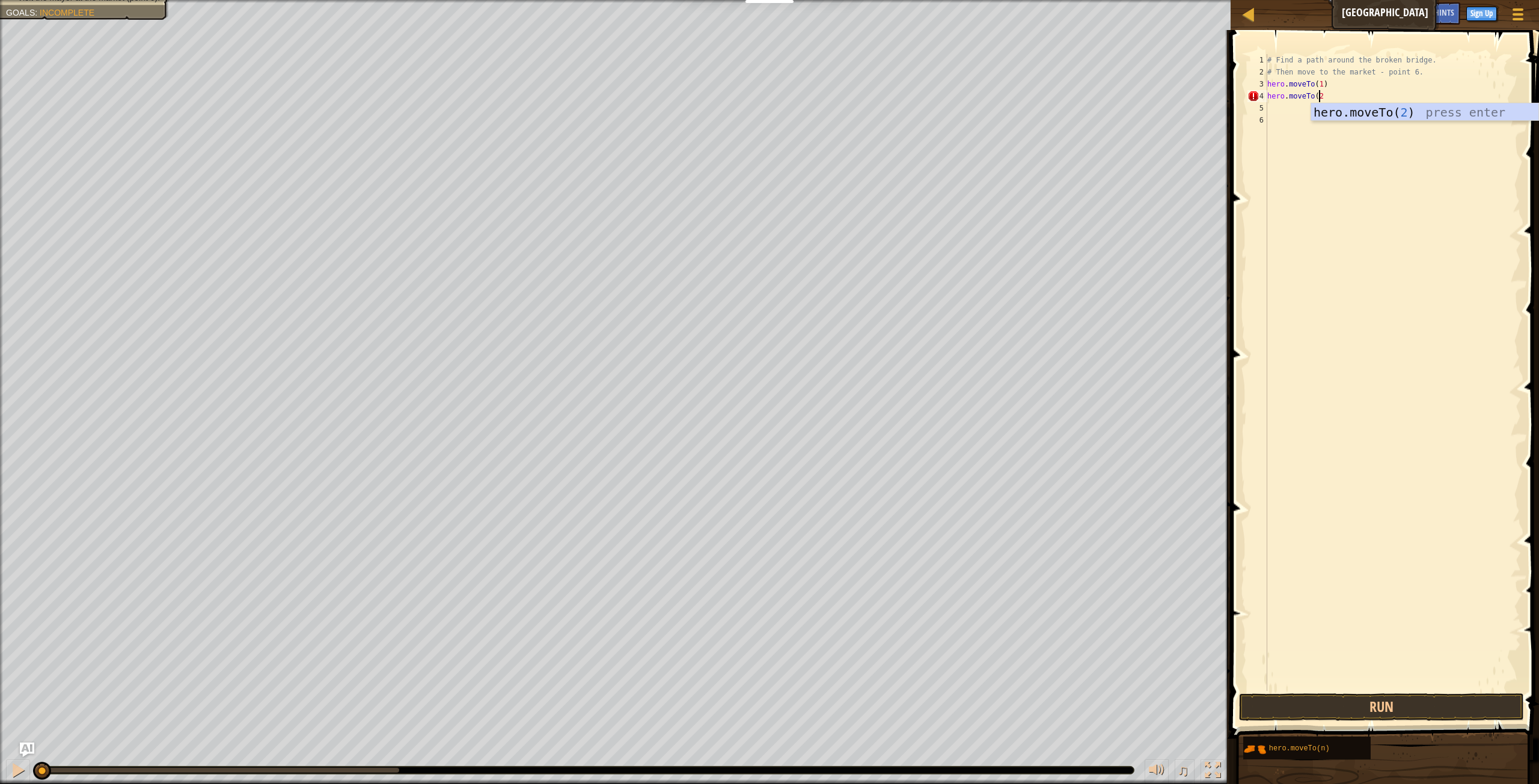
type textarea "hero.moveTo(2)"
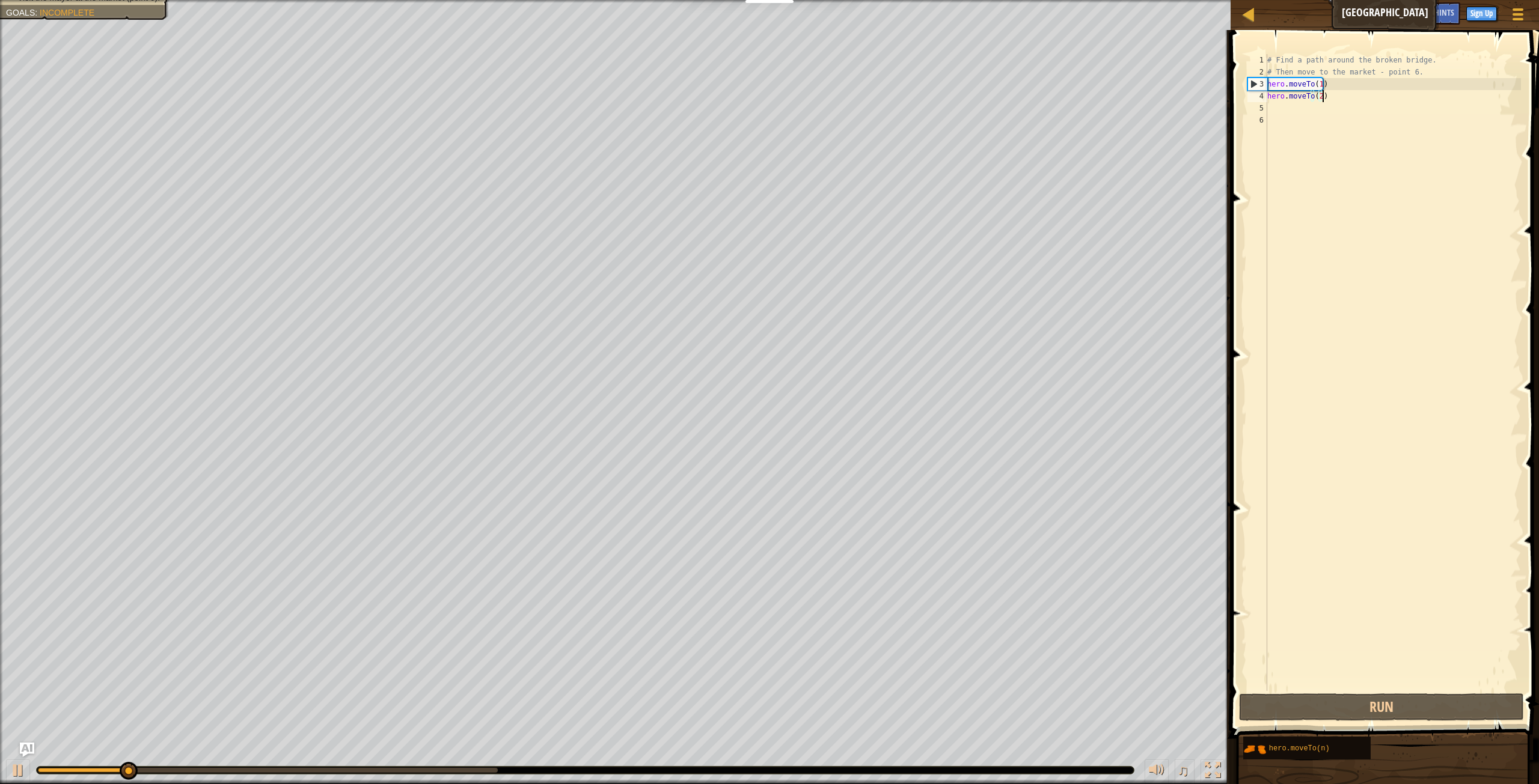
click at [1274, 99] on div "# Find a path around the broken bridge. # Then move to the market - point 6. he…" at bounding box center [1393, 385] width 256 height 661
click at [1277, 114] on div "# Find a path around the broken bridge. # Then move to the market - point 6. he…" at bounding box center [1393, 385] width 256 height 661
paste textarea "hero.moveTo("
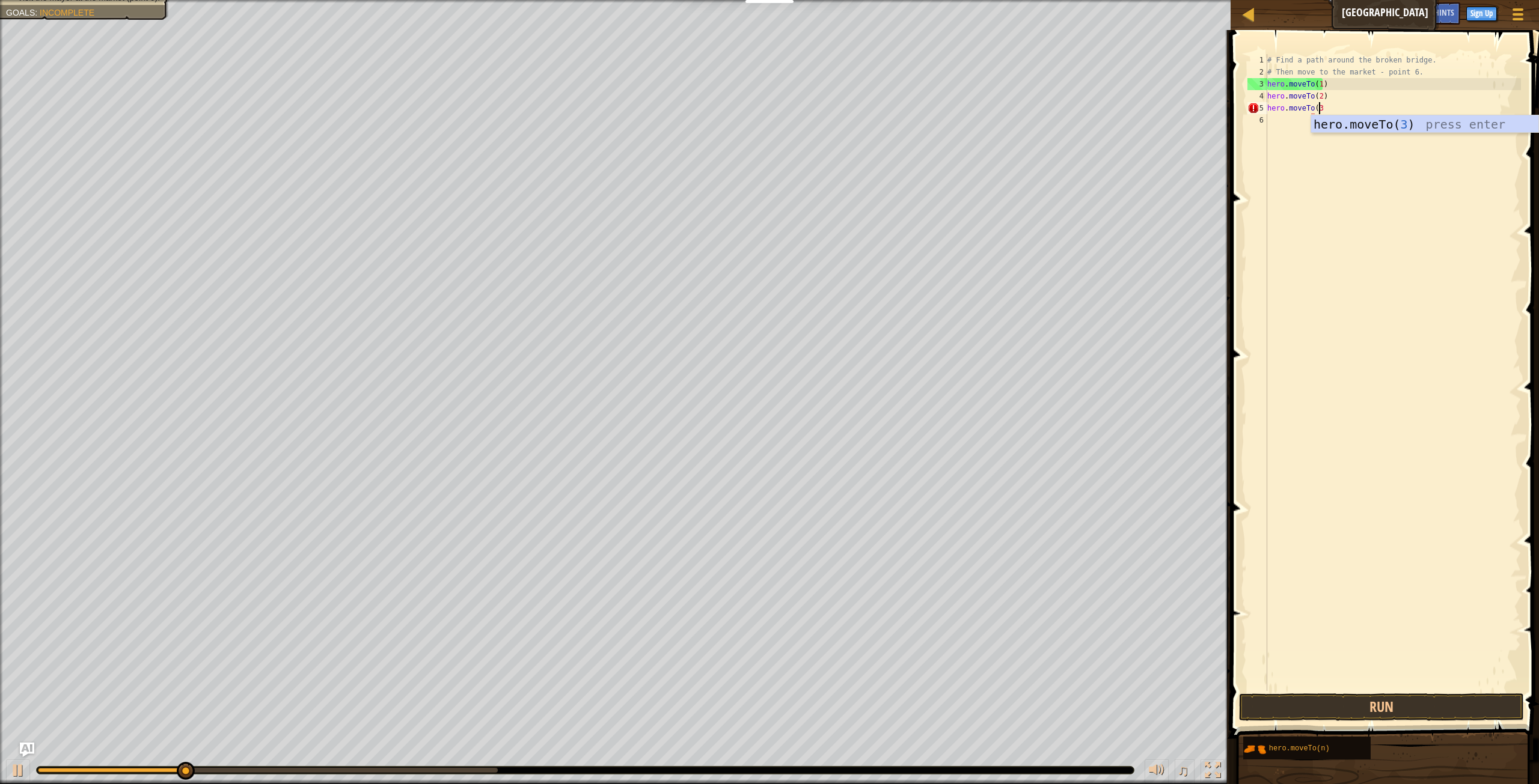
type textarea "hero.moveTo(3)"
paste textarea "hero.moveTo("
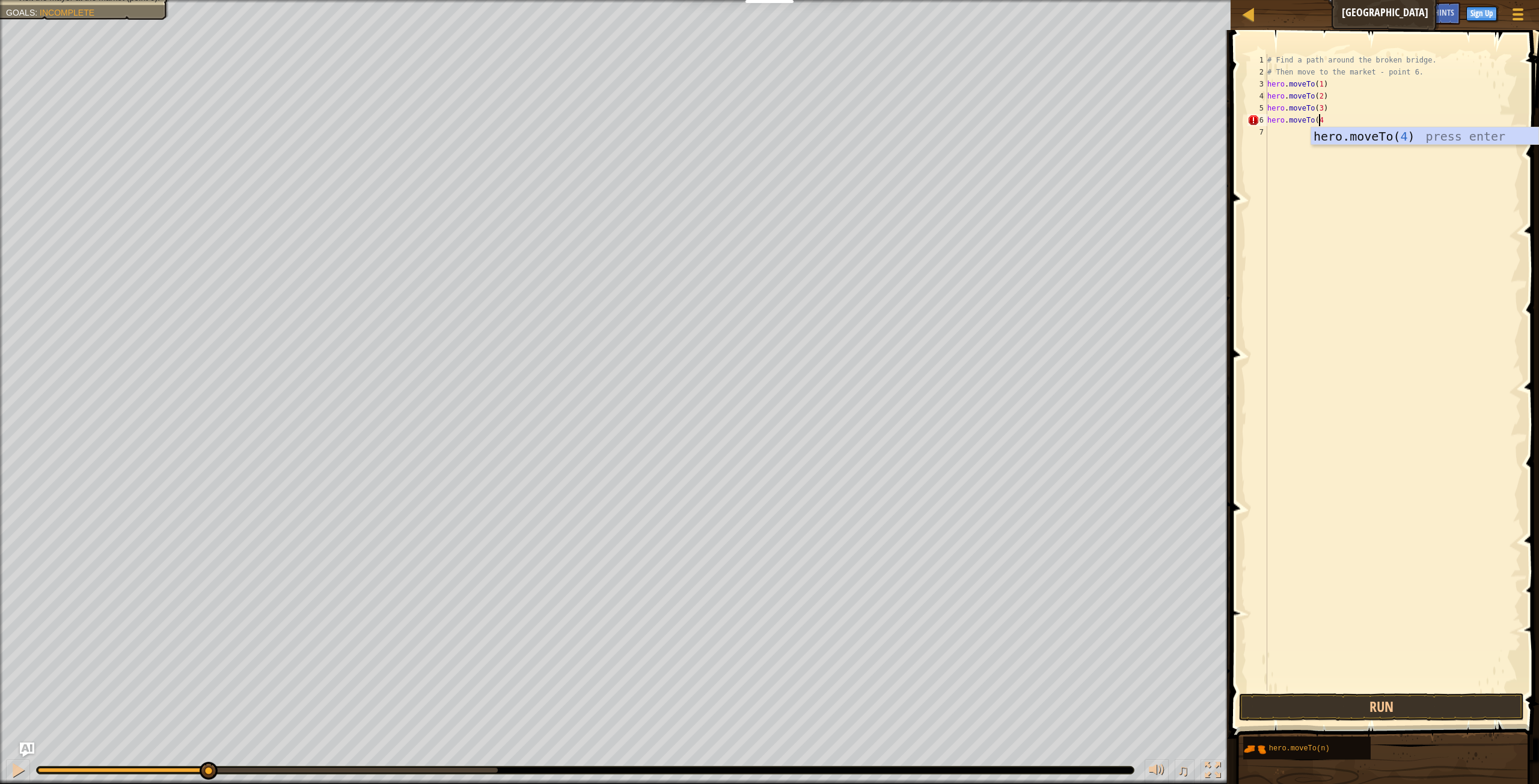
type textarea "hero.moveTo(4)"
paste textarea "hero.moveTo("
type textarea "hero.moveTo(5)"
paste textarea "hero.moveTo("
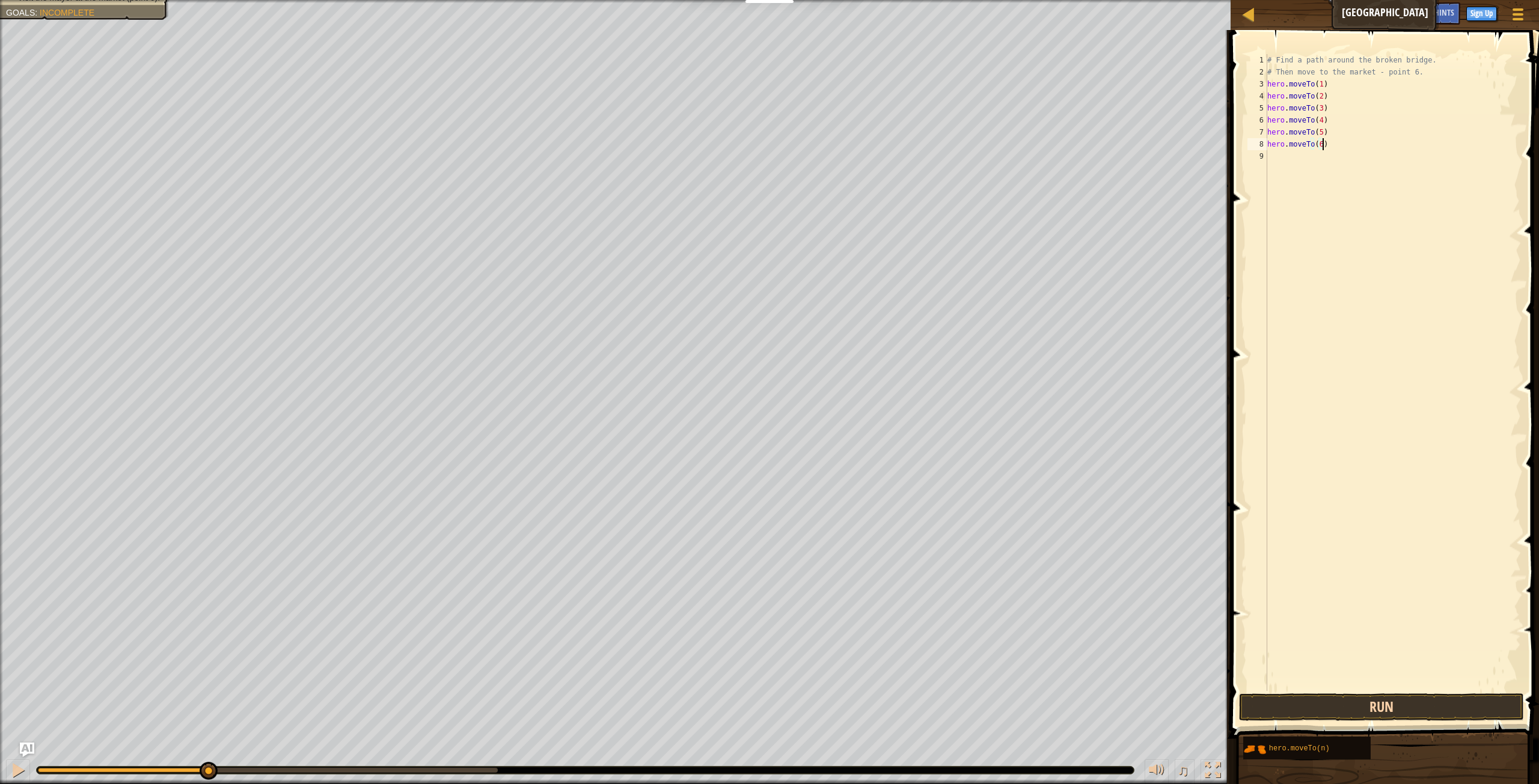
type textarea "hero.moveTo(6)"
click at [1354, 703] on button "Run" at bounding box center [1381, 707] width 285 height 27
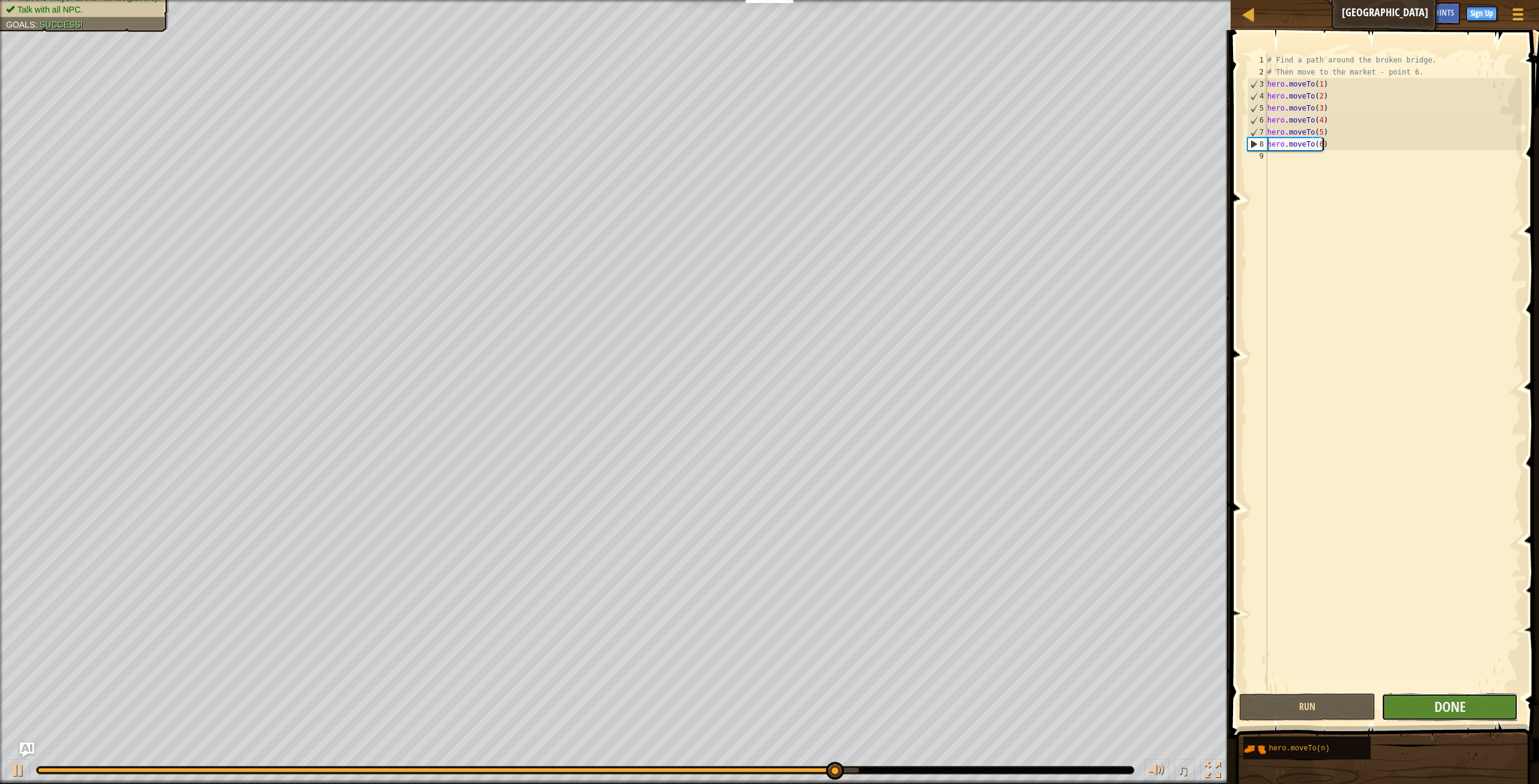
click at [1477, 709] on button "Done" at bounding box center [1449, 707] width 137 height 27
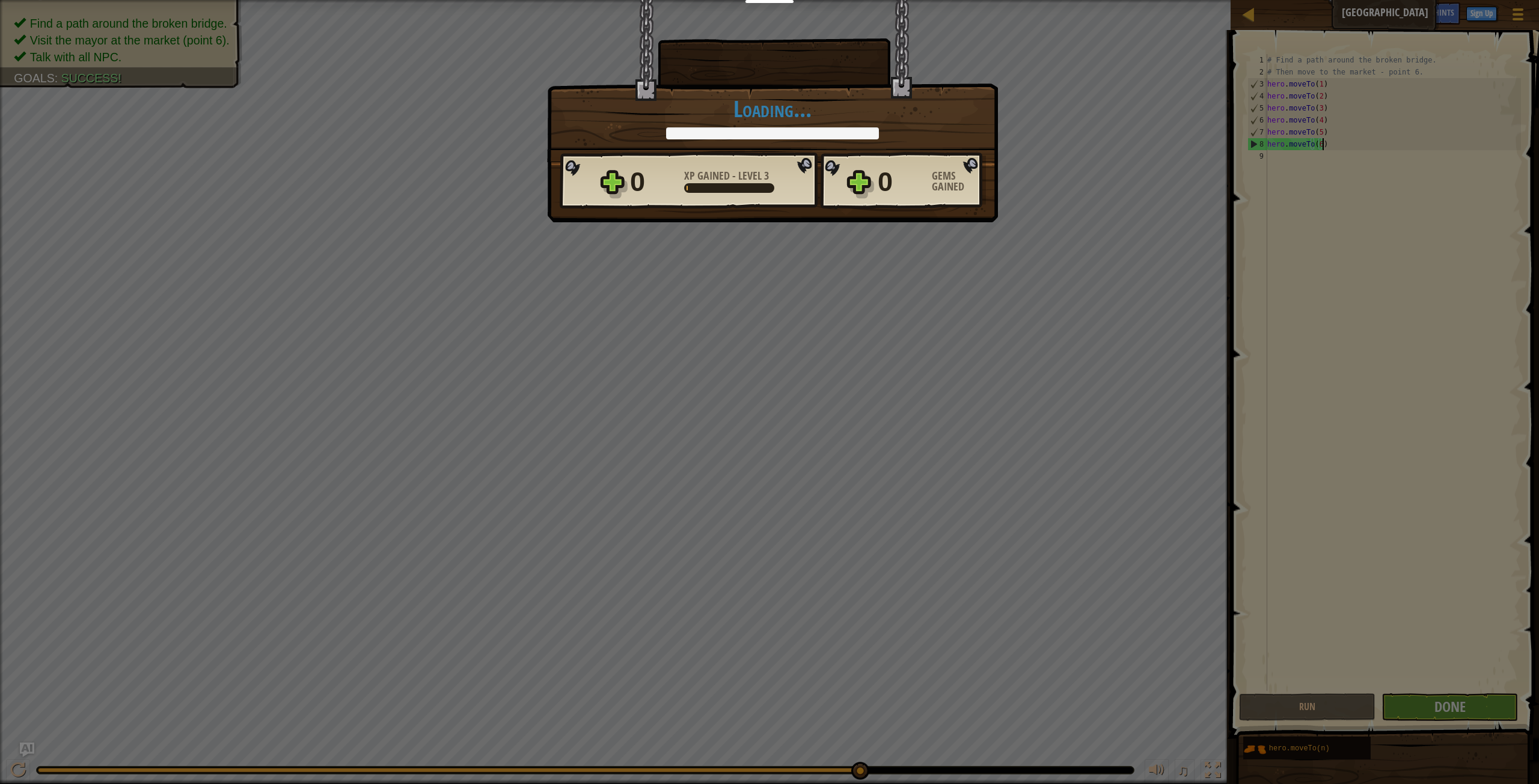
click at [895, 263] on div "× Bridges are like friendship that connect people. How fun was this level? Load…" at bounding box center [769, 392] width 1539 height 784
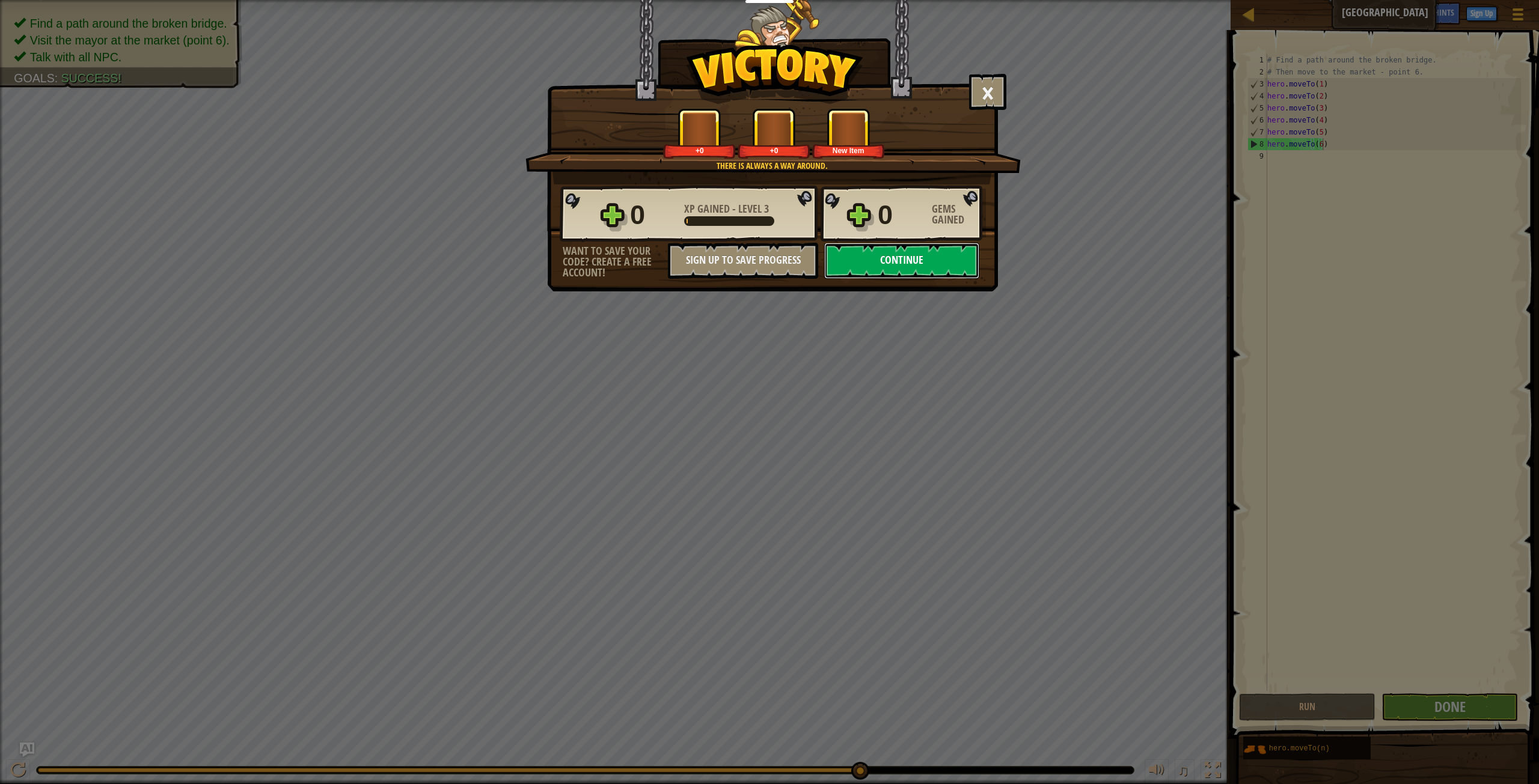
click at [893, 259] on button "Continue" at bounding box center [902, 261] width 155 height 36
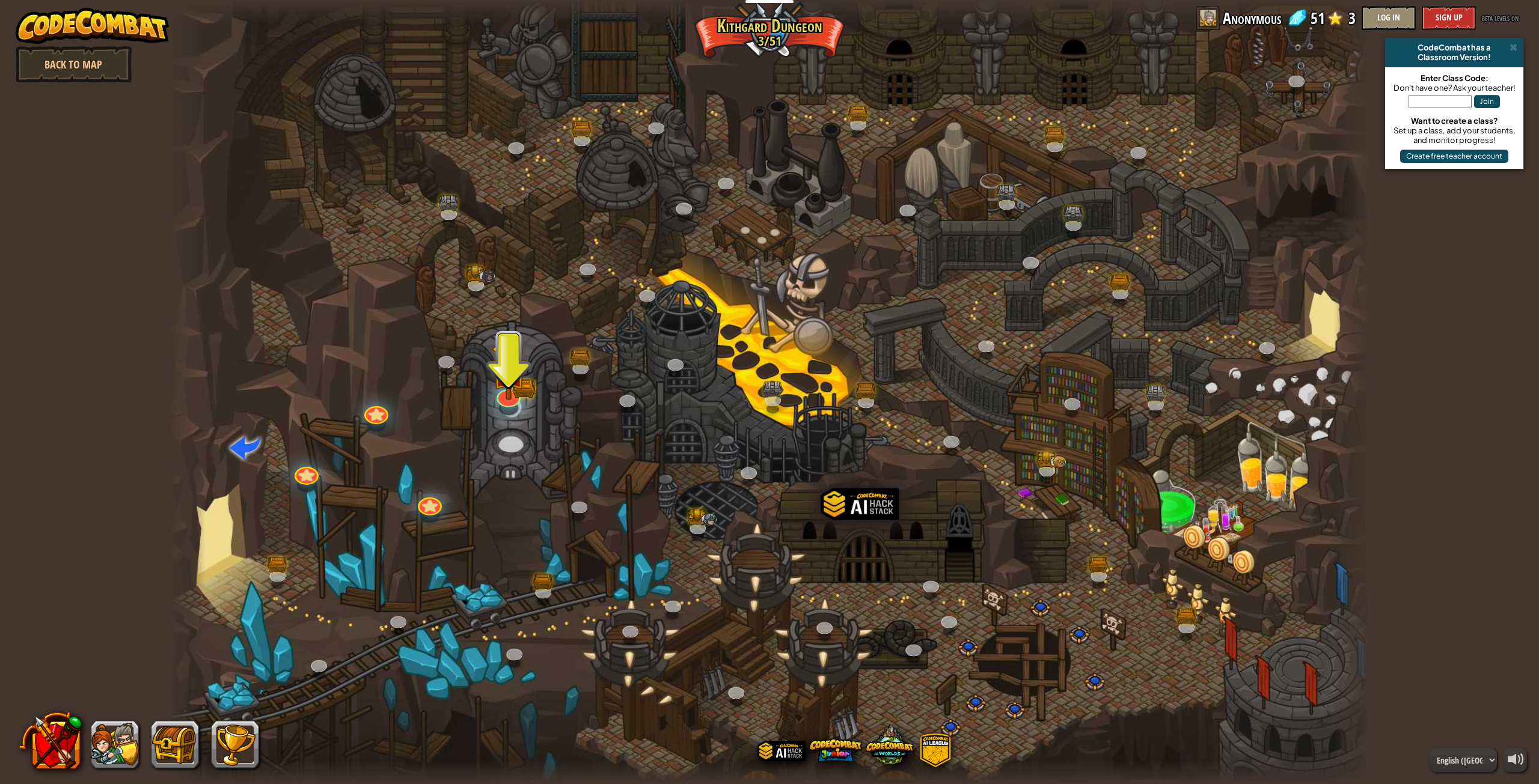
drag, startPoint x: 651, startPoint y: 512, endPoint x: 556, endPoint y: 159, distance: 365.6
click at [649, 502] on div at bounding box center [770, 392] width 1201 height 784
click at [517, 384] on img at bounding box center [509, 358] width 35 height 76
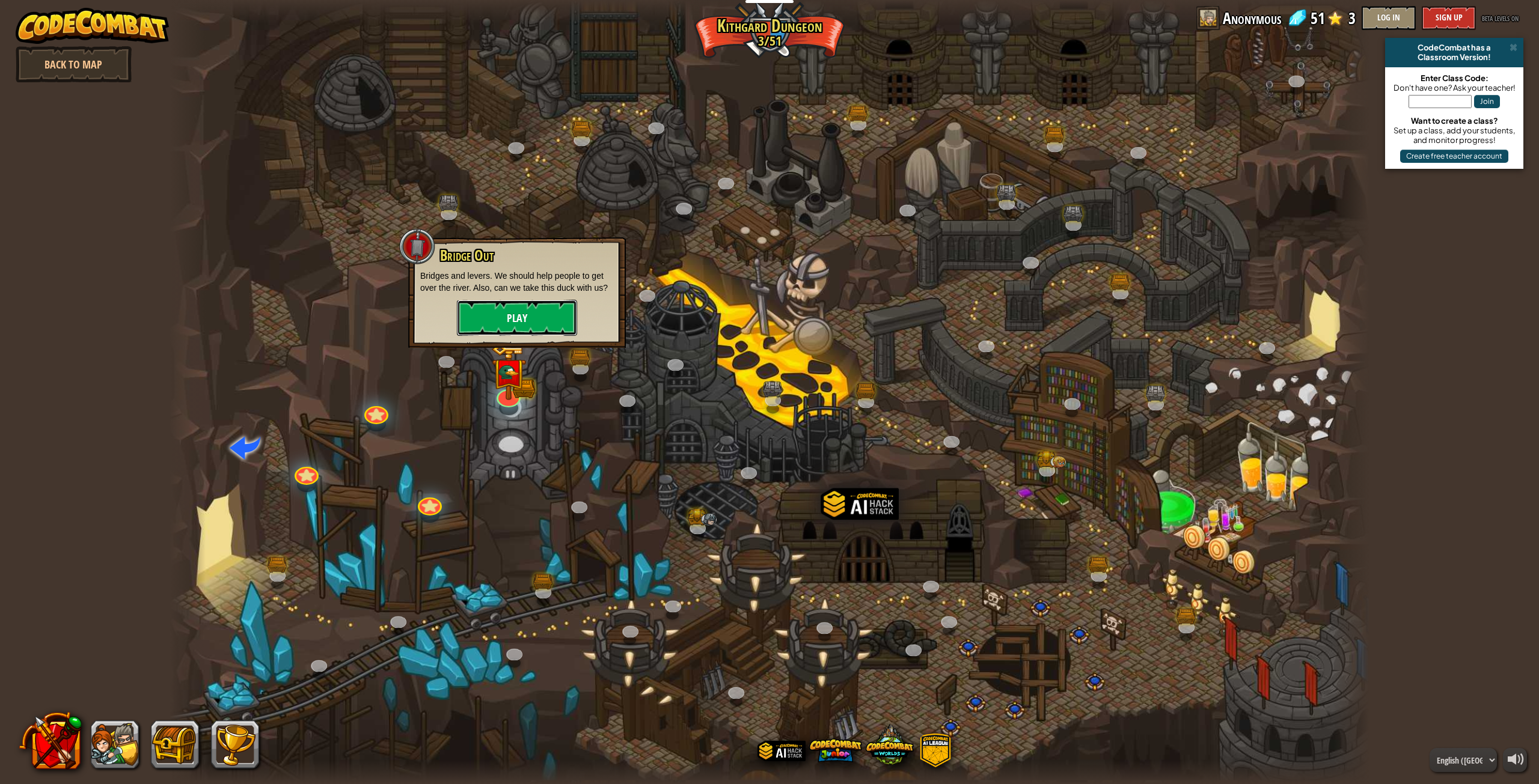
click at [570, 309] on button "Play" at bounding box center [517, 318] width 120 height 36
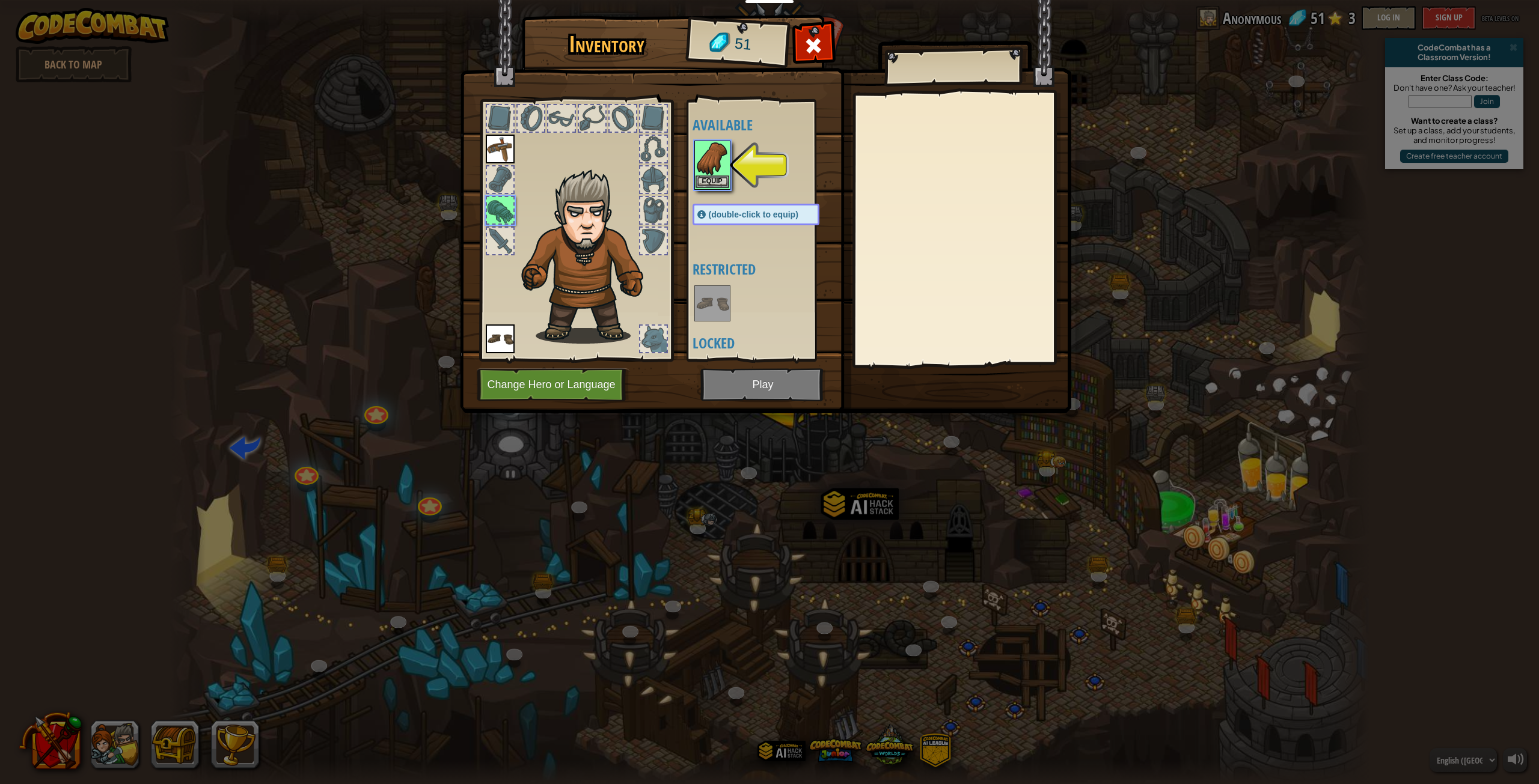
click at [723, 162] on img at bounding box center [712, 159] width 34 height 34
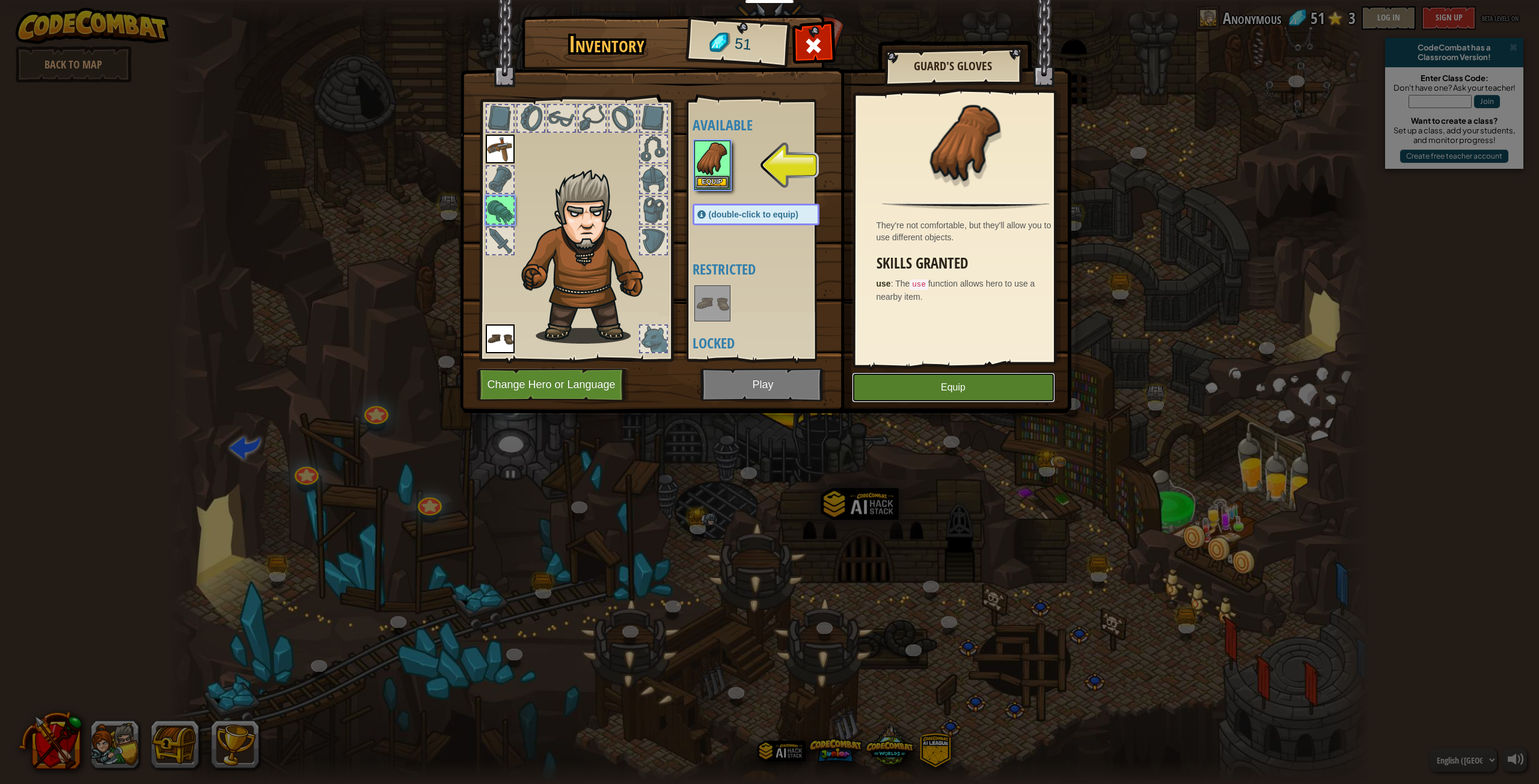
click at [955, 381] on button "Equip" at bounding box center [953, 388] width 203 height 30
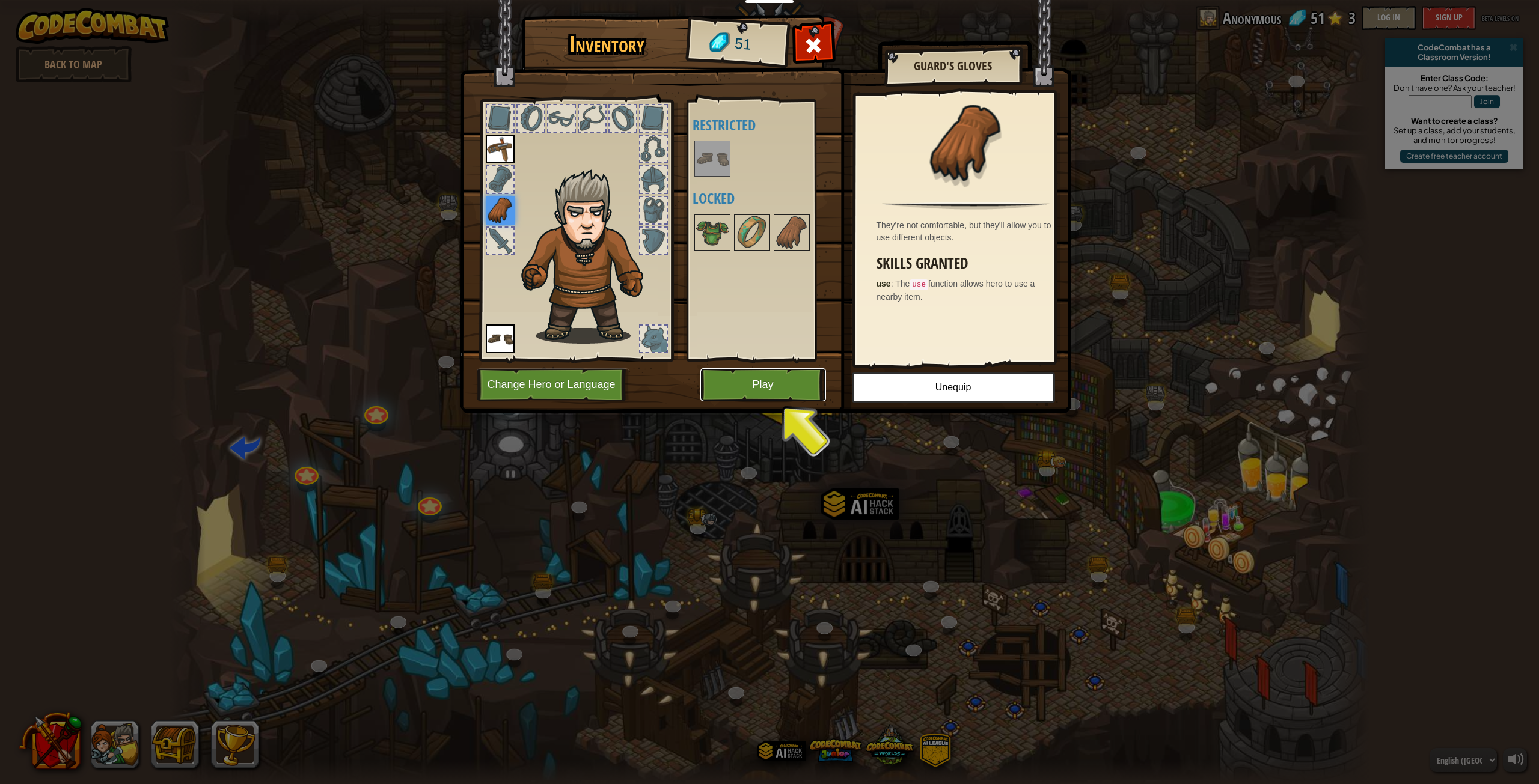
click at [774, 390] on button "Play" at bounding box center [763, 385] width 125 height 33
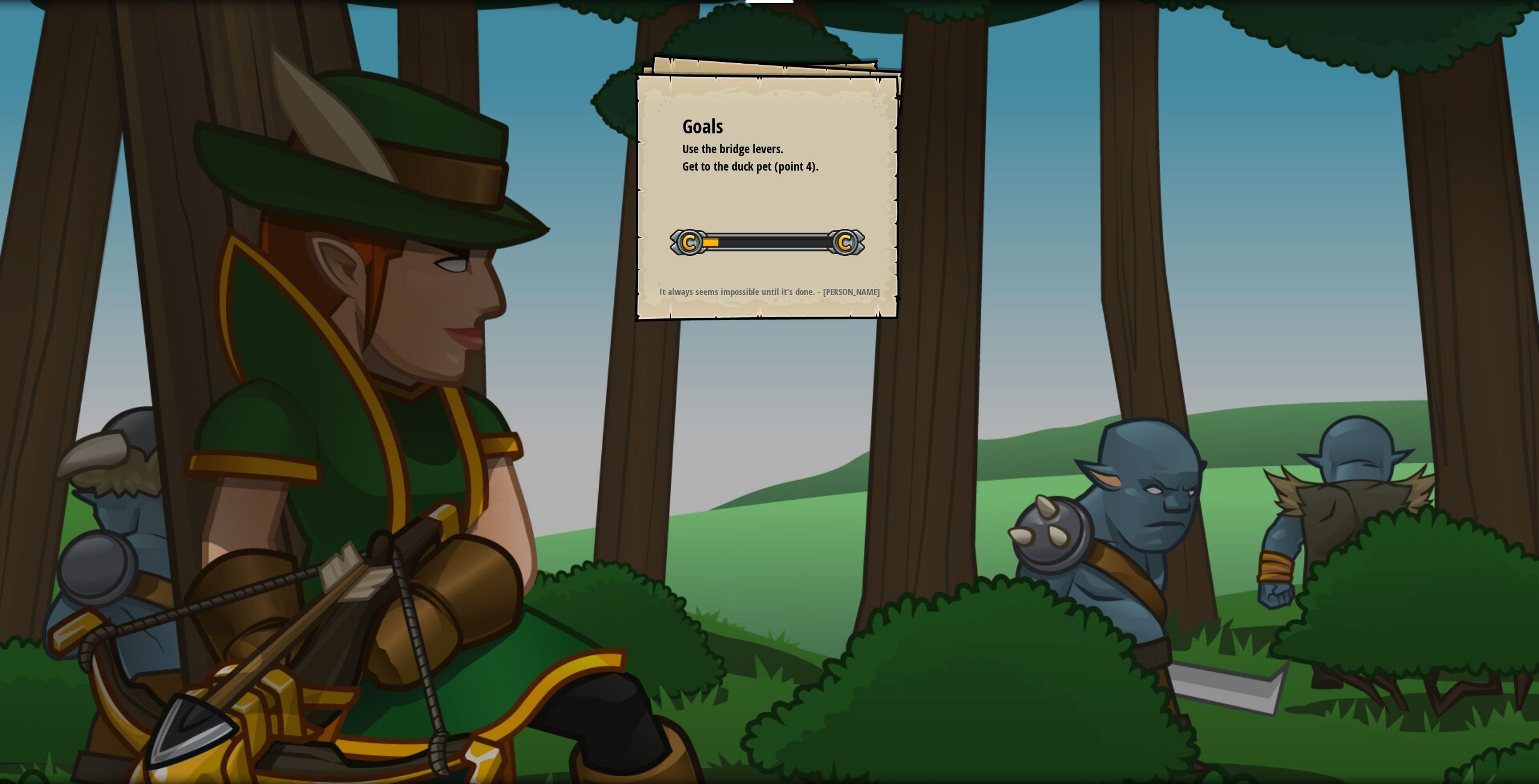
drag, startPoint x: 718, startPoint y: 509, endPoint x: 697, endPoint y: 552, distance: 47.9
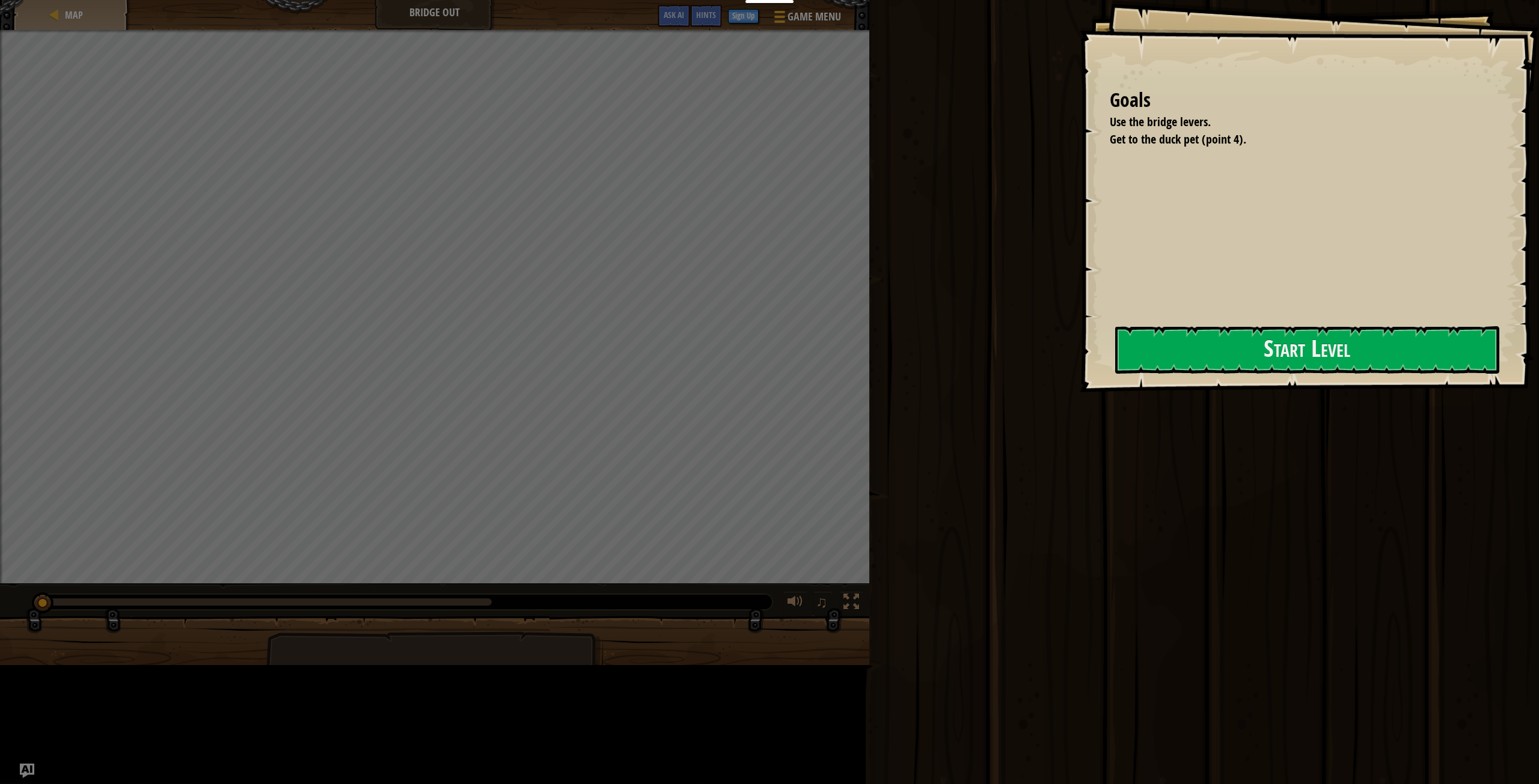
drag, startPoint x: 697, startPoint y: 552, endPoint x: 1043, endPoint y: 277, distance: 442.0
click at [1043, 277] on div "Run Submit Done" at bounding box center [1202, 389] width 673 height 778
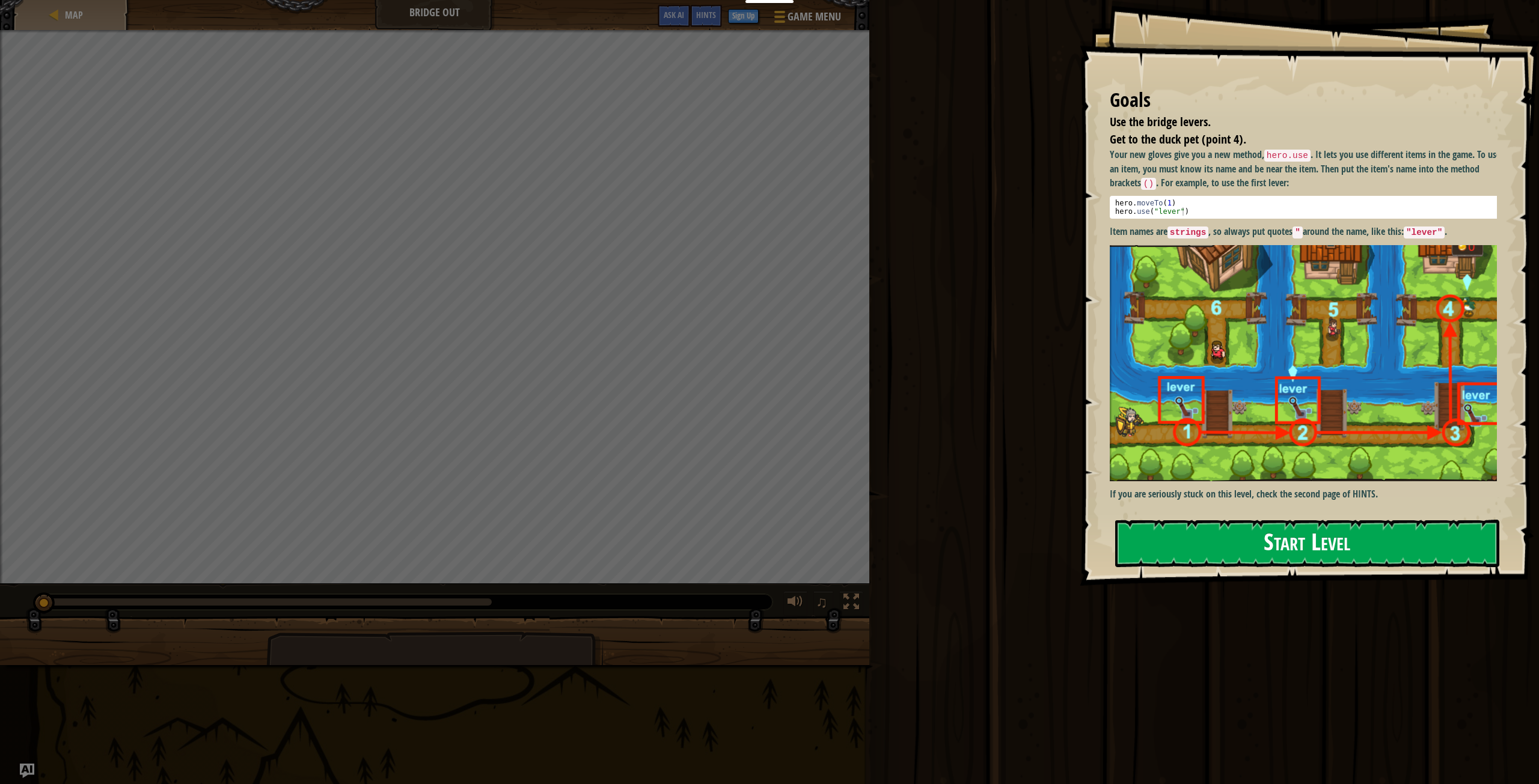
click at [1224, 520] on button "Start Level" at bounding box center [1307, 544] width 384 height 47
